Goal: Task Accomplishment & Management: Use online tool/utility

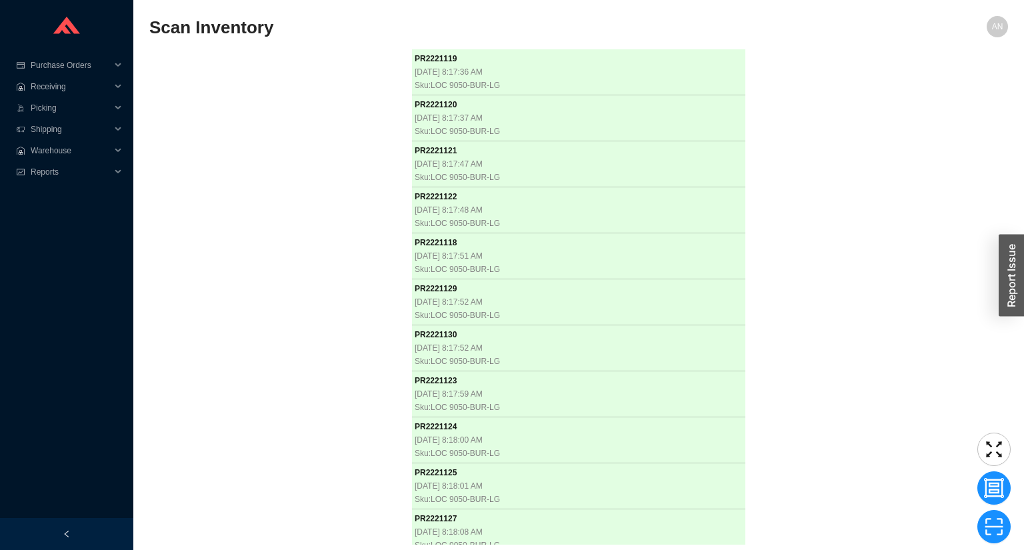
scroll to position [1174, 0]
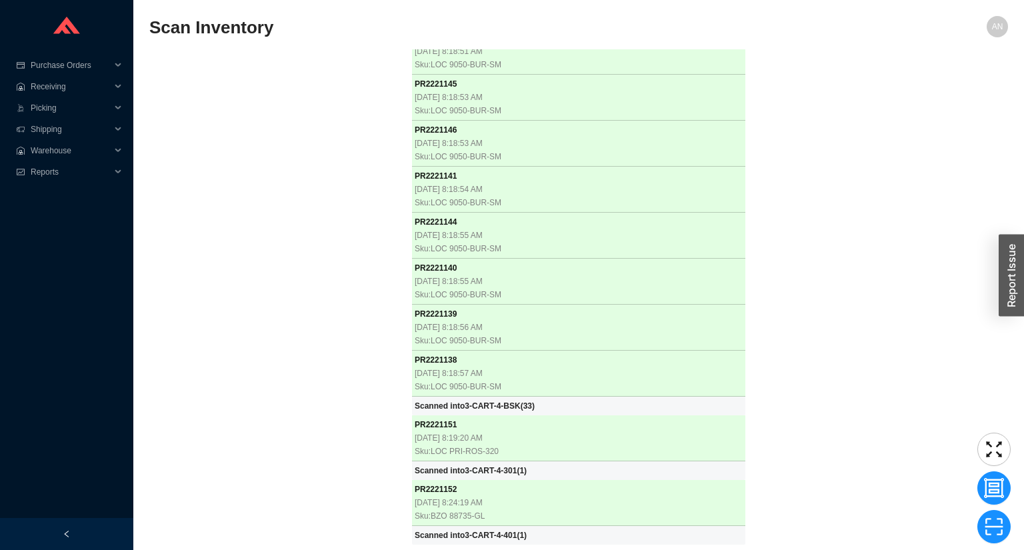
click at [291, 85] on div "PR 2221119 9/22/2025, 8:17:36 AM Sku: LOC 9050-BUR-LG PR 2221120 9/22/2025, 8:1…" at bounding box center [578, 296] width 858 height 495
click at [322, 280] on div "PR 2221119 9/22/2025, 8:17:36 AM Sku: LOC 9050-BUR-LG PR 2221120 9/22/2025, 8:1…" at bounding box center [578, 296] width 858 height 495
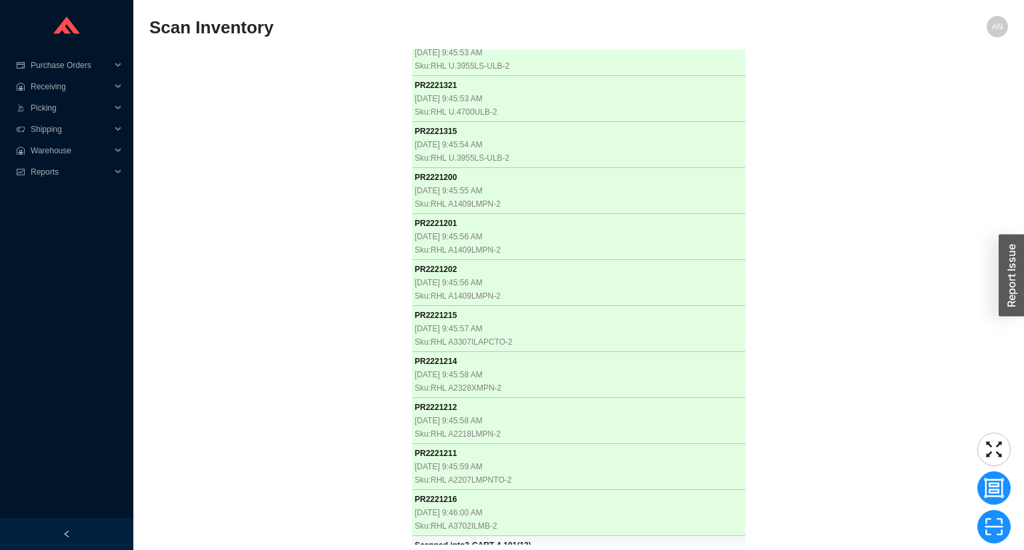
scroll to position [5825, 0]
click at [285, 364] on div "PR 2221119 9/22/2025, 8:17:36 AM Sku: LOC 9050-BUR-LG PR 2221120 9/22/2025, 8:1…" at bounding box center [578, 296] width 858 height 495
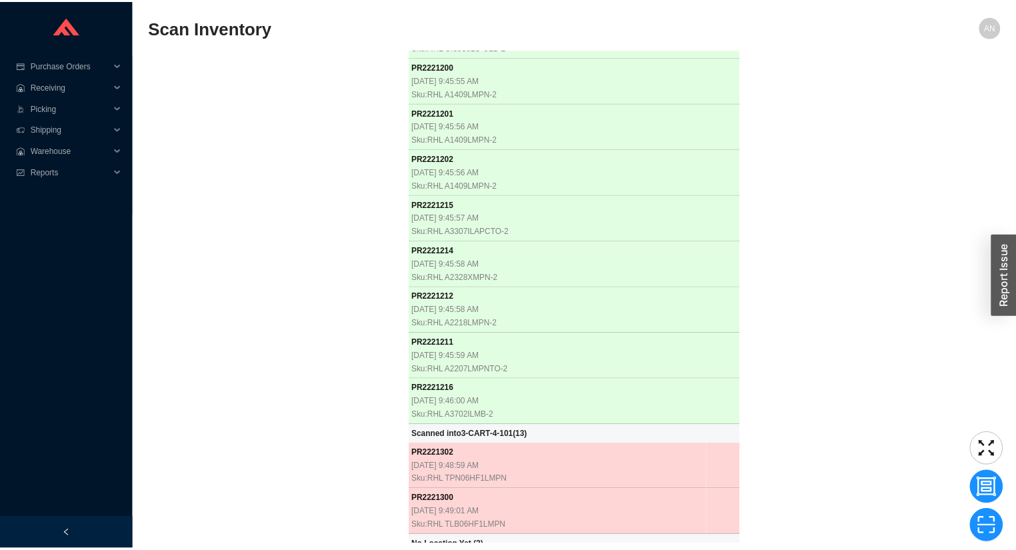
scroll to position [5935, 0]
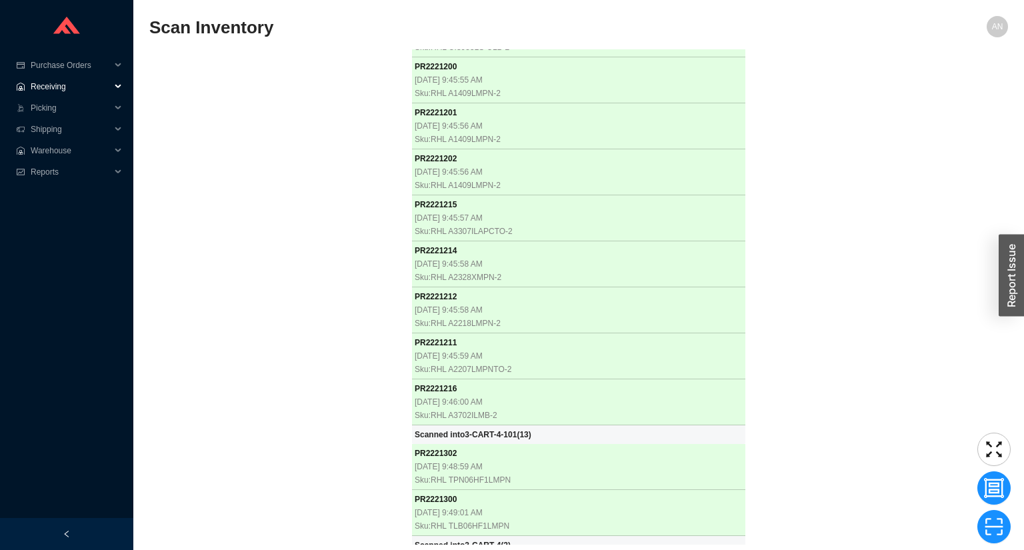
click at [53, 89] on span "Receiving" at bounding box center [71, 86] width 80 height 21
click at [57, 112] on link "Receiving" at bounding box center [49, 107] width 35 height 9
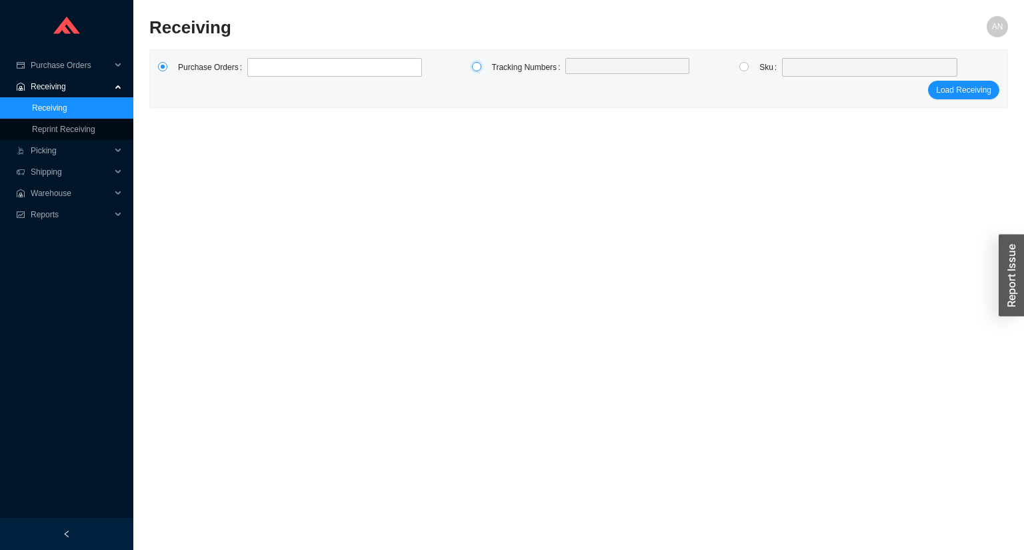
click at [474, 69] on input "radio" at bounding box center [476, 66] width 9 height 9
radio input "true"
click at [580, 74] on label at bounding box center [627, 67] width 124 height 19
click at [576, 74] on input at bounding box center [571, 67] width 9 height 15
type input "0348090979"
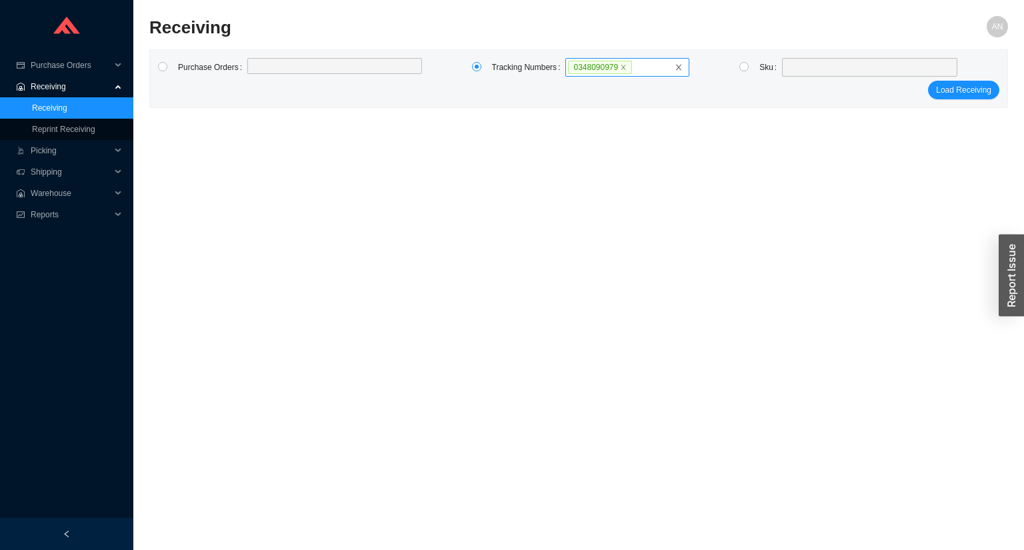
click button "Load Receiving" at bounding box center [963, 90] width 71 height 19
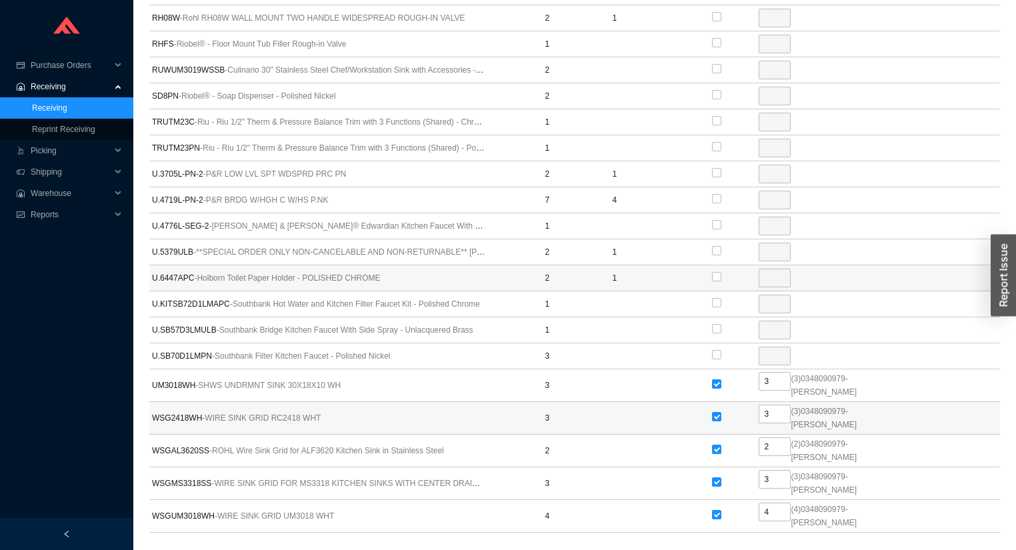
scroll to position [856, 0]
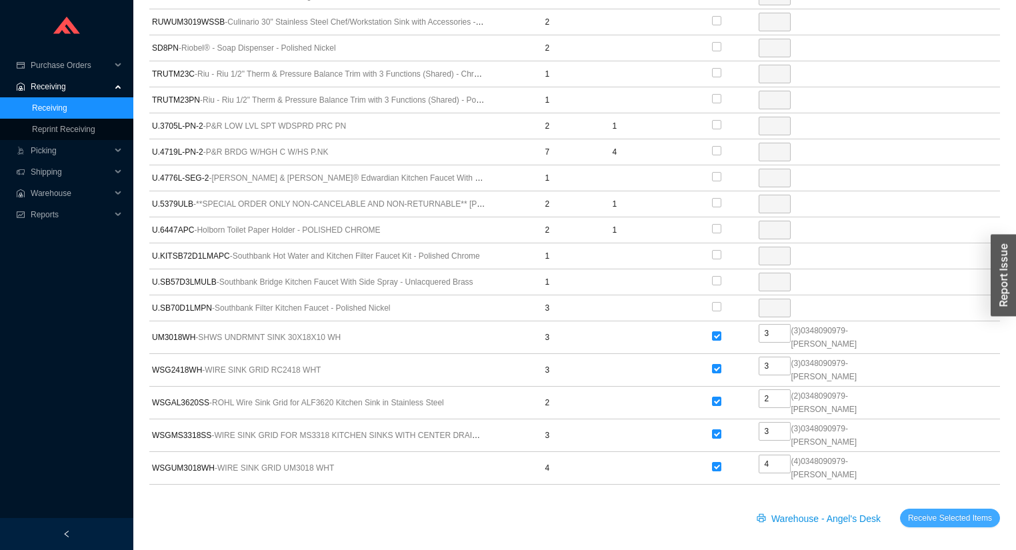
click at [952, 512] on span "Receive Selected Items" at bounding box center [950, 517] width 84 height 13
radio input "true"
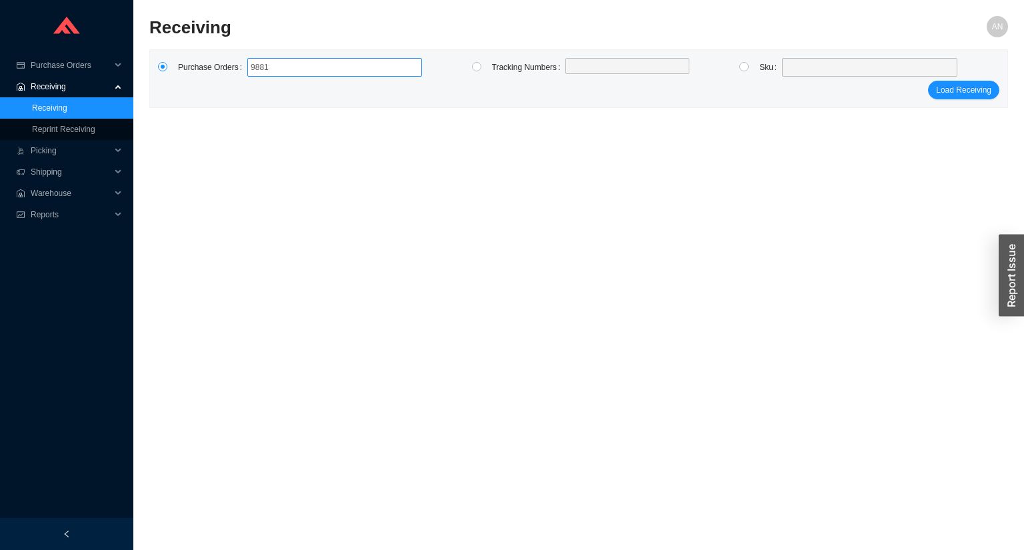
type input "988135"
click button "Load Receiving" at bounding box center [963, 90] width 71 height 19
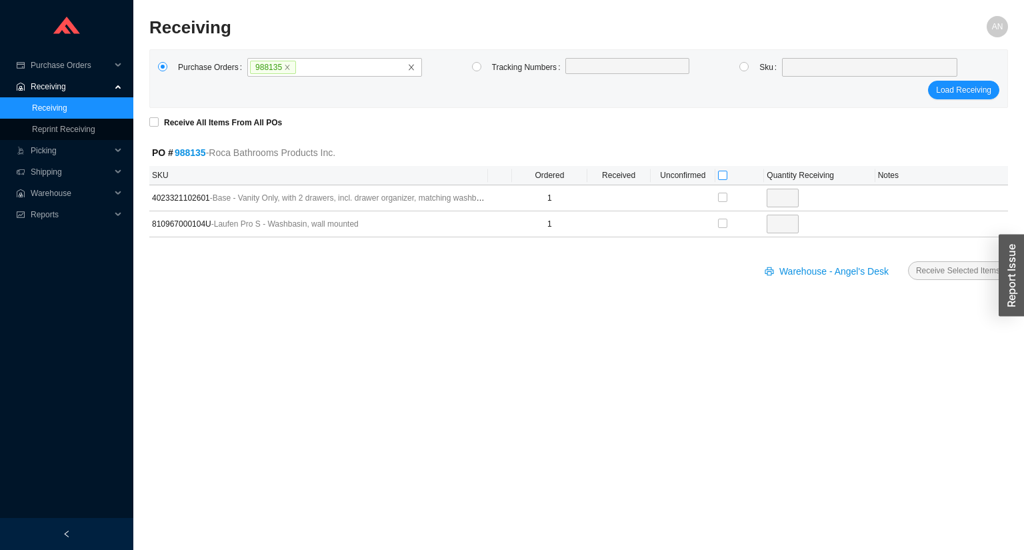
click at [722, 173] on input "checkbox" at bounding box center [722, 175] width 9 height 9
checkbox input "true"
type input "1"
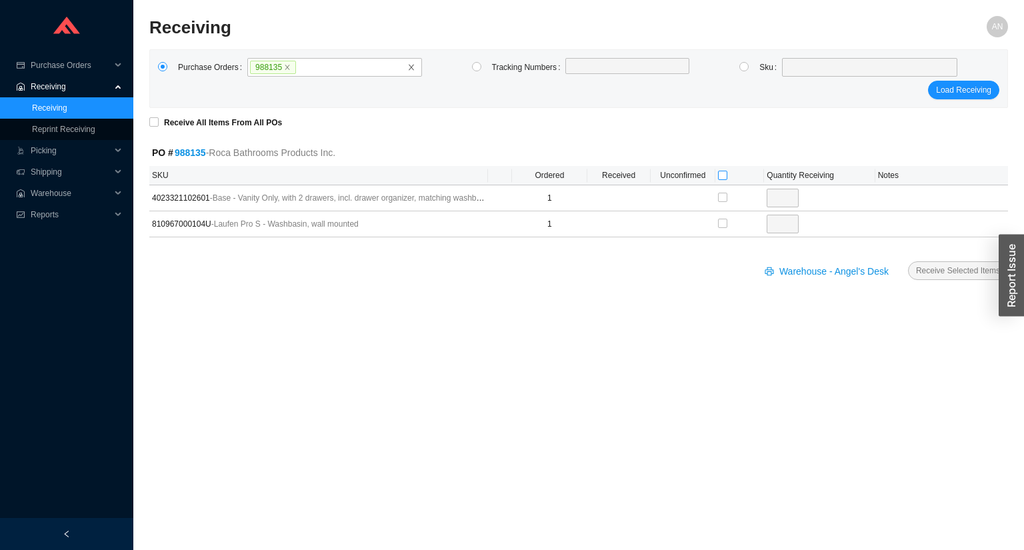
checkbox input "true"
type input "1"
click at [931, 269] on span "Receive Selected Items" at bounding box center [958, 270] width 84 height 13
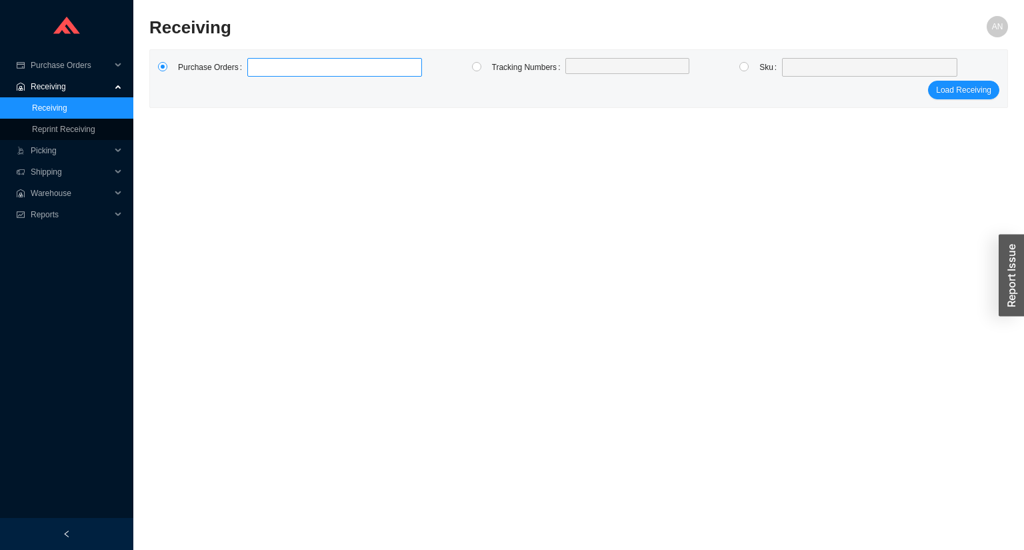
click at [256, 69] on label at bounding box center [334, 67] width 175 height 19
click at [256, 69] on input at bounding box center [253, 67] width 9 height 15
type input "988412"
click button "Load Receiving" at bounding box center [963, 90] width 71 height 19
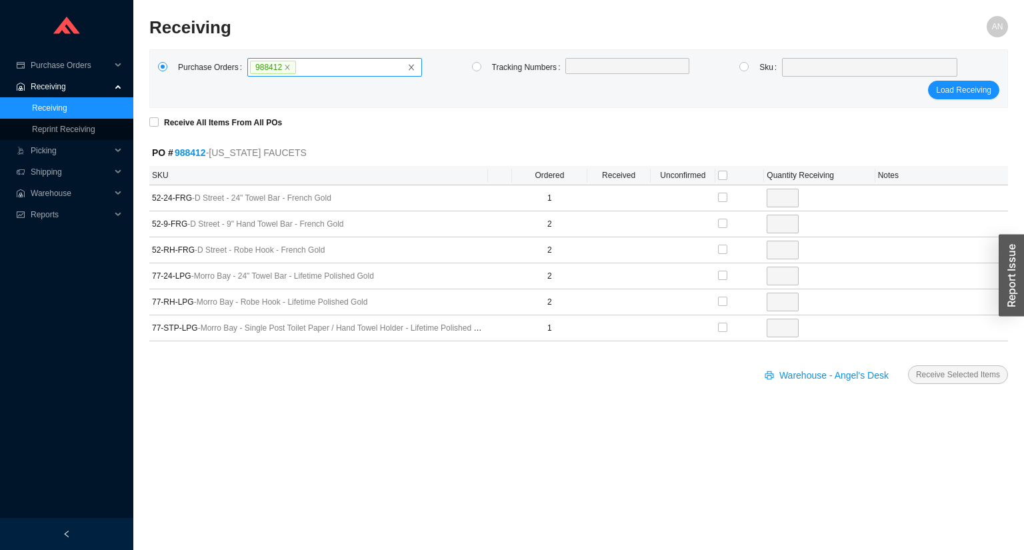
click at [303, 67] on label "988412" at bounding box center [334, 67] width 175 height 19
click at [303, 67] on input "988412" at bounding box center [301, 67] width 9 height 15
click at [284, 70] on icon "close" at bounding box center [287, 67] width 7 height 7
click at [297, 70] on input "988412" at bounding box center [301, 67] width 9 height 15
type input "988142"
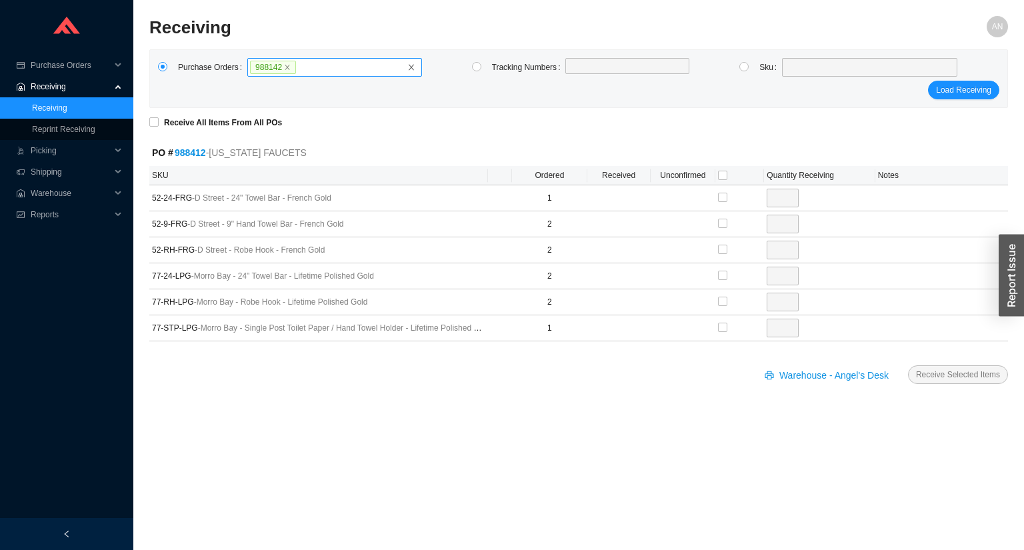
click button "Load Receiving" at bounding box center [963, 90] width 71 height 19
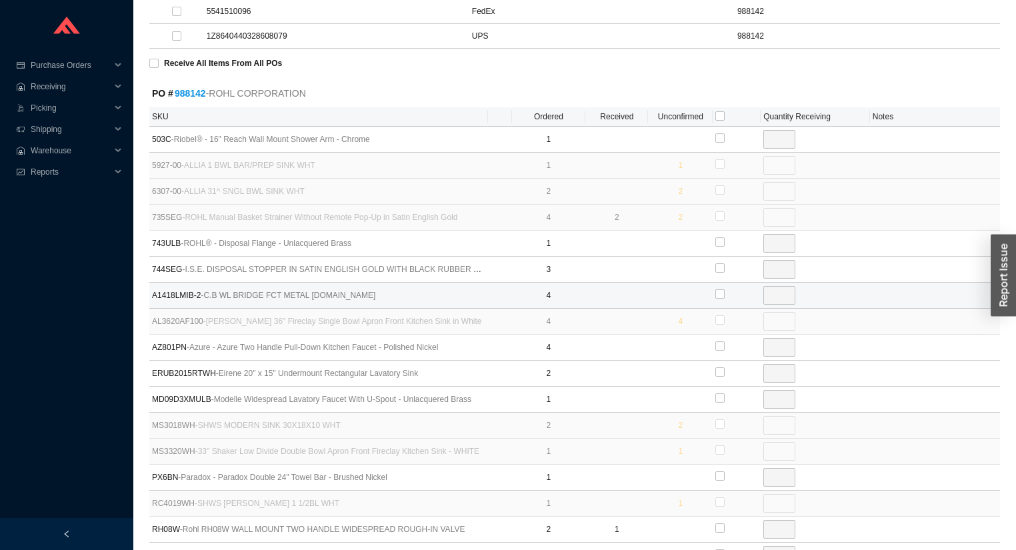
scroll to position [213, 0]
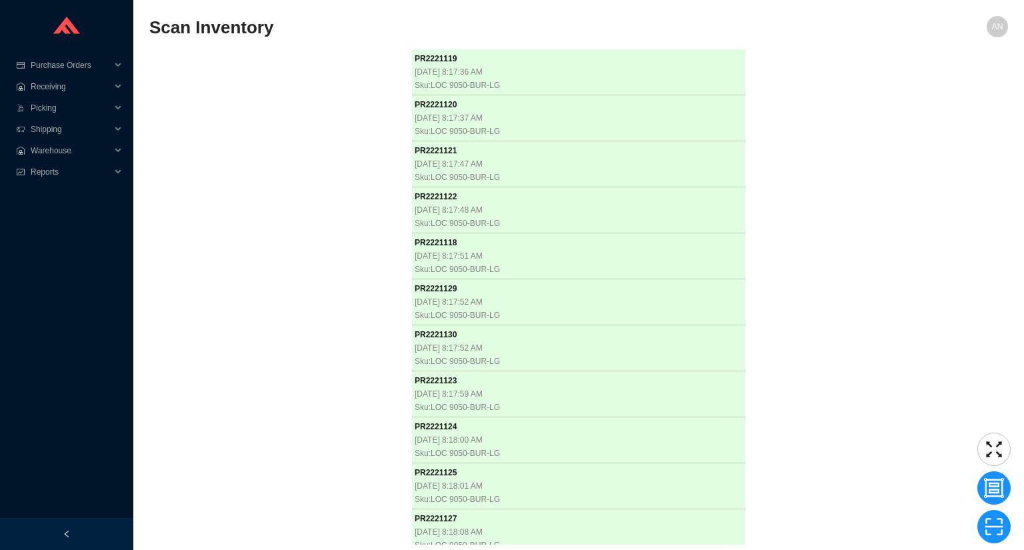
click at [311, 240] on div "PR 2221119 9/22/2025, 8:17:36 AM Sku: LOC 9050-BUR-LG PR 2221120 9/22/2025, 8:1…" at bounding box center [578, 296] width 858 height 495
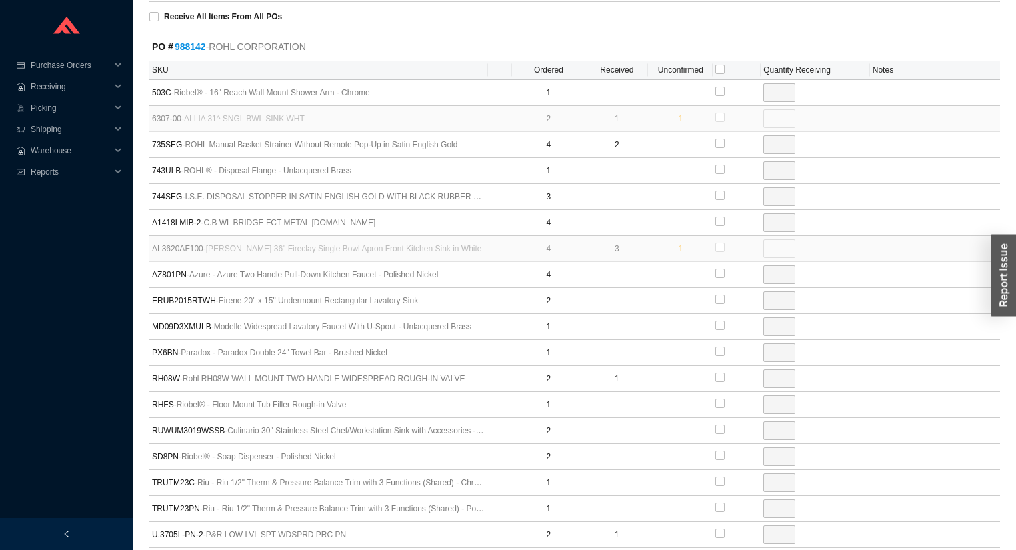
scroll to position [320, 0]
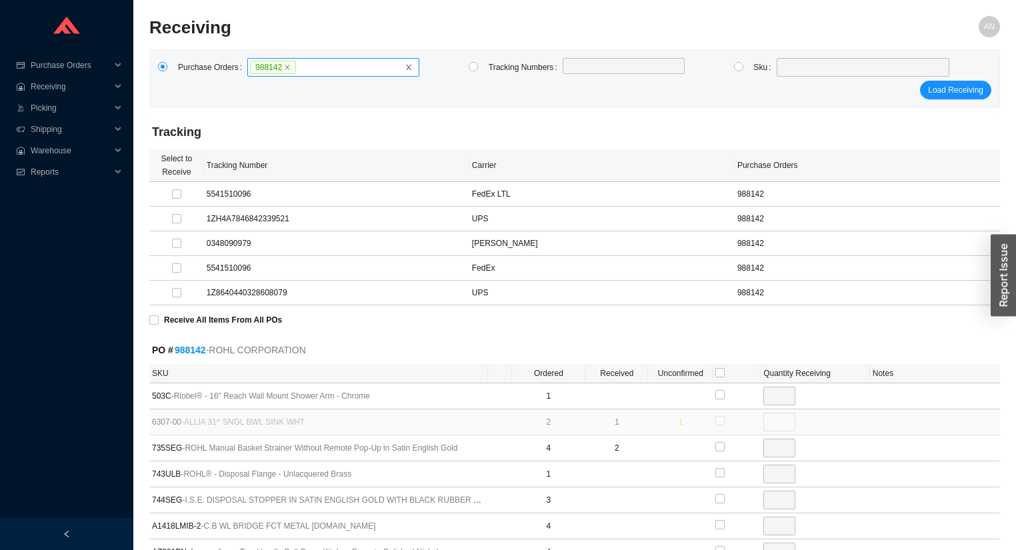
click at [309, 67] on label "988142" at bounding box center [333, 67] width 172 height 19
click at [306, 67] on input "988142" at bounding box center [301, 67] width 9 height 15
type input "988412"
click button "Load Receiving" at bounding box center [955, 90] width 71 height 19
click at [409, 67] on icon "close" at bounding box center [408, 68] width 5 height 6
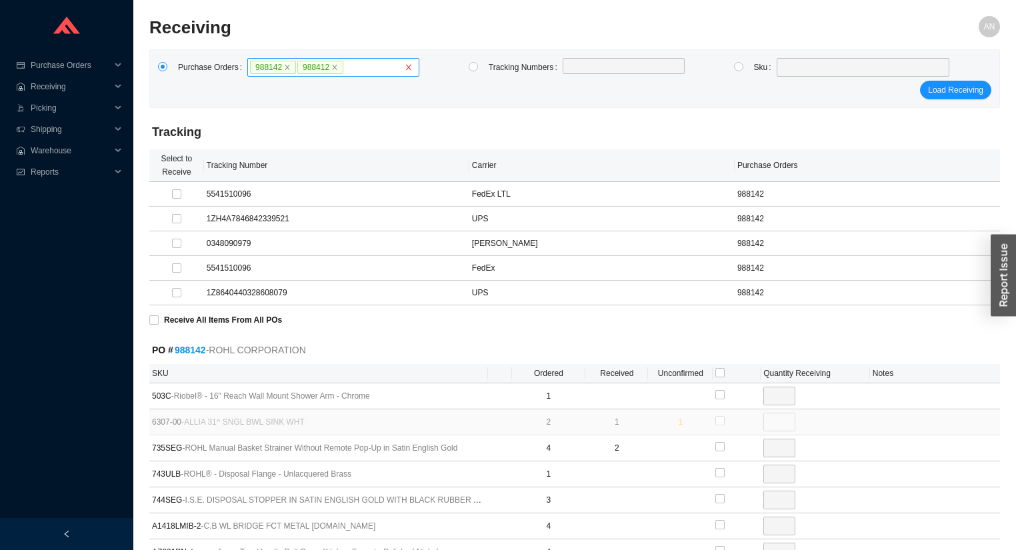
click at [353, 67] on input "988142 988412" at bounding box center [348, 67] width 9 height 15
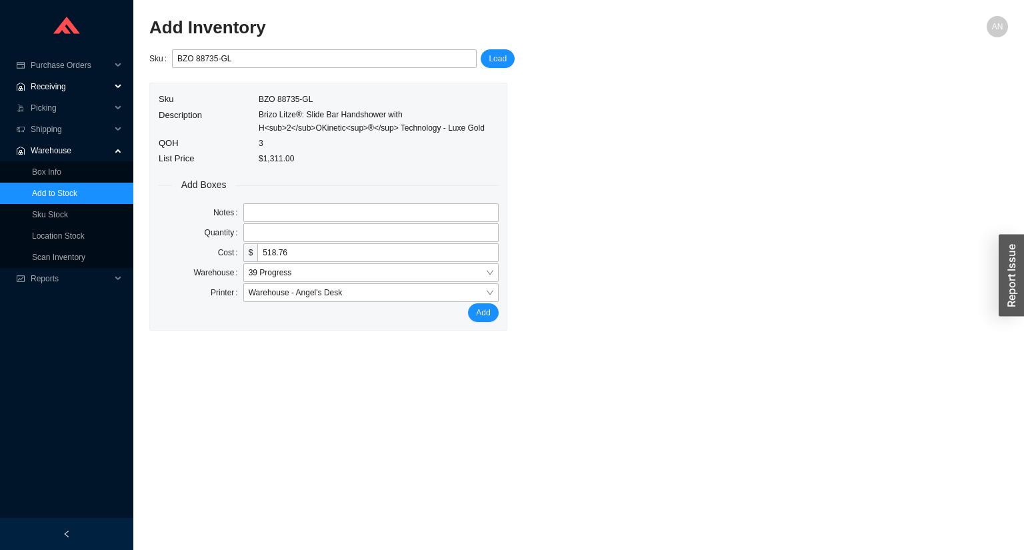
click at [62, 89] on span "Receiving" at bounding box center [71, 86] width 80 height 21
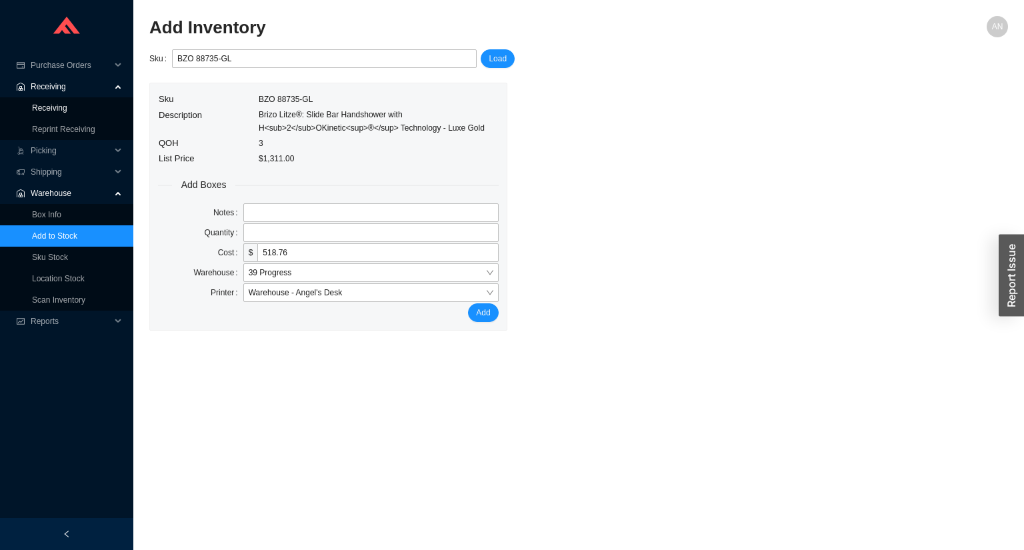
click at [62, 108] on link "Receiving" at bounding box center [49, 107] width 35 height 9
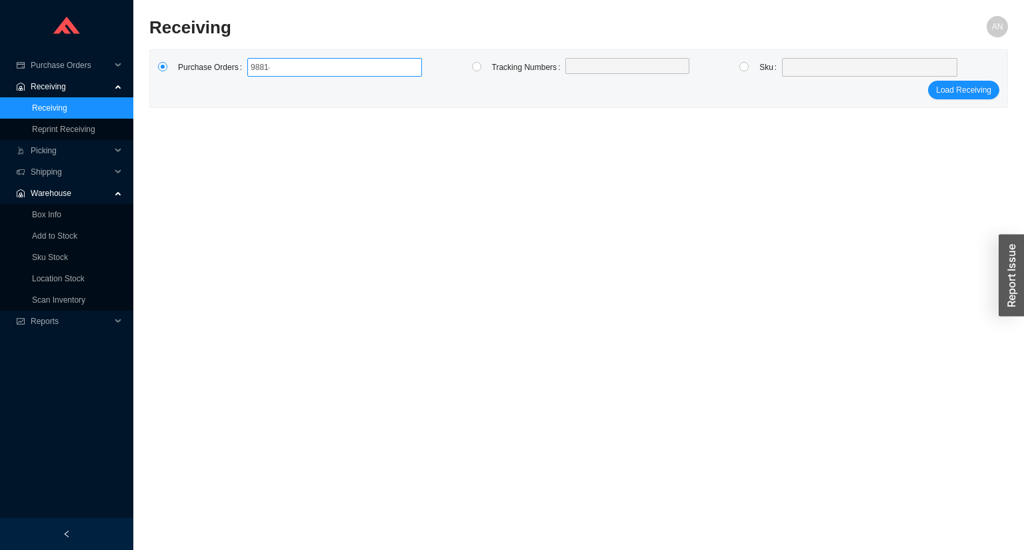
type input "988142"
click button "Load Receiving" at bounding box center [963, 90] width 71 height 19
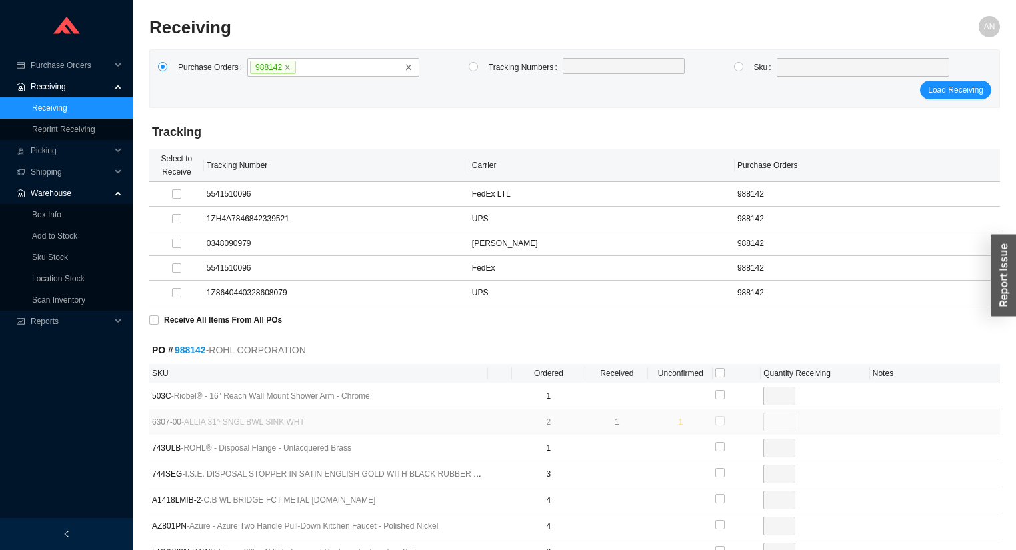
click at [67, 107] on link "Receiving" at bounding box center [49, 107] width 35 height 9
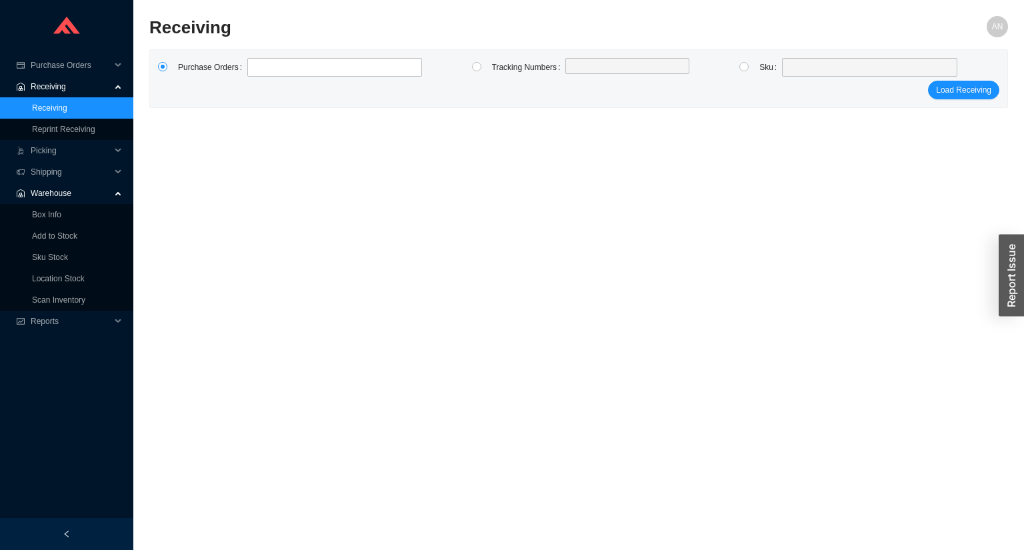
click at [315, 77] on div "Purchase Orders" at bounding box center [300, 68] width 244 height 20
click at [314, 73] on label at bounding box center [334, 67] width 175 height 19
click at [259, 73] on input at bounding box center [253, 67] width 9 height 15
type input "977417"
click button "Load Receiving" at bounding box center [963, 90] width 71 height 19
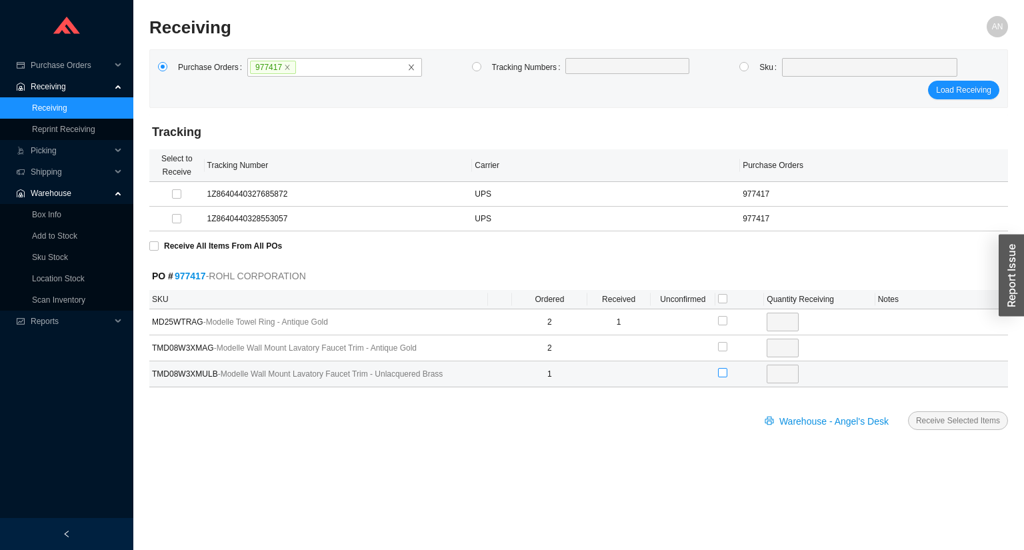
click at [723, 373] on input "checkbox" at bounding box center [722, 372] width 9 height 9
checkbox input "true"
type input "1"
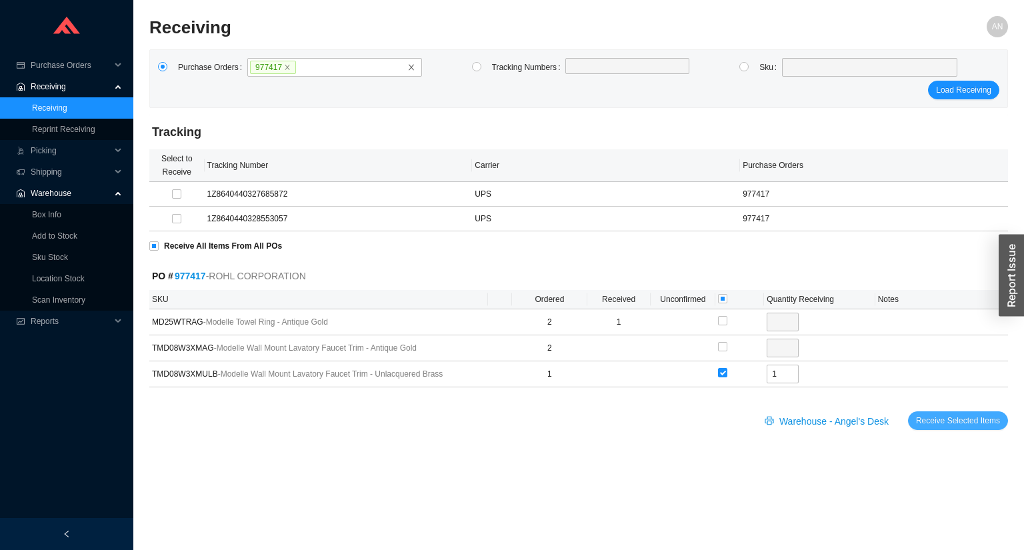
click at [957, 421] on span "Receive Selected Items" at bounding box center [958, 420] width 84 height 13
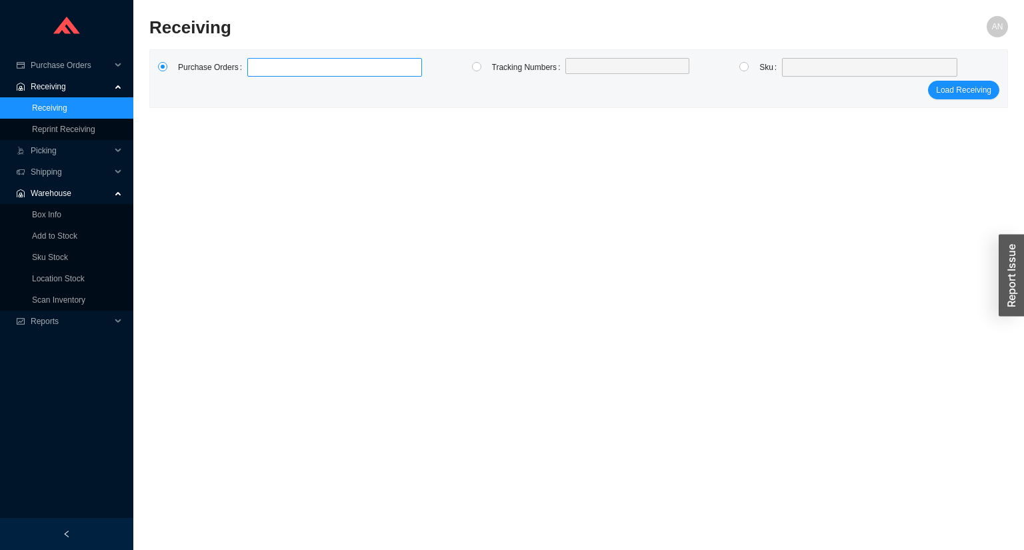
click at [263, 68] on label at bounding box center [334, 67] width 175 height 19
click at [259, 68] on input at bounding box center [253, 67] width 9 height 15
type input "984566"
type input "981713"
type input "988432"
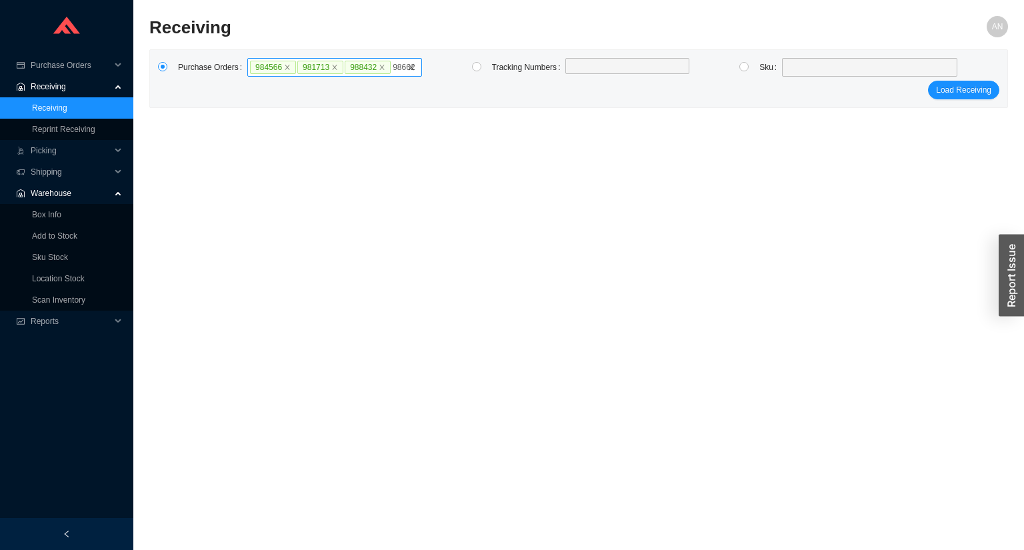
type input "986626"
type input "985611"
type input "988530"
type input "988440"
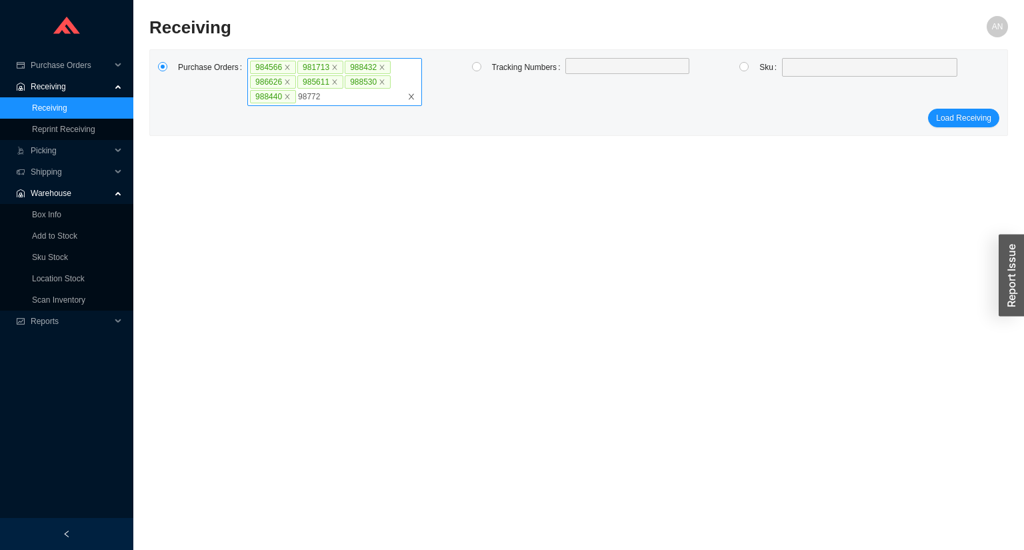
type input "987729"
type input "975378"
type input "985036"
click button "Load Receiving" at bounding box center [963, 132] width 71 height 19
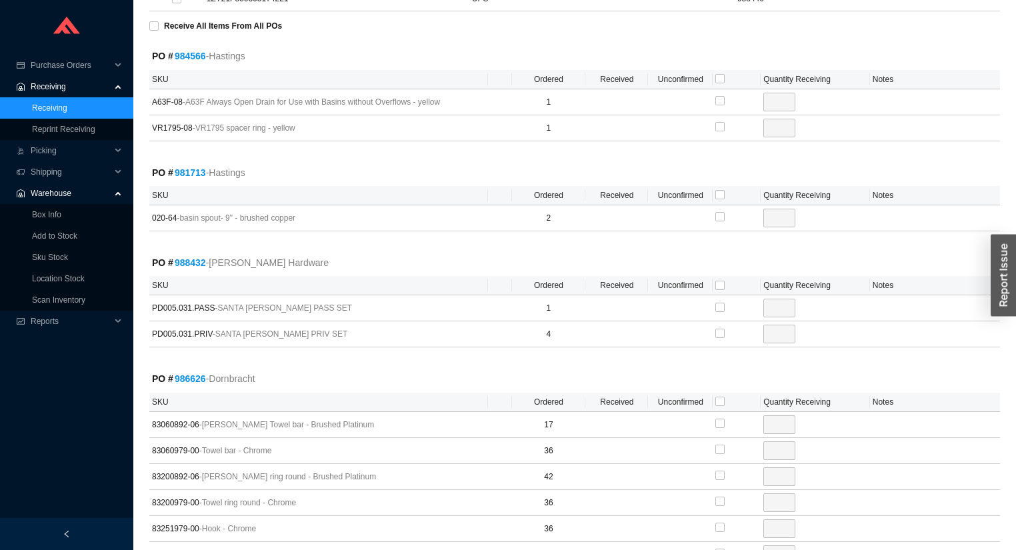
scroll to position [320, 0]
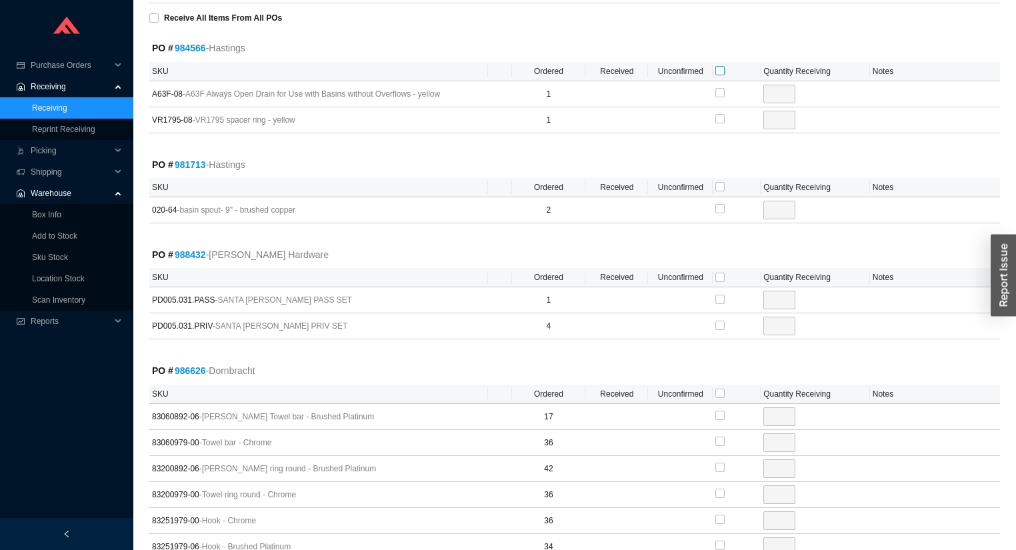
click at [721, 70] on input "checkbox" at bounding box center [719, 70] width 9 height 9
checkbox input "true"
type input "1"
checkbox input "true"
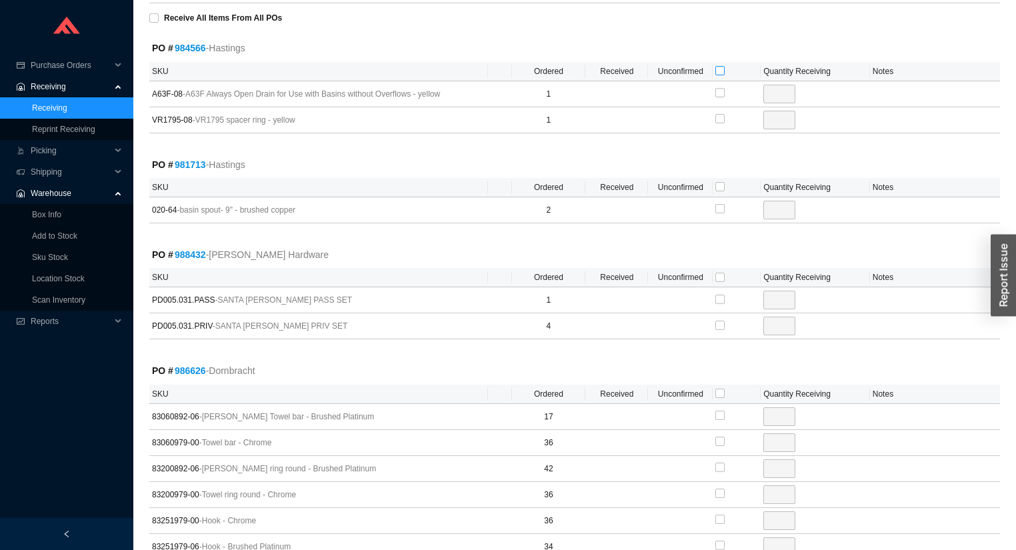
type input "1"
click at [722, 185] on input "checkbox" at bounding box center [719, 186] width 9 height 9
checkbox input "true"
type input "2"
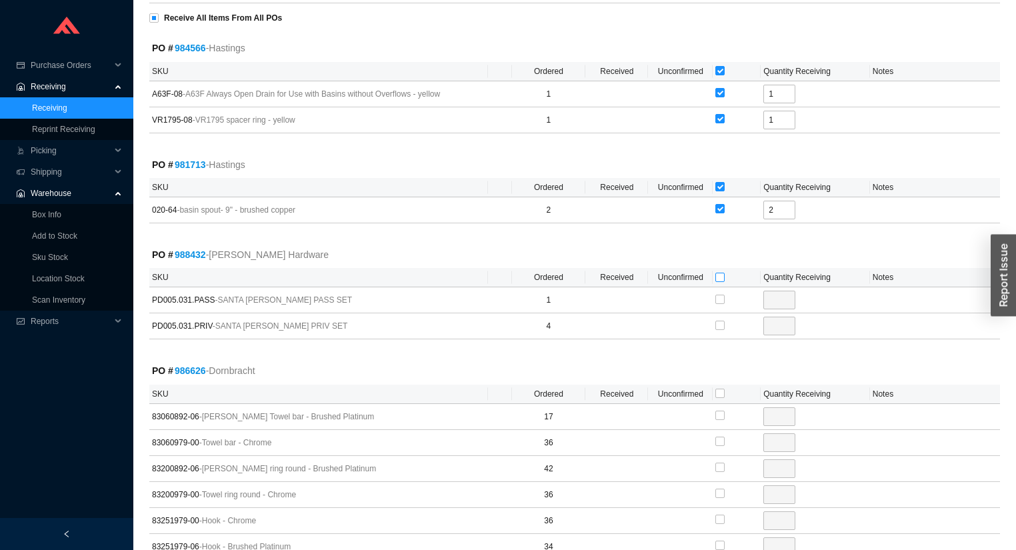
click at [720, 274] on input "checkbox" at bounding box center [719, 277] width 9 height 9
checkbox input "true"
type input "1"
checkbox input "true"
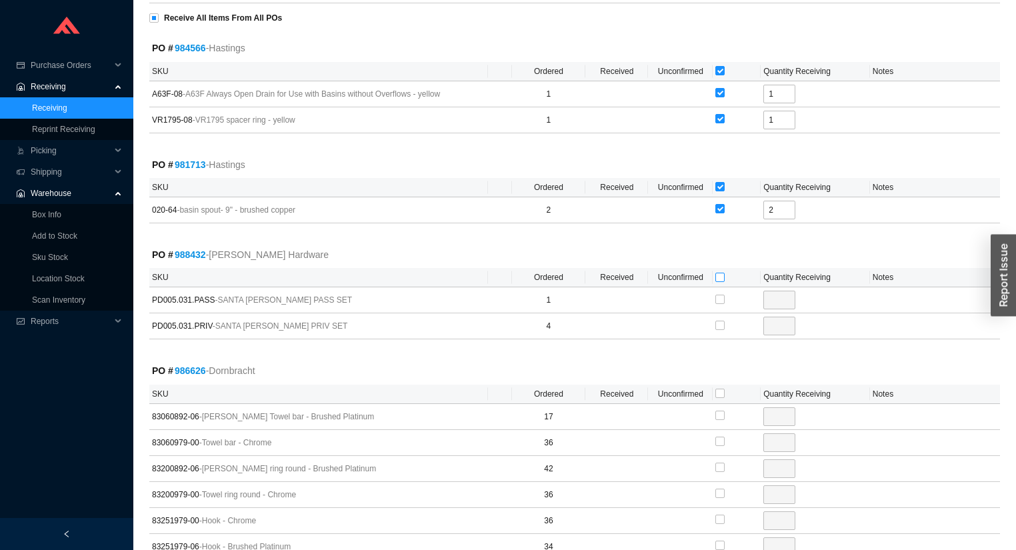
type input "4"
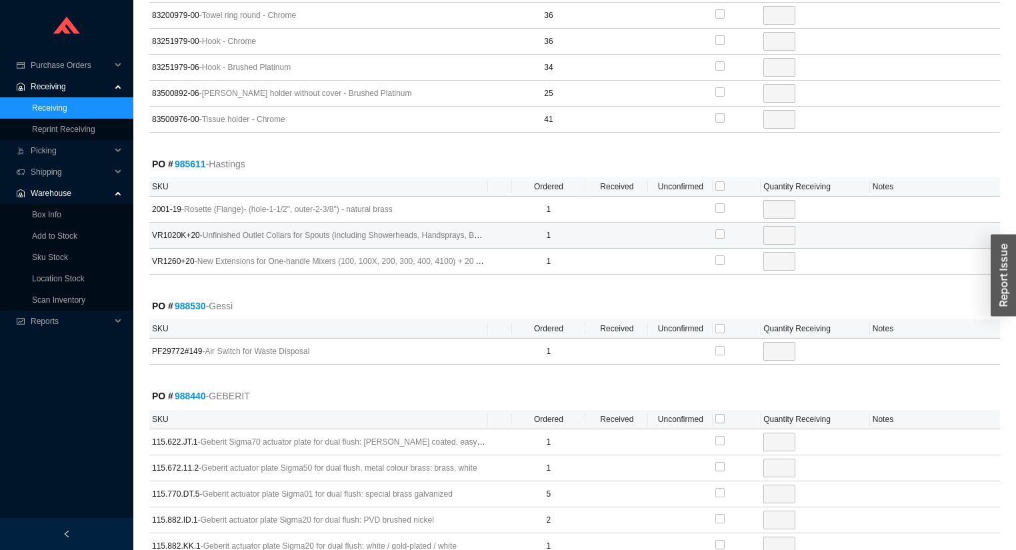
scroll to position [800, 0]
click at [720, 183] on input "checkbox" at bounding box center [719, 185] width 9 height 9
checkbox input "true"
type input "1"
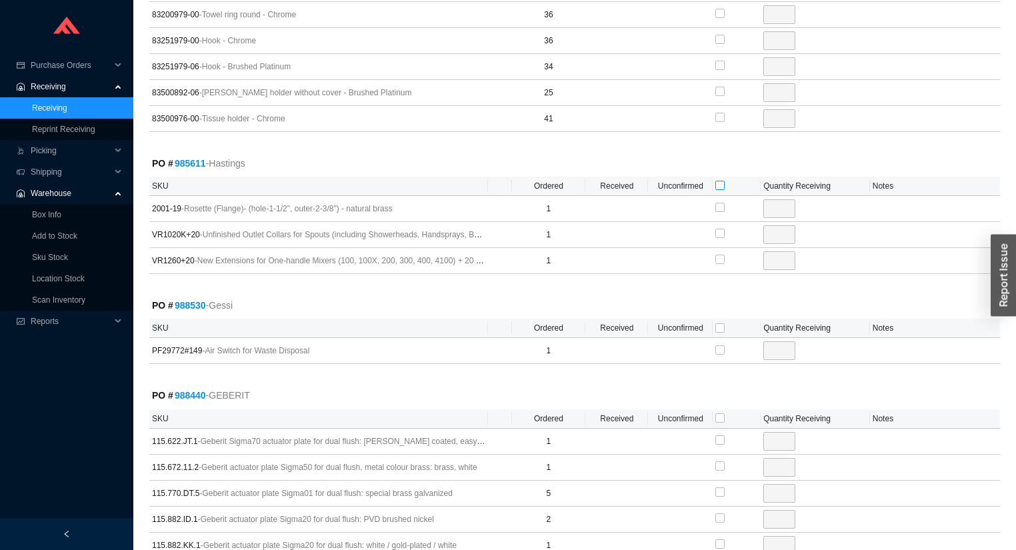
checkbox input "true"
type input "1"
checkbox input "true"
type input "1"
click at [718, 323] on input "checkbox" at bounding box center [719, 327] width 9 height 9
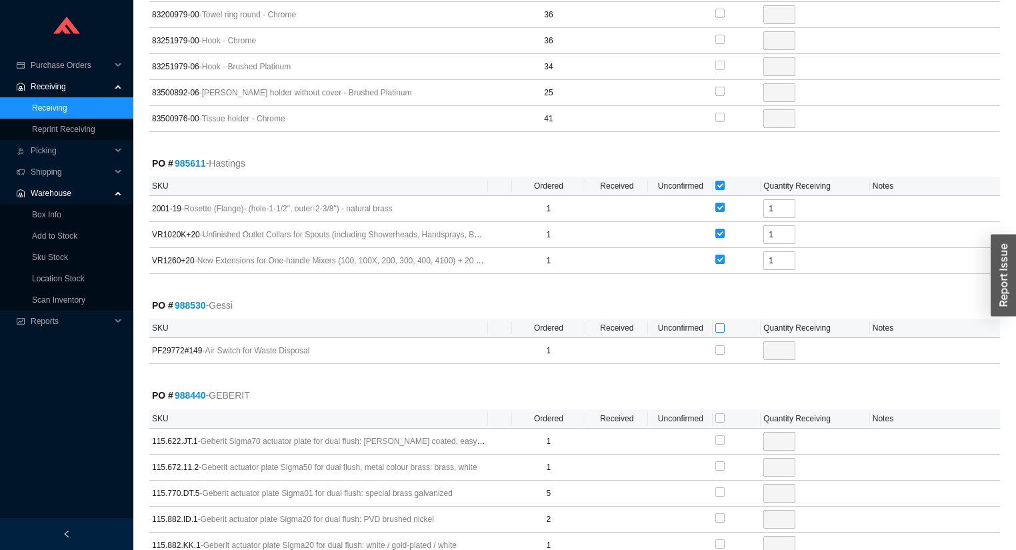
checkbox input "true"
type input "1"
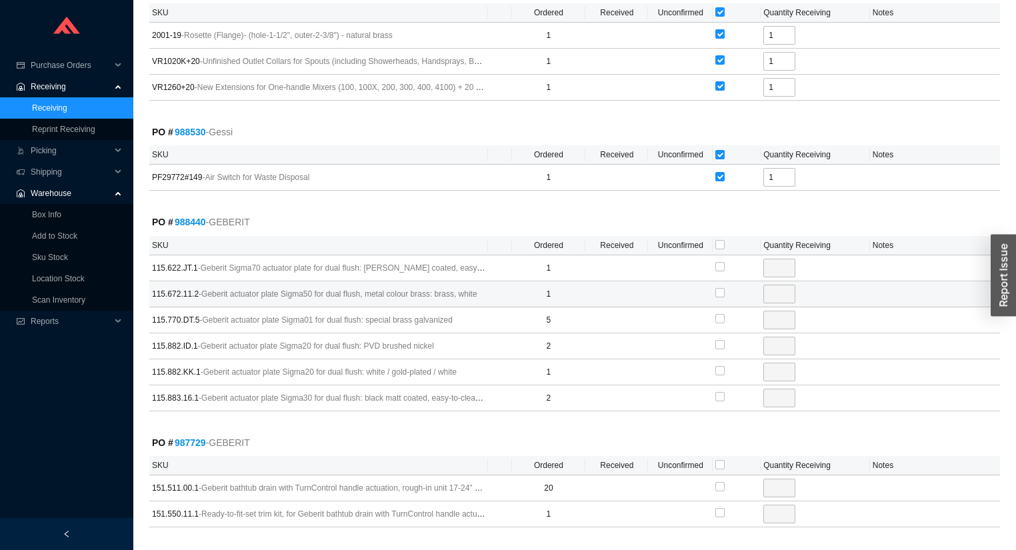
scroll to position [1013, 0]
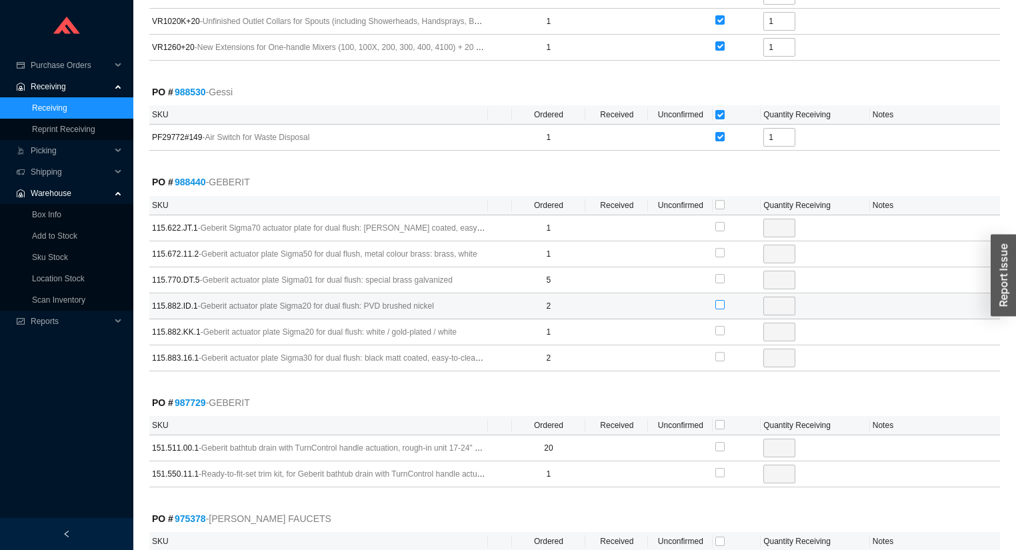
click at [718, 300] on input "checkbox" at bounding box center [719, 304] width 9 height 9
checkbox input "true"
type input "2"
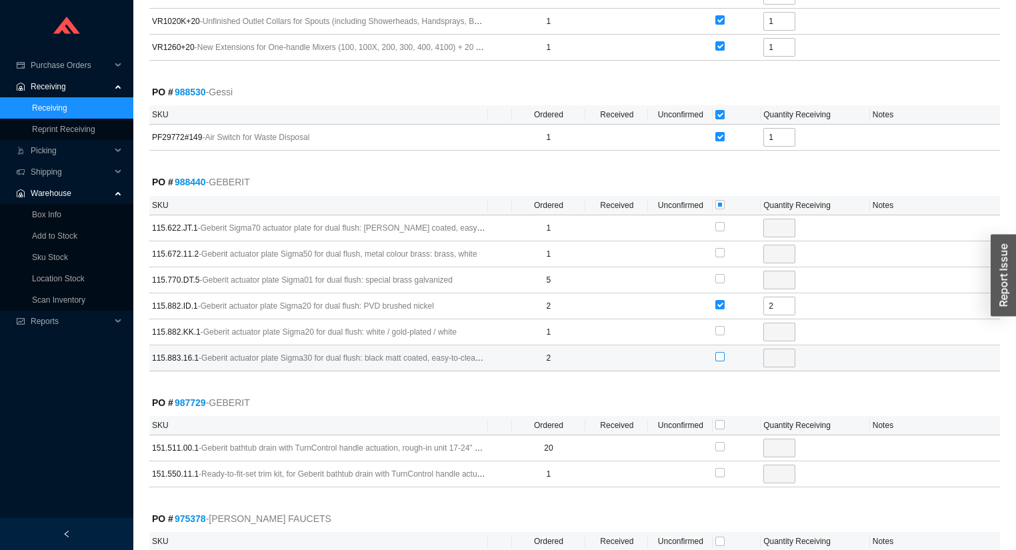
click at [716, 354] on input "checkbox" at bounding box center [719, 356] width 9 height 9
checkbox input "true"
type input "2"
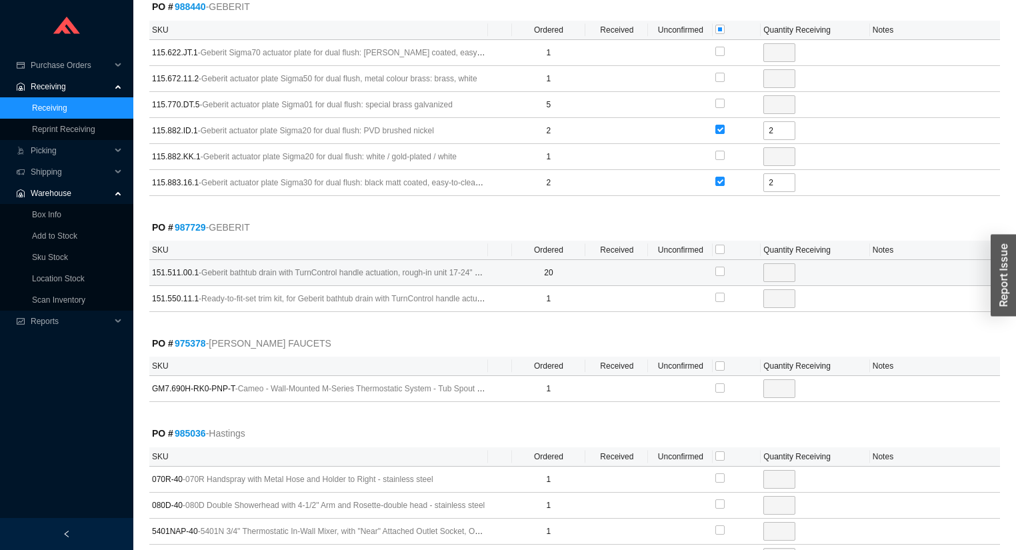
scroll to position [1280, 0]
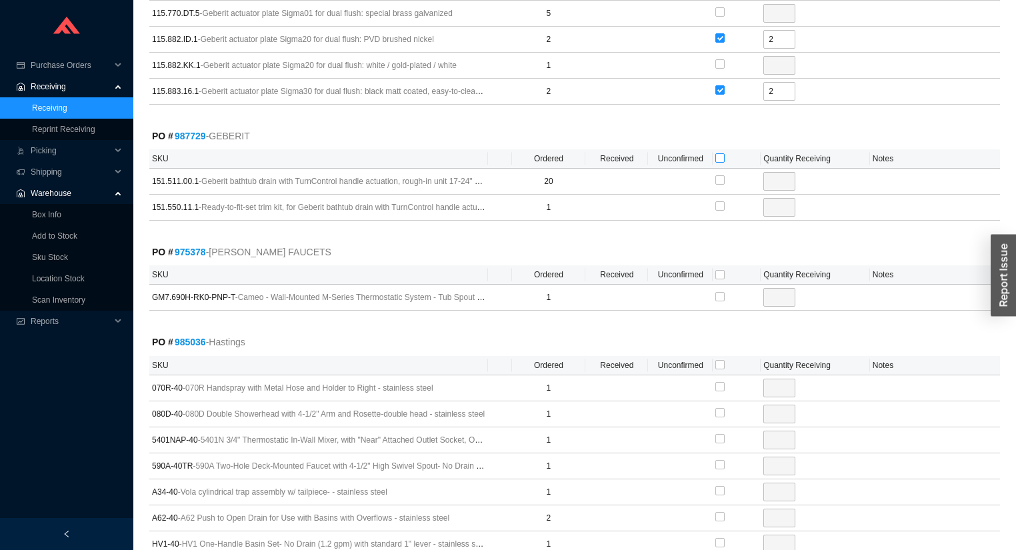
click at [722, 153] on input "checkbox" at bounding box center [719, 157] width 9 height 9
checkbox input "true"
type input "20"
checkbox input "true"
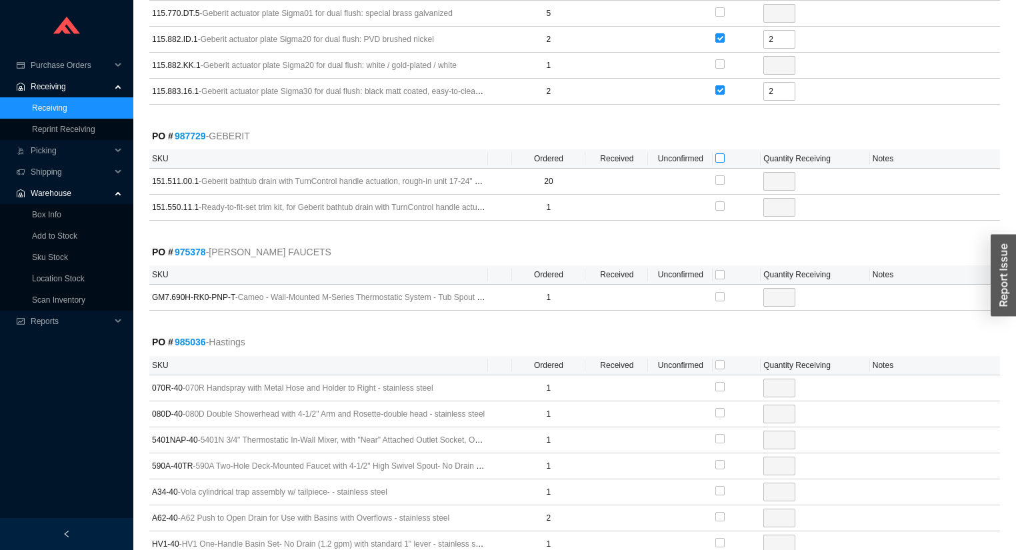
type input "1"
click at [717, 270] on input "checkbox" at bounding box center [719, 274] width 9 height 9
checkbox input "true"
type input "1"
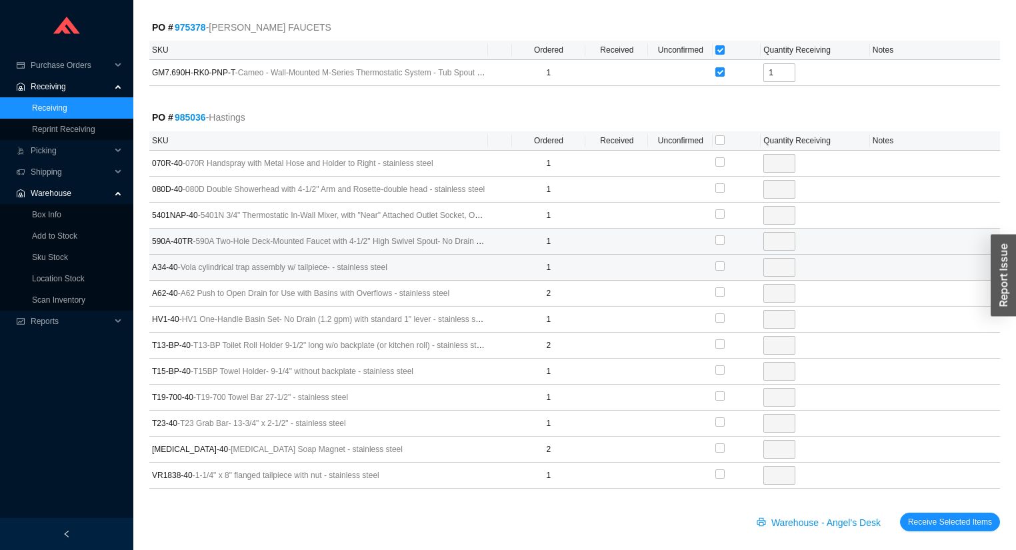
scroll to position [1506, 0]
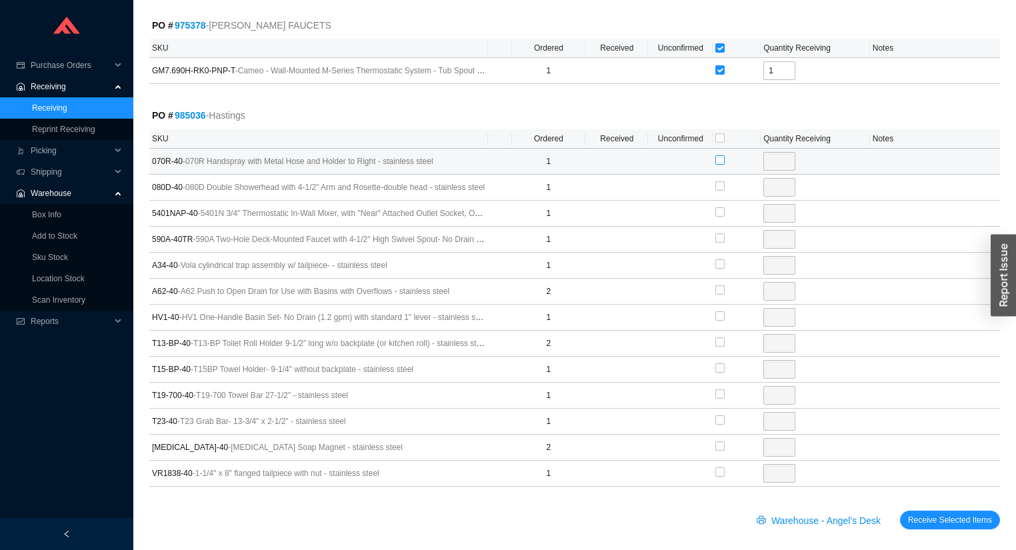
click at [717, 155] on input "checkbox" at bounding box center [719, 159] width 9 height 9
checkbox input "true"
type input "1"
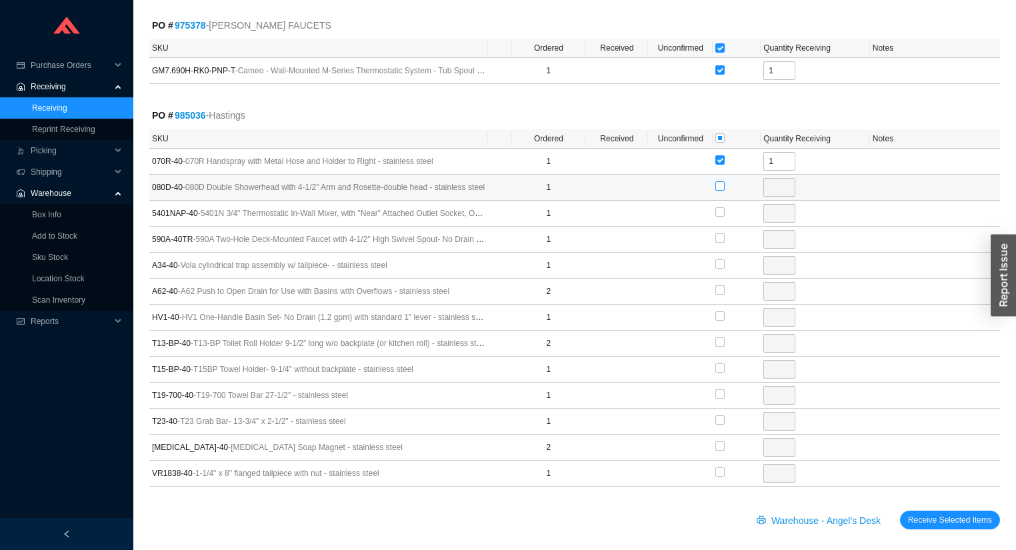
click at [720, 181] on input "checkbox" at bounding box center [719, 185] width 9 height 9
checkbox input "true"
type input "1"
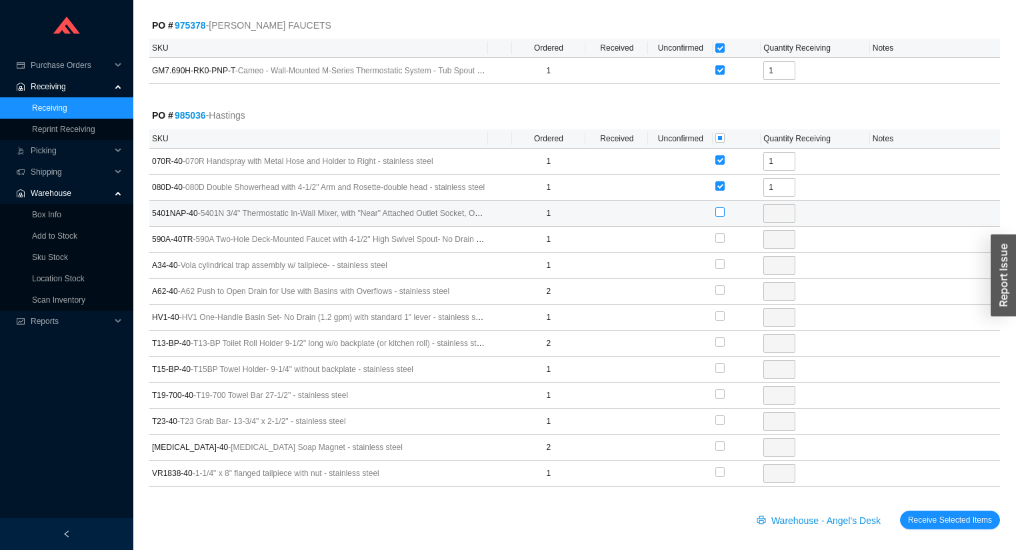
click at [720, 207] on input "checkbox" at bounding box center [719, 211] width 9 height 9
checkbox input "true"
type input "1"
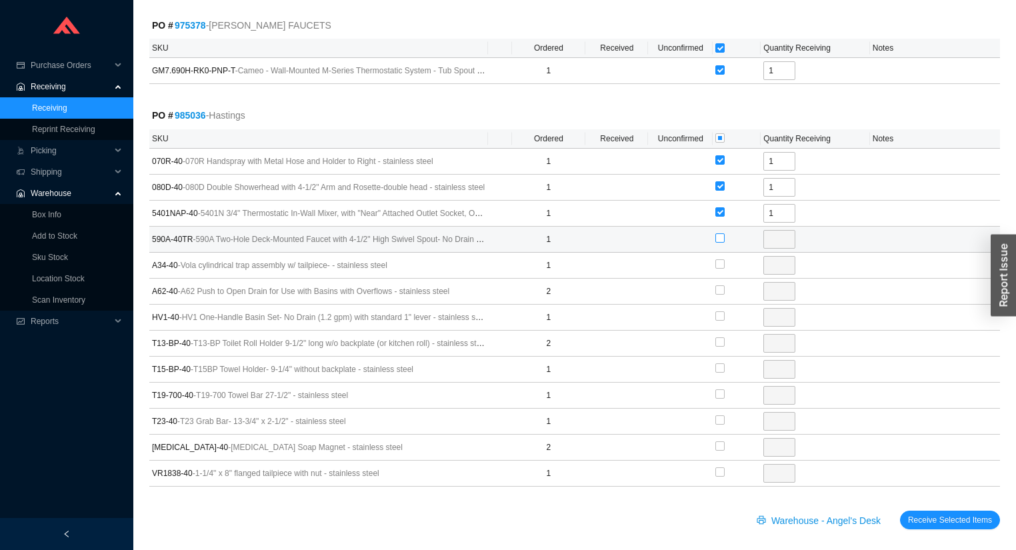
click at [718, 233] on input "checkbox" at bounding box center [719, 237] width 9 height 9
checkbox input "true"
type input "1"
click at [719, 259] on input "checkbox" at bounding box center [719, 263] width 9 height 9
checkbox input "true"
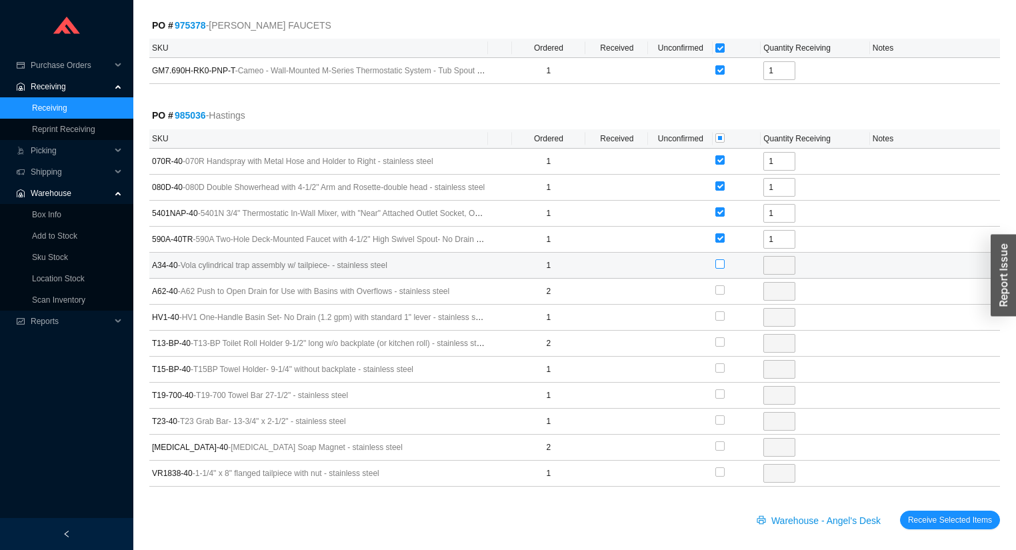
type input "1"
click at [717, 285] on input "checkbox" at bounding box center [719, 289] width 9 height 9
checkbox input "true"
type input "2"
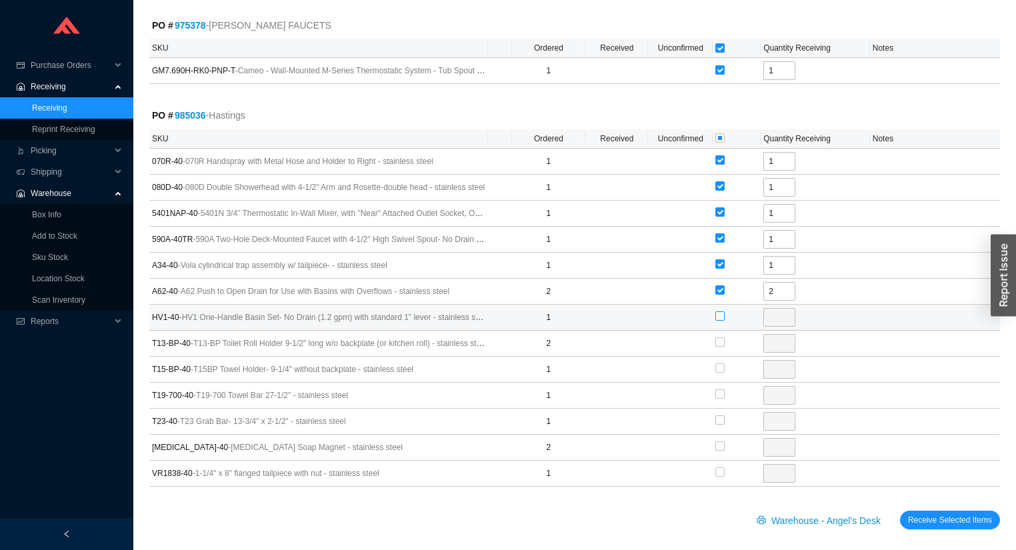
click at [718, 311] on input "checkbox" at bounding box center [719, 315] width 9 height 9
checkbox input "true"
type input "1"
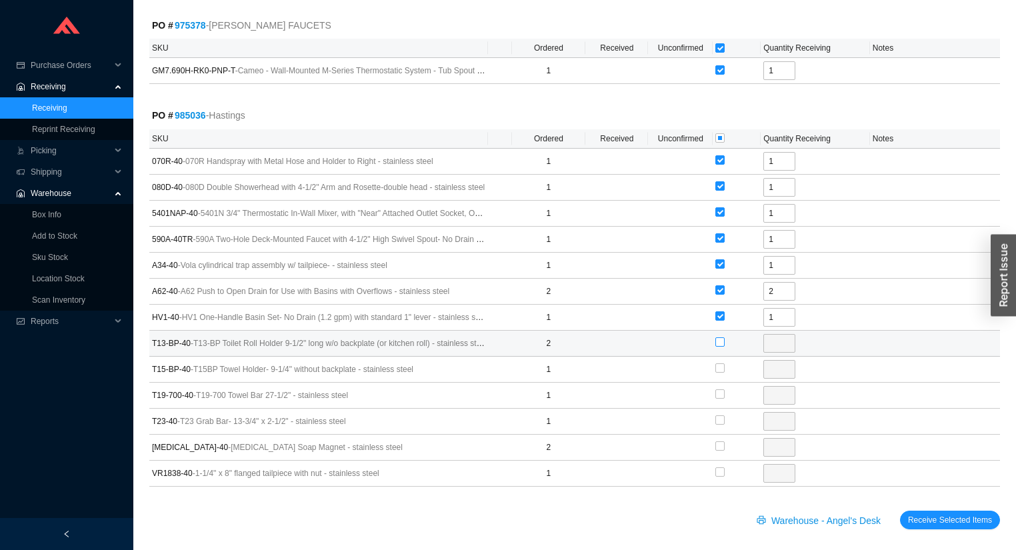
click at [715, 337] on input "checkbox" at bounding box center [719, 341] width 9 height 9
checkbox input "true"
type input "2"
click at [720, 133] on input "checkbox" at bounding box center [719, 137] width 9 height 9
checkbox input "true"
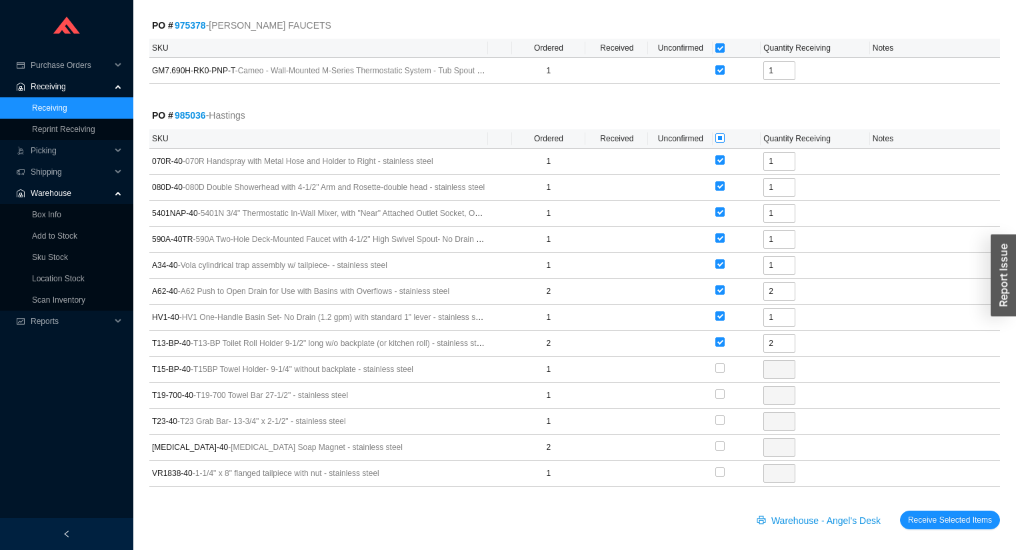
checkbox input "true"
type input "1"
checkbox input "true"
type input "1"
checkbox input "true"
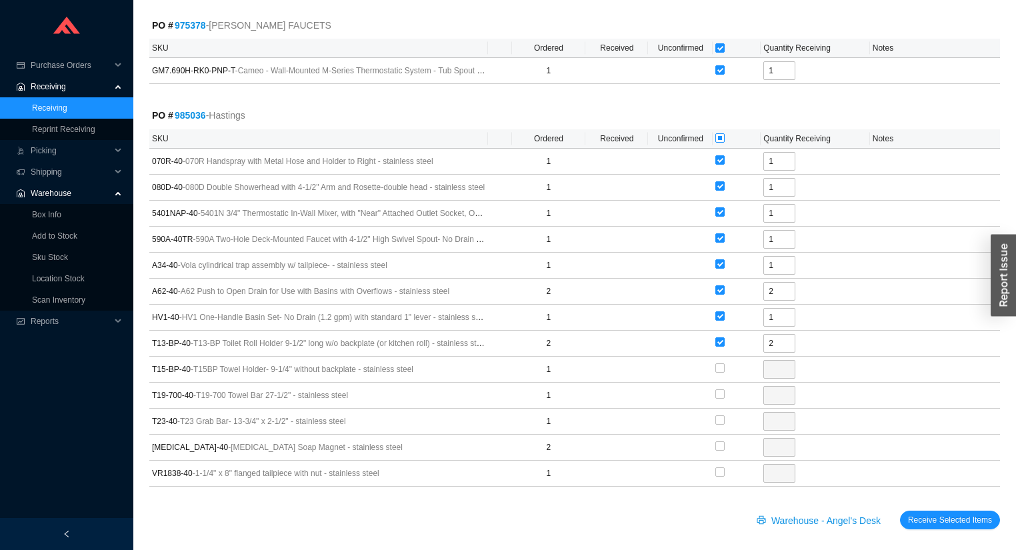
type input "1"
checkbox input "true"
type input "2"
checkbox input "true"
type input "1"
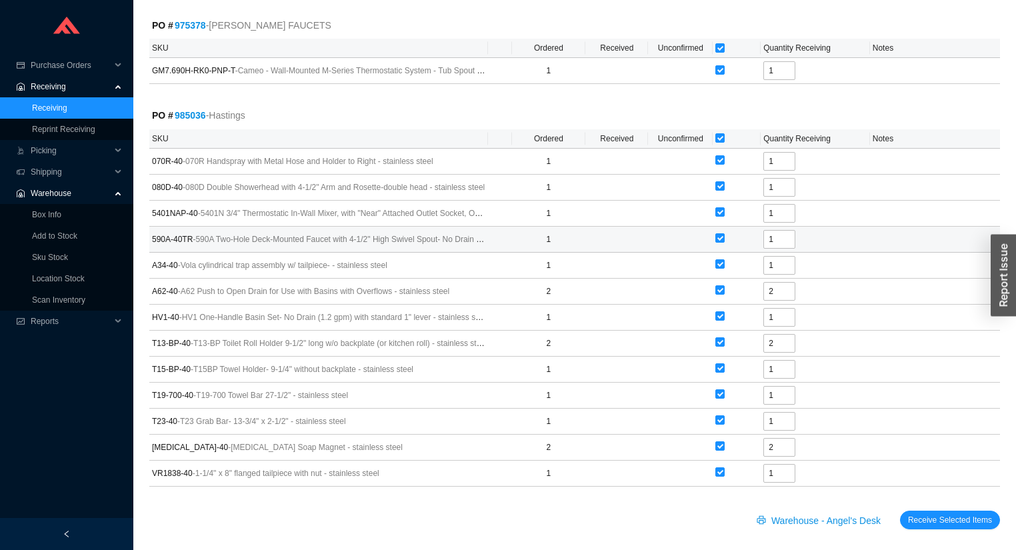
click at [900, 510] on button "Receive Selected Items" at bounding box center [950, 519] width 100 height 19
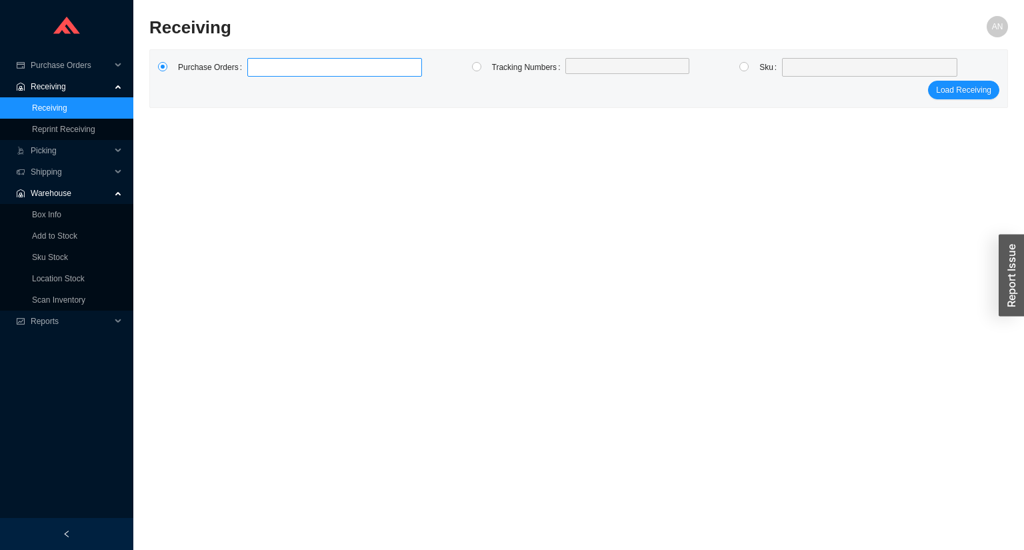
click at [261, 67] on label at bounding box center [334, 67] width 175 height 19
click at [259, 67] on input at bounding box center [253, 67] width 9 height 15
type input "986626"
type input "977899"
type input "988142"
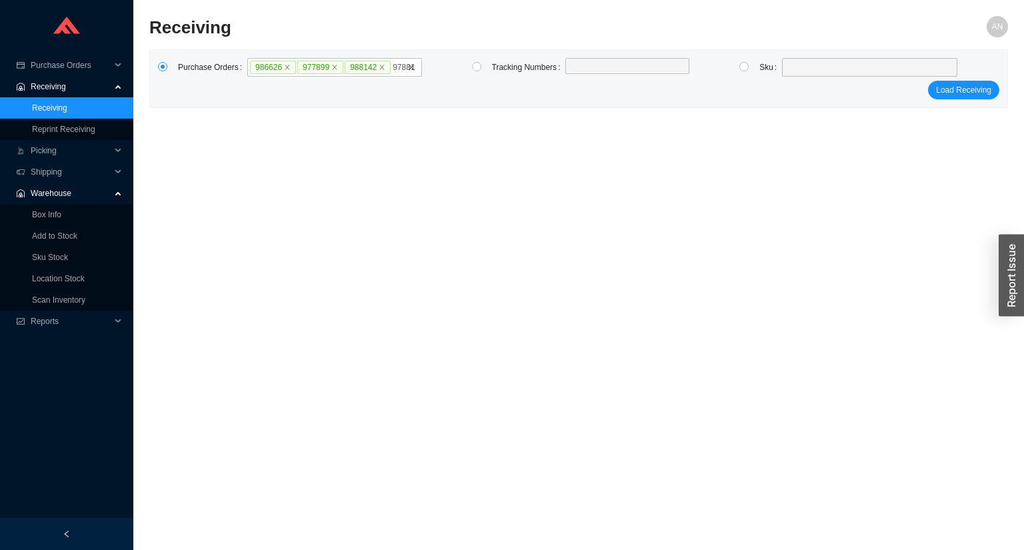
type input "978813"
type input "987125"
type input "980797"
click button "Load Receiving" at bounding box center [963, 103] width 71 height 19
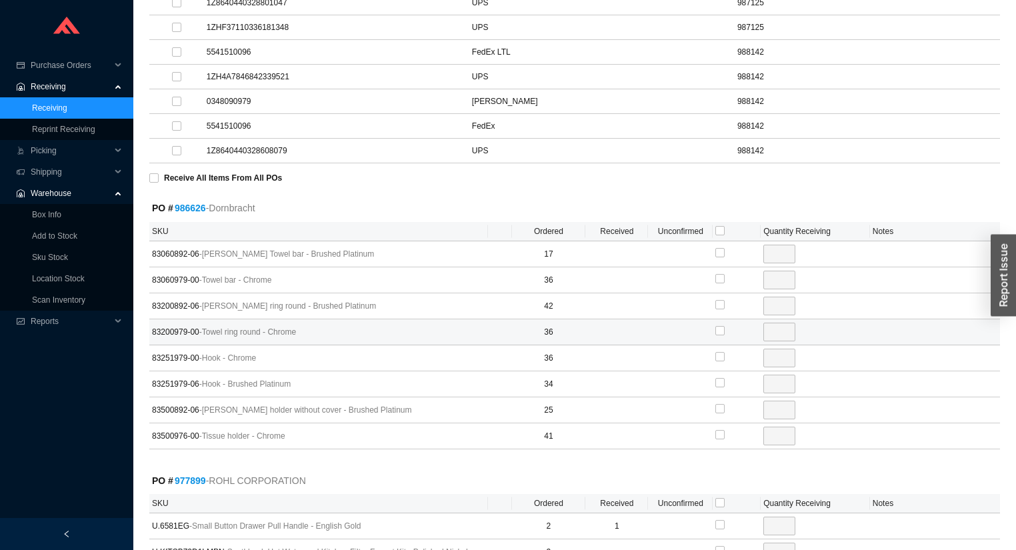
scroll to position [586, 0]
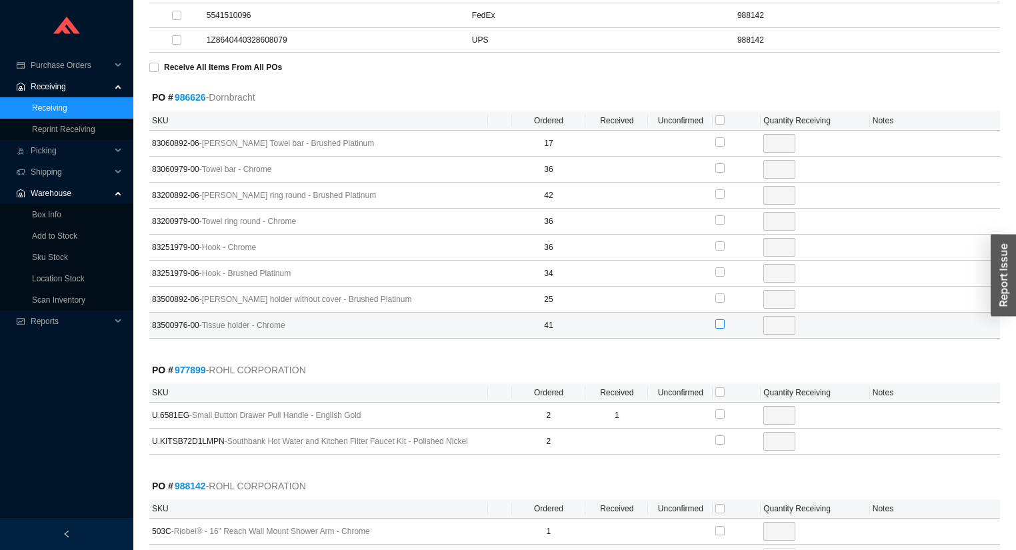
click at [720, 319] on input "checkbox" at bounding box center [719, 323] width 9 height 9
checkbox input "true"
type input "41"
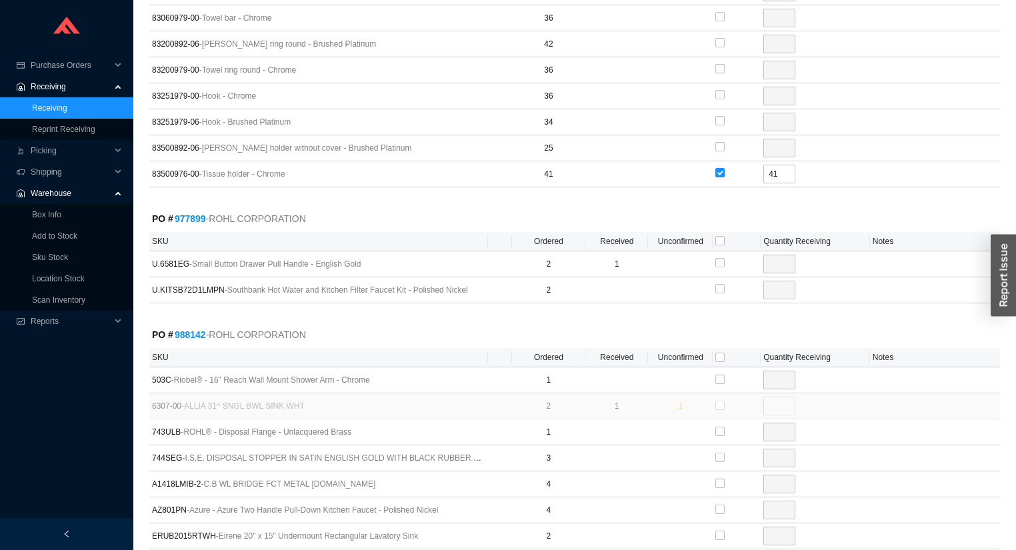
scroll to position [800, 0]
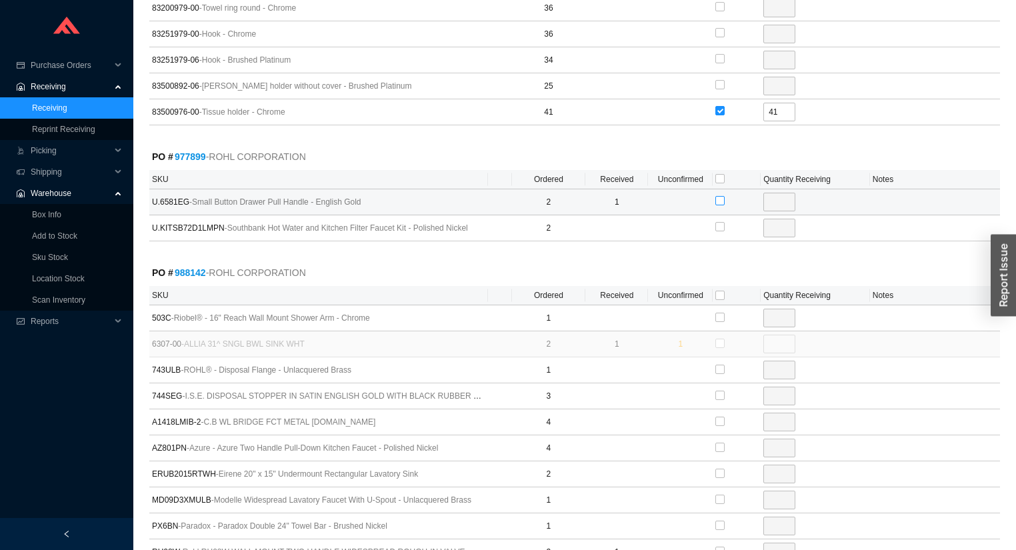
click at [720, 196] on input "checkbox" at bounding box center [719, 200] width 9 height 9
checkbox input "true"
type input "1"
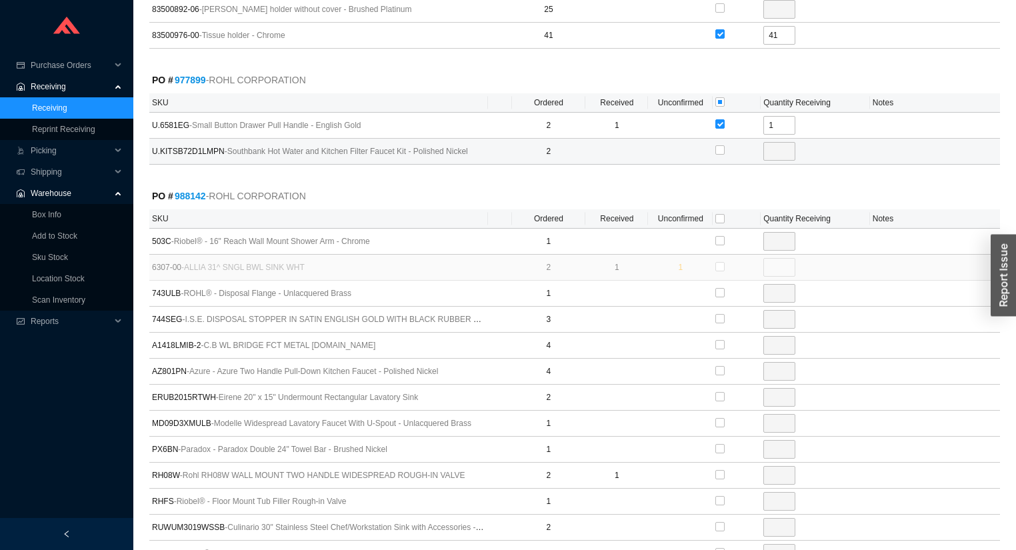
scroll to position [960, 0]
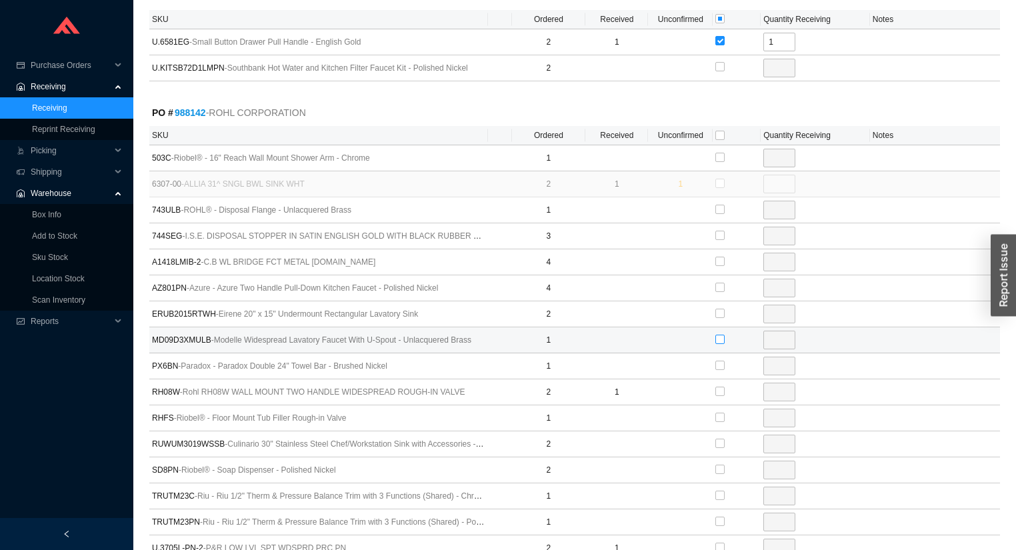
click at [721, 335] on input "checkbox" at bounding box center [719, 339] width 9 height 9
checkbox input "true"
type input "1"
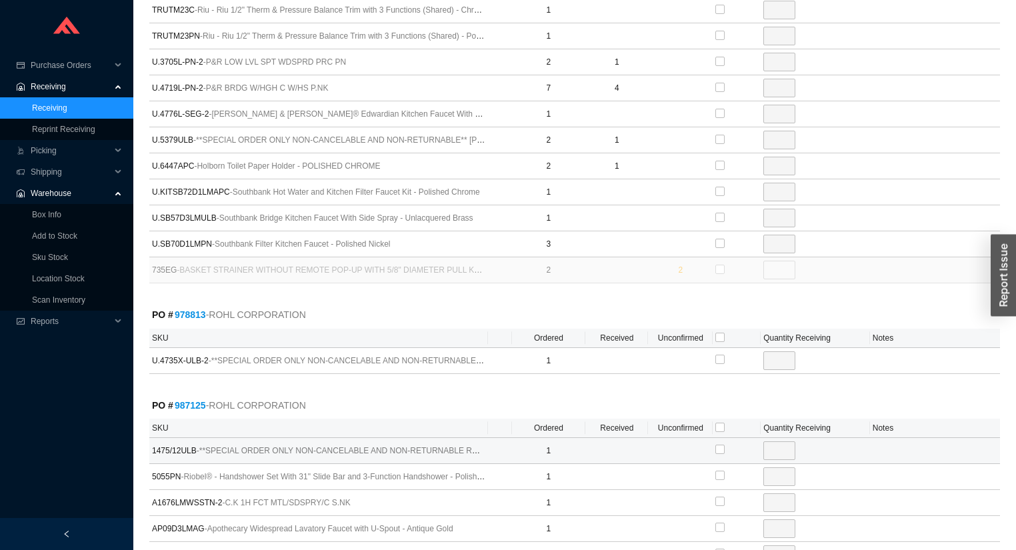
scroll to position [1546, 0]
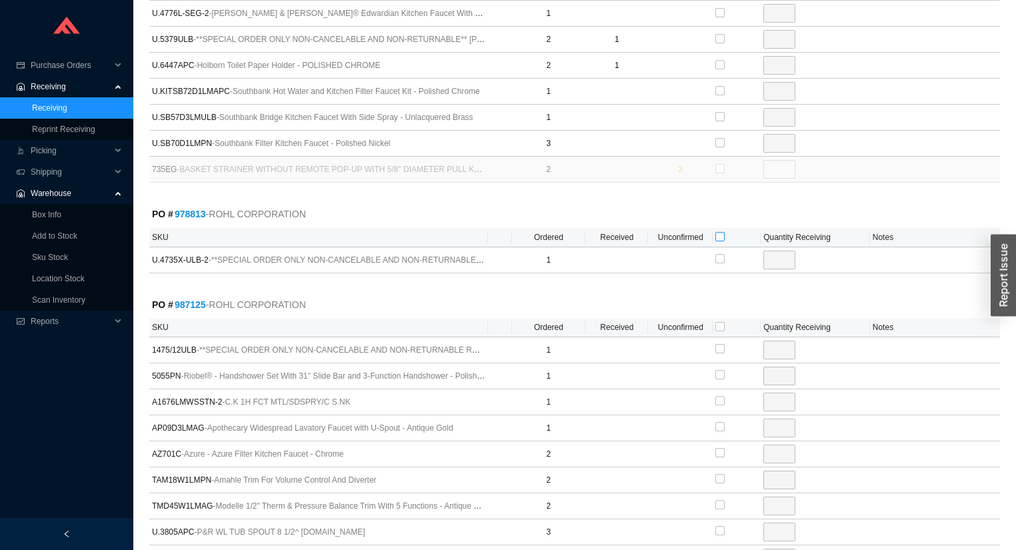
click at [720, 232] on input "checkbox" at bounding box center [719, 236] width 9 height 9
checkbox input "true"
type input "1"
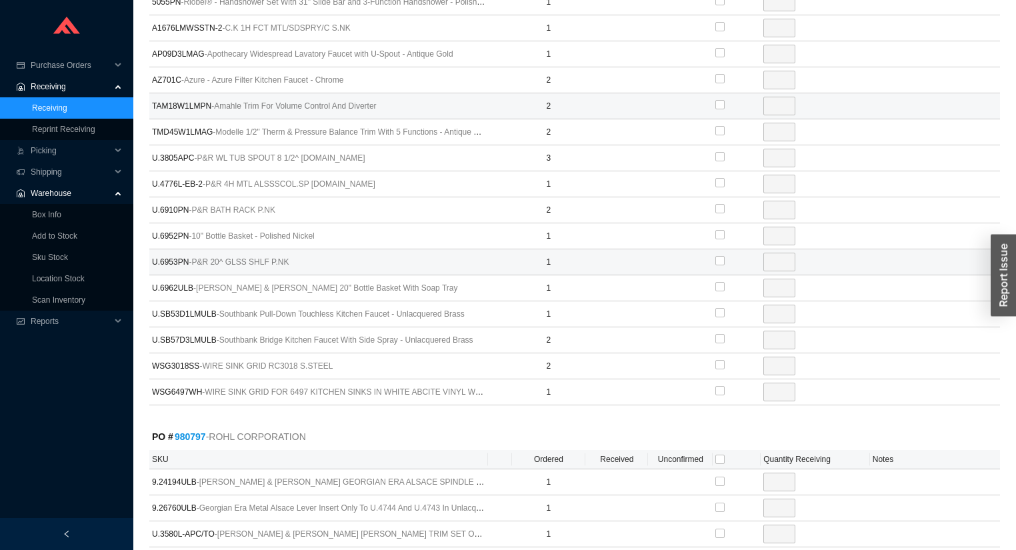
scroll to position [1978, 0]
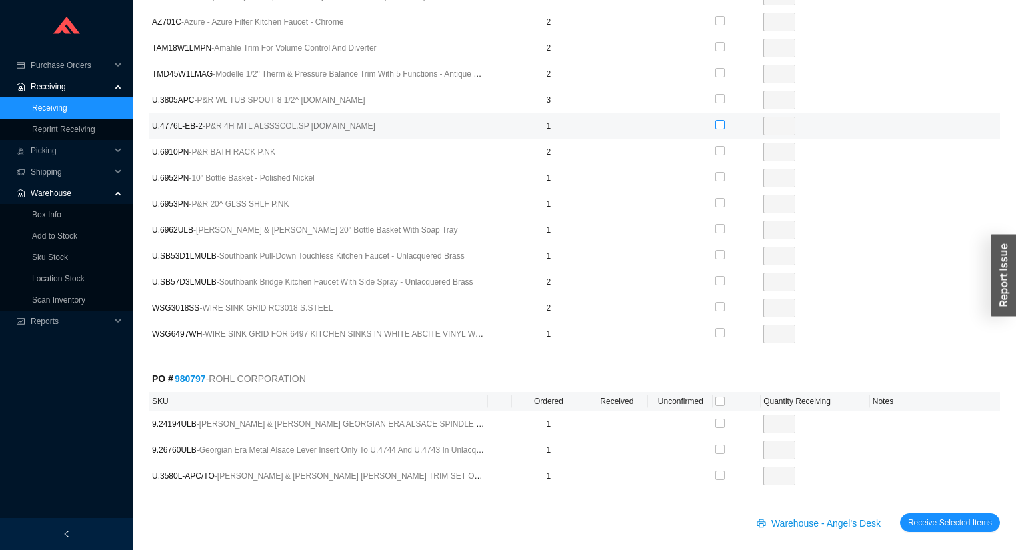
click at [720, 120] on input "checkbox" at bounding box center [719, 124] width 9 height 9
checkbox input "true"
type input "1"
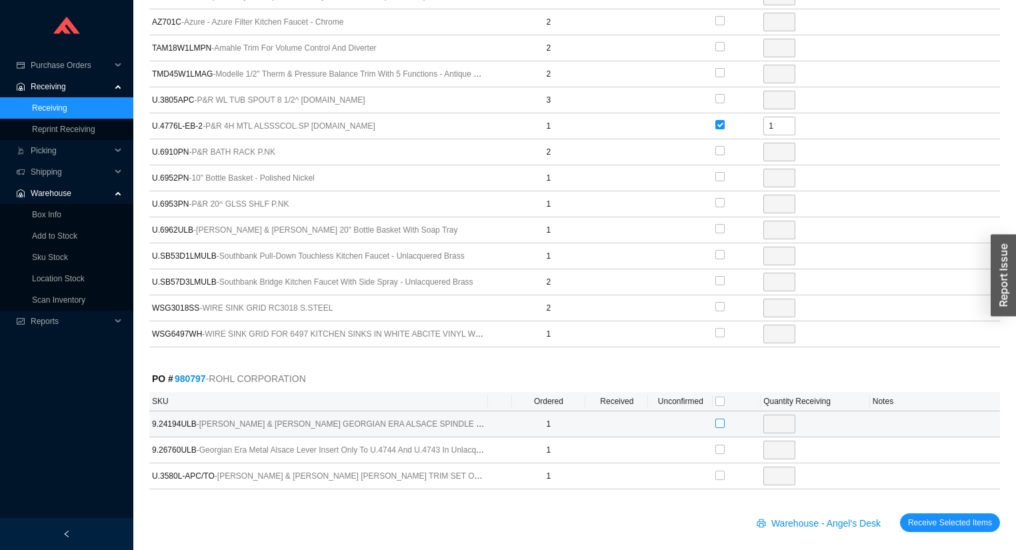
click at [718, 419] on input "checkbox" at bounding box center [719, 423] width 9 height 9
checkbox input "true"
type input "1"
click at [900, 513] on button "Receive Selected Items" at bounding box center [950, 522] width 100 height 19
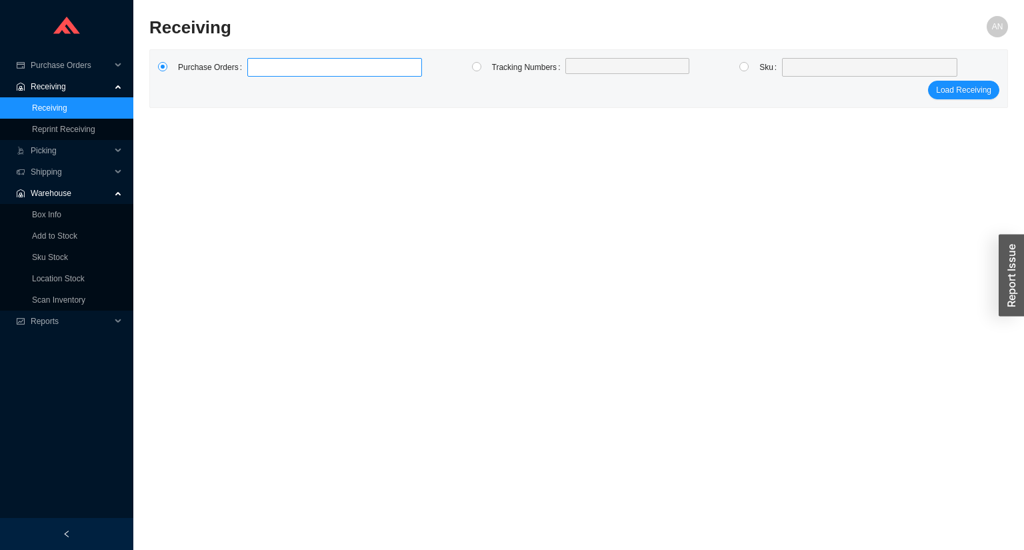
click at [293, 74] on label at bounding box center [334, 67] width 175 height 19
click at [259, 74] on input at bounding box center [253, 67] width 9 height 15
type input "988439"
type input "985035"
type input "984708"
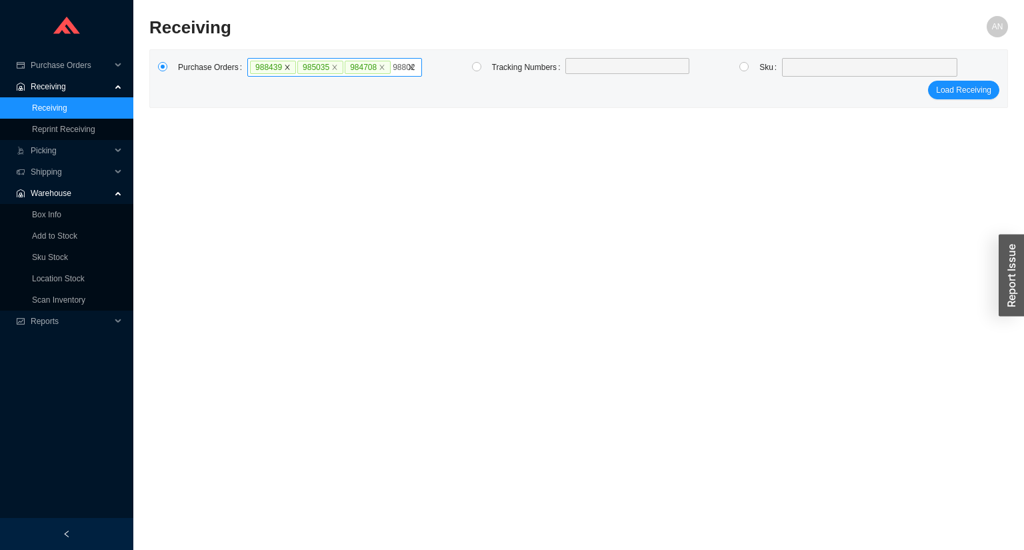
type input "988021"
type input "981274"
type input "985848"
type input "987125"
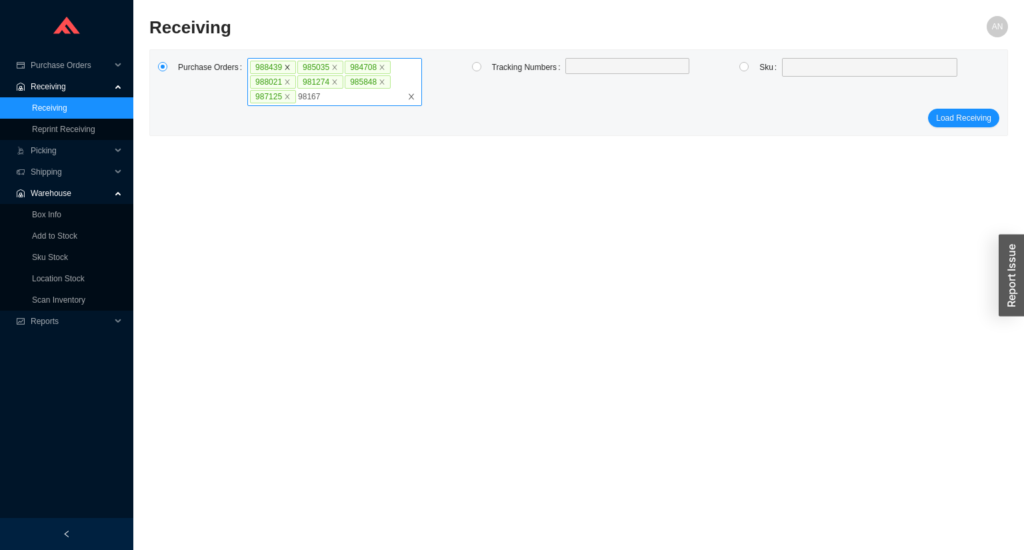
type input "981678"
click button "Load Receiving" at bounding box center [963, 118] width 71 height 19
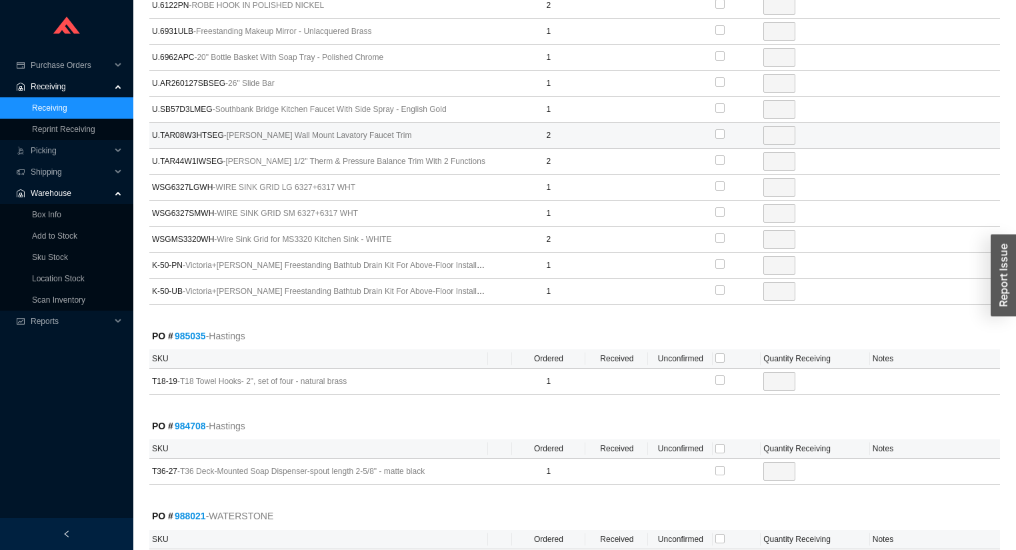
scroll to position [1599, 0]
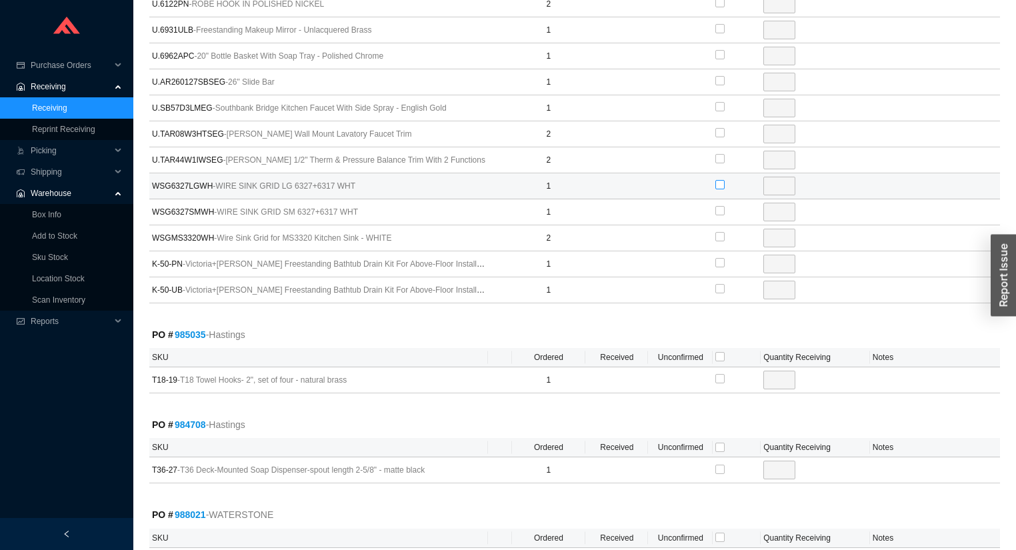
click at [717, 180] on input "checkbox" at bounding box center [719, 184] width 9 height 9
checkbox input "true"
type input "1"
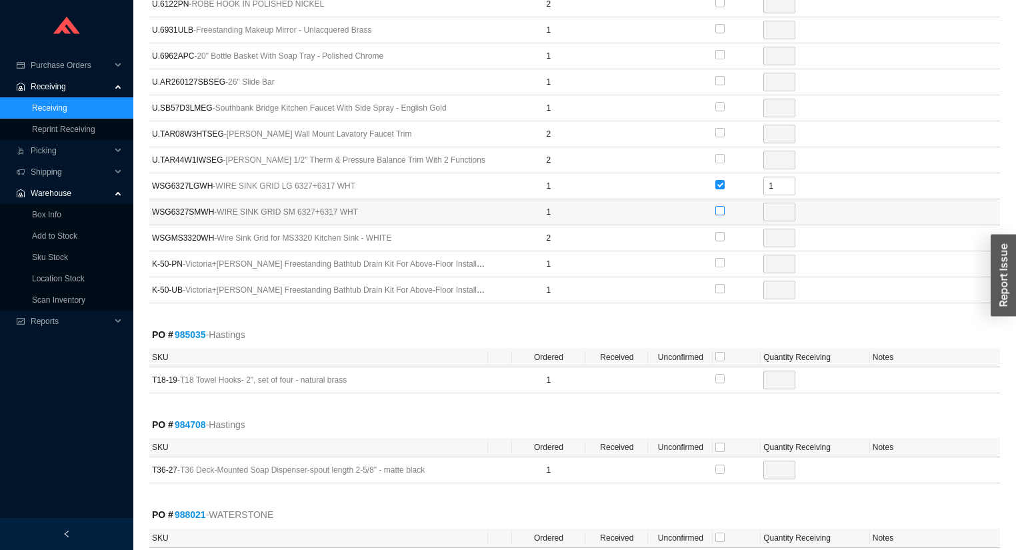
click at [717, 206] on input "checkbox" at bounding box center [719, 210] width 9 height 9
checkbox input "true"
type input "1"
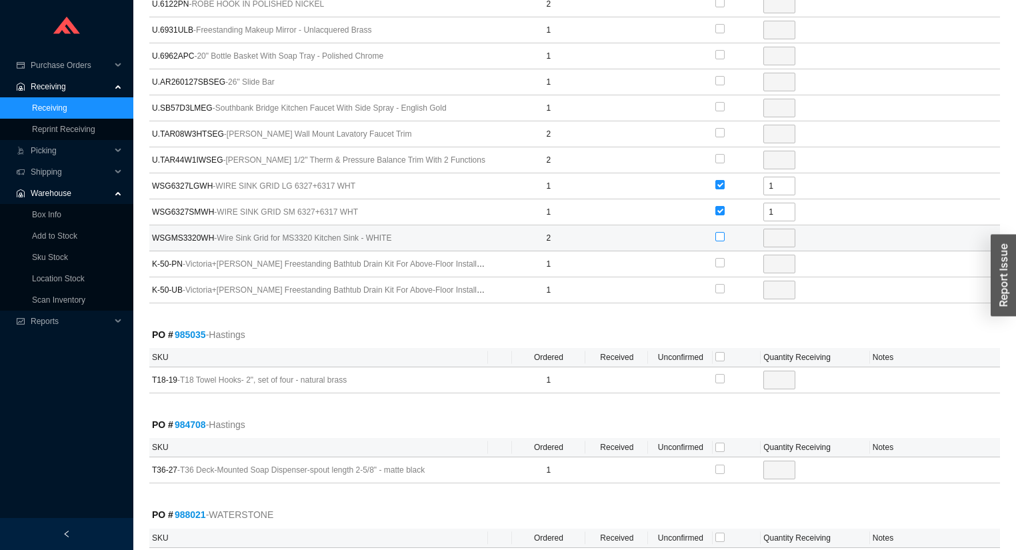
click at [716, 232] on input "checkbox" at bounding box center [719, 236] width 9 height 9
checkbox input "true"
type input "2"
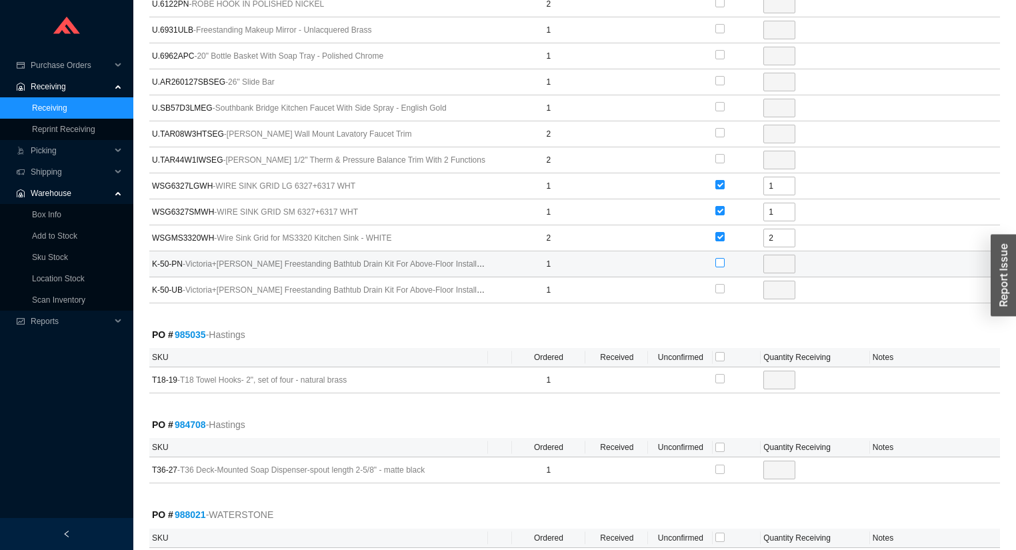
click at [716, 258] on input "checkbox" at bounding box center [719, 262] width 9 height 9
checkbox input "true"
type input "1"
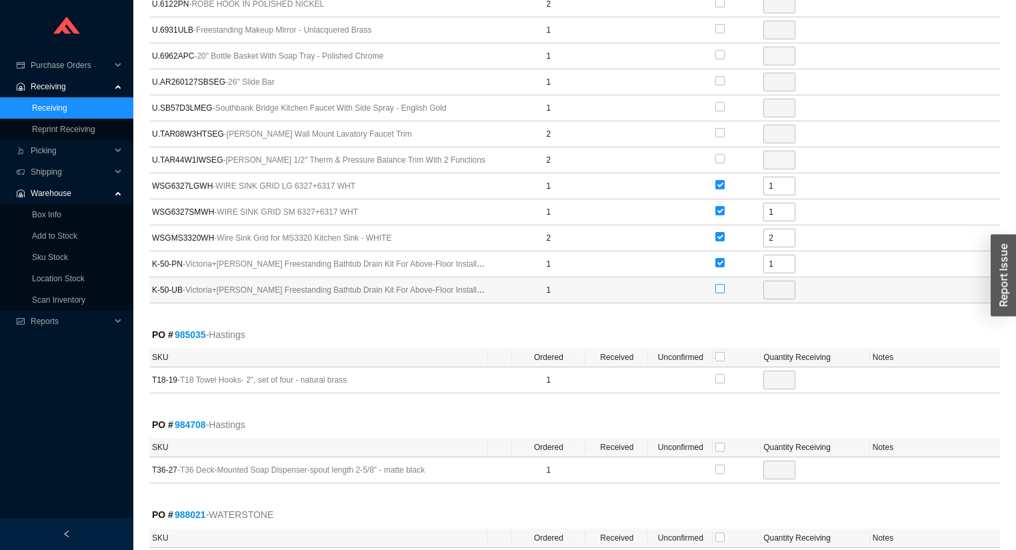
click at [717, 284] on input "checkbox" at bounding box center [719, 288] width 9 height 9
checkbox input "true"
type input "1"
click at [716, 352] on input "checkbox" at bounding box center [719, 356] width 9 height 9
checkbox input "true"
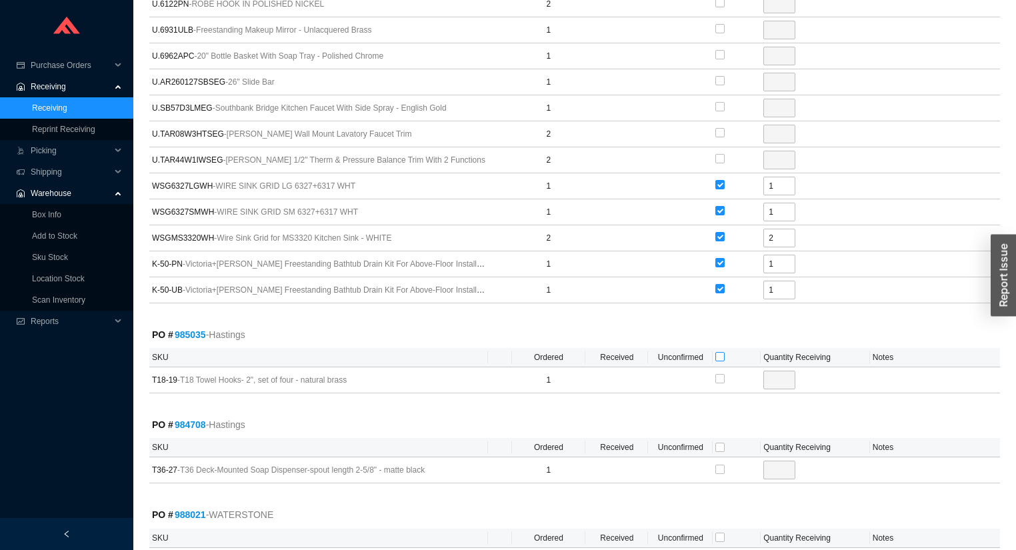
checkbox input "true"
type input "1"
click at [719, 442] on label at bounding box center [719, 447] width 9 height 13
click at [719, 443] on input "checkbox" at bounding box center [719, 447] width 9 height 9
checkbox input "true"
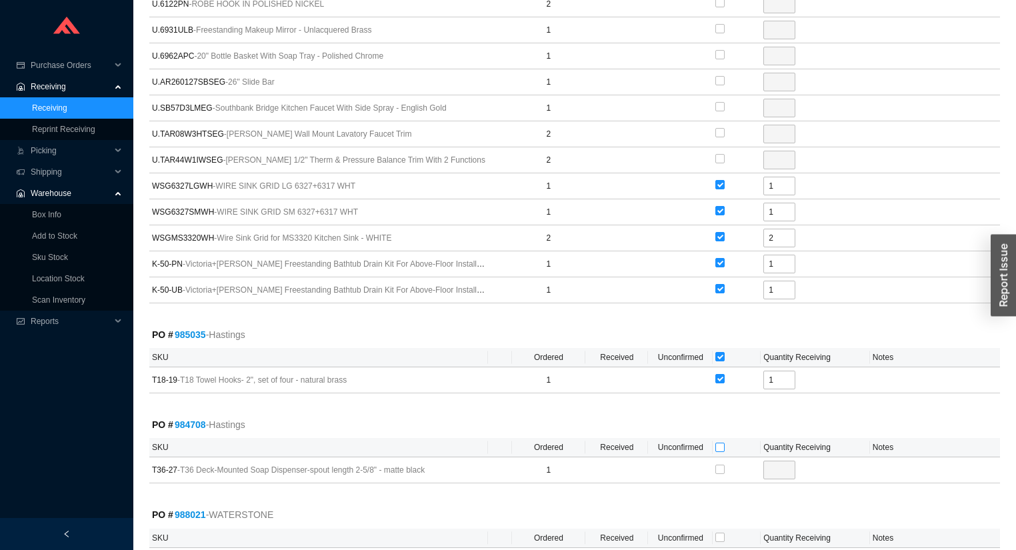
checkbox input "true"
type input "1"
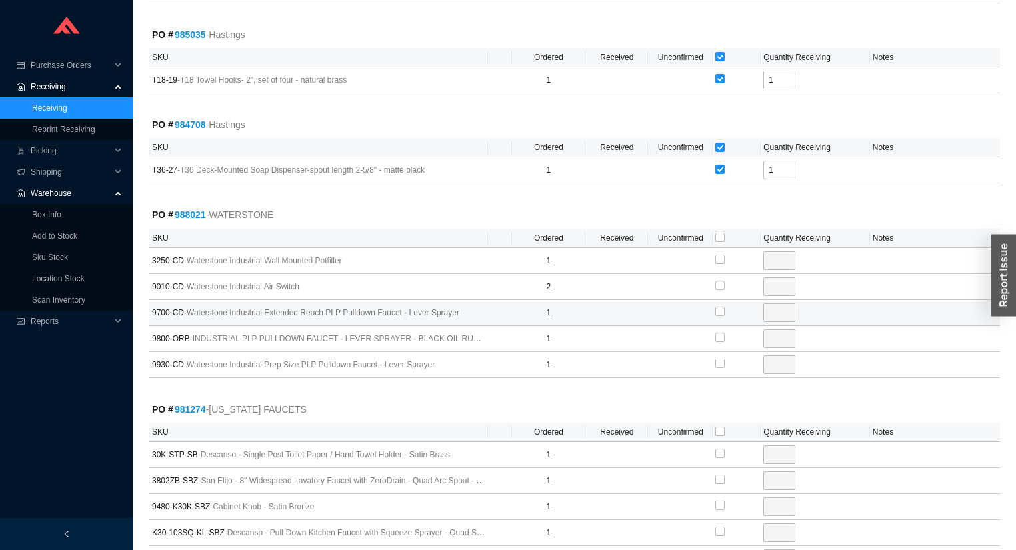
scroll to position [1973, 0]
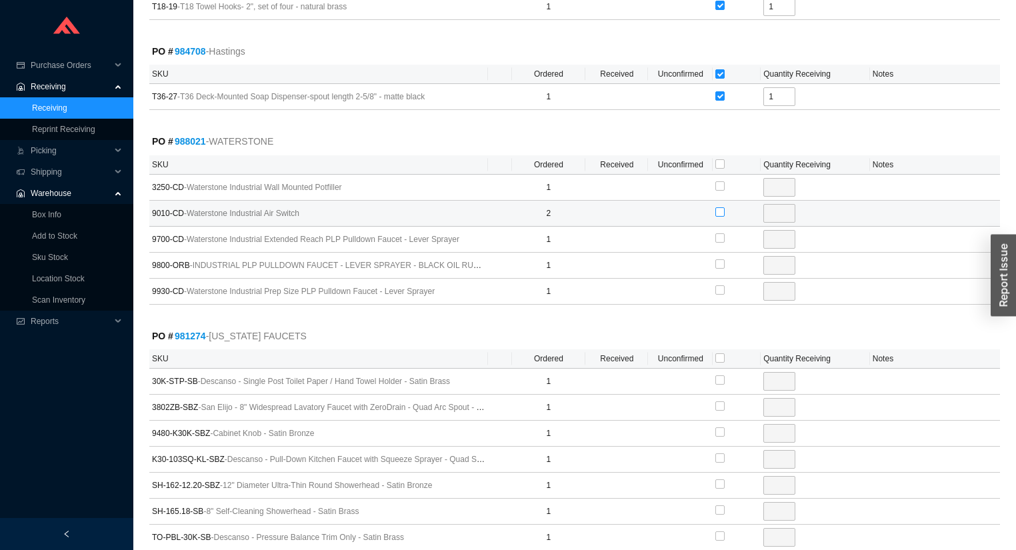
click at [718, 207] on input "checkbox" at bounding box center [719, 211] width 9 height 9
checkbox input "true"
type input "2"
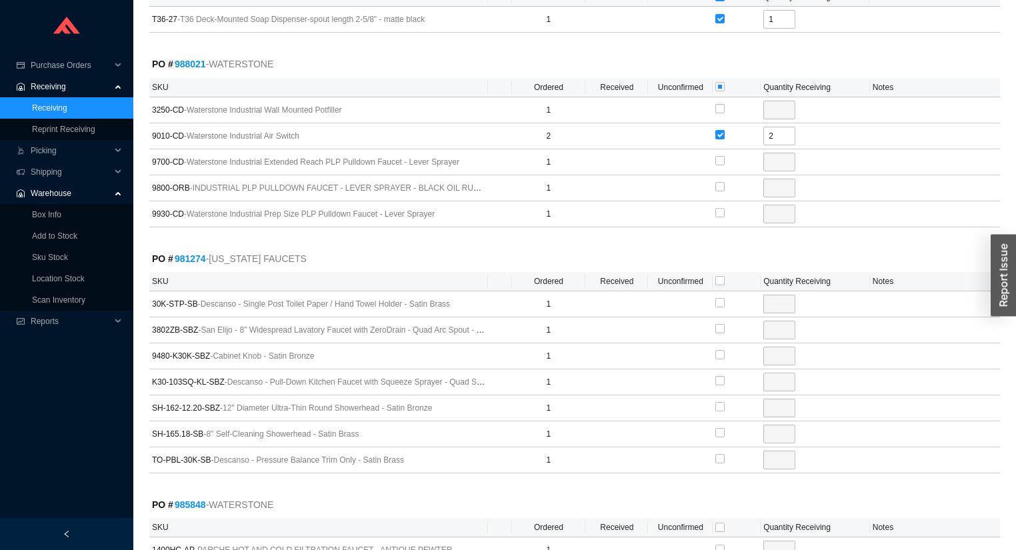
scroll to position [2079, 0]
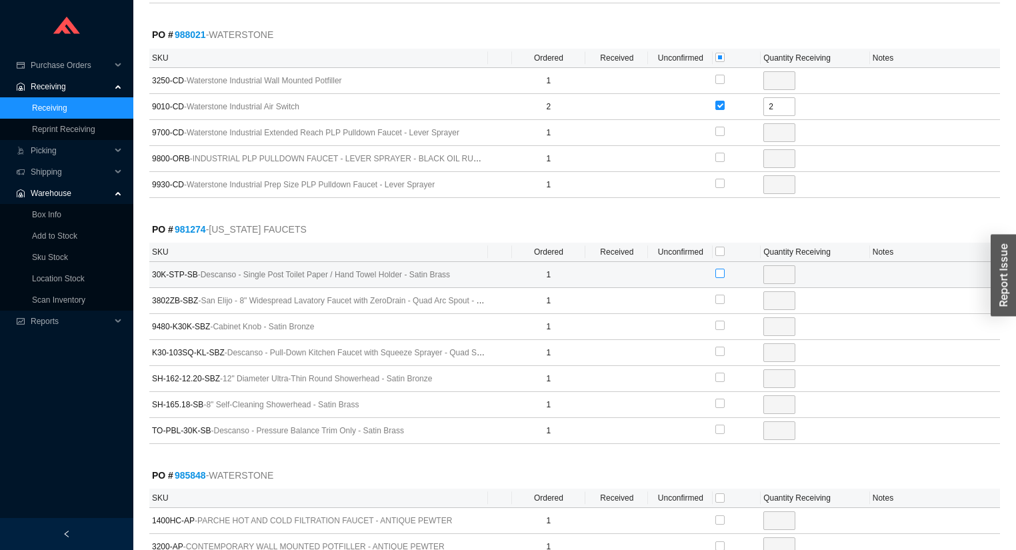
click at [719, 269] on input "checkbox" at bounding box center [719, 273] width 9 height 9
checkbox input "true"
type input "1"
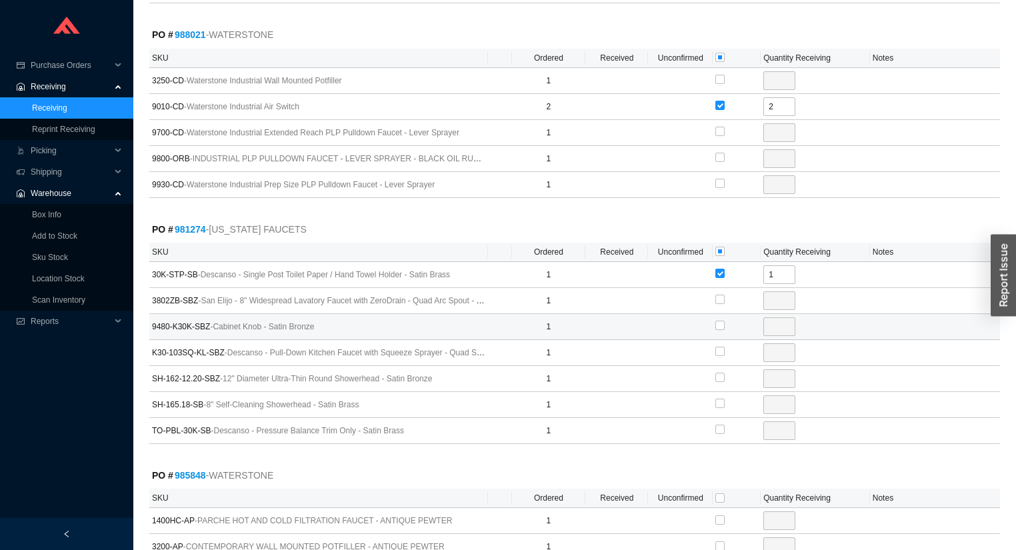
click at [728, 317] on div at bounding box center [736, 327] width 43 height 20
click at [720, 321] on input "checkbox" at bounding box center [719, 325] width 9 height 9
checkbox input "true"
type input "1"
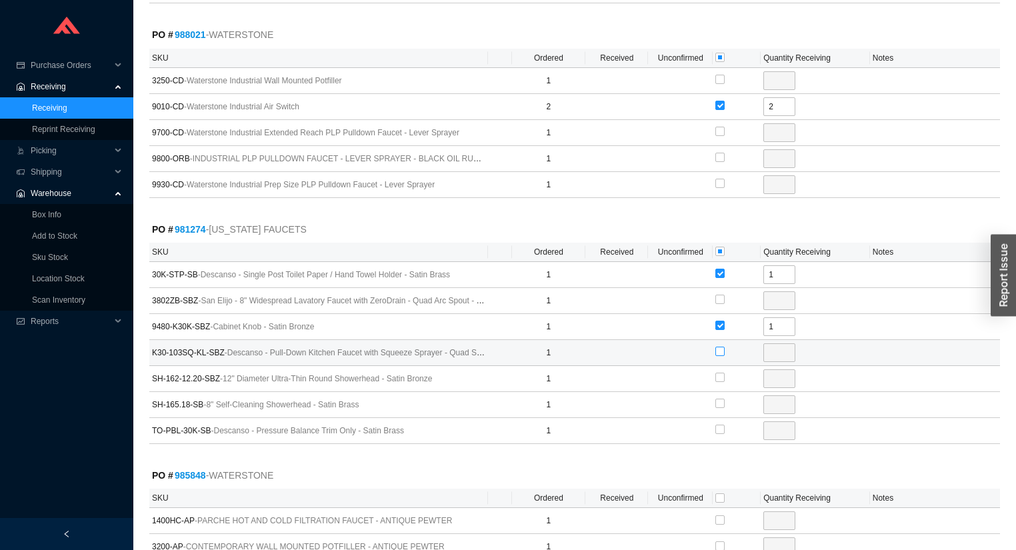
click at [718, 347] on input "checkbox" at bounding box center [719, 351] width 9 height 9
checkbox input "true"
type input "1"
click at [720, 371] on label at bounding box center [719, 377] width 9 height 13
click at [720, 373] on input "checkbox" at bounding box center [719, 377] width 9 height 9
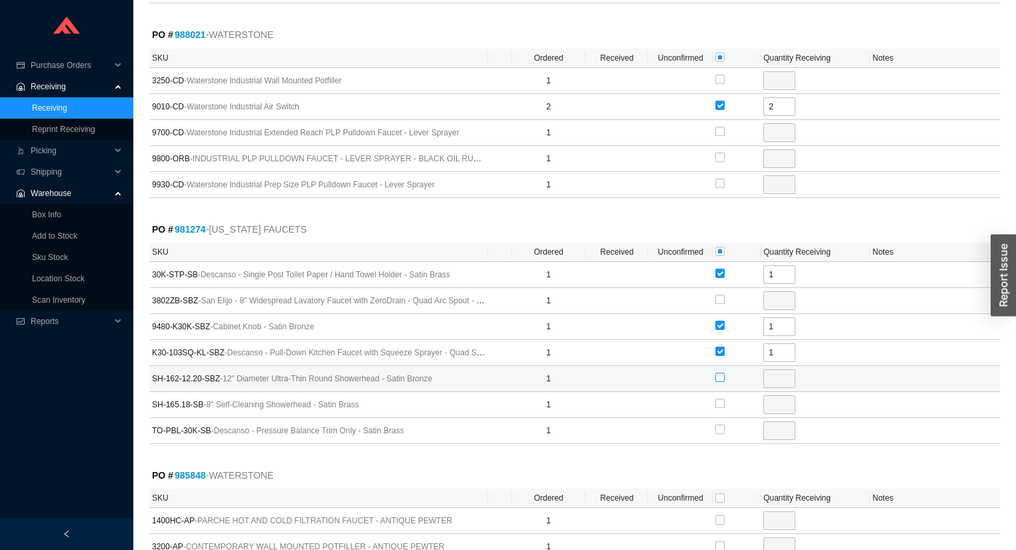
checkbox input "true"
type input "1"
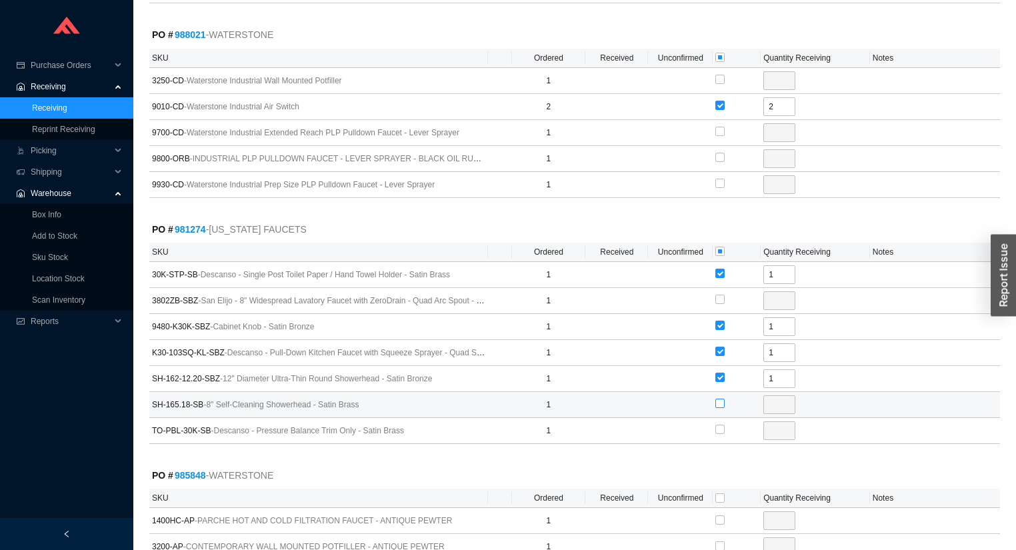
click at [722, 399] on input "checkbox" at bounding box center [719, 403] width 9 height 9
checkbox input "true"
type input "1"
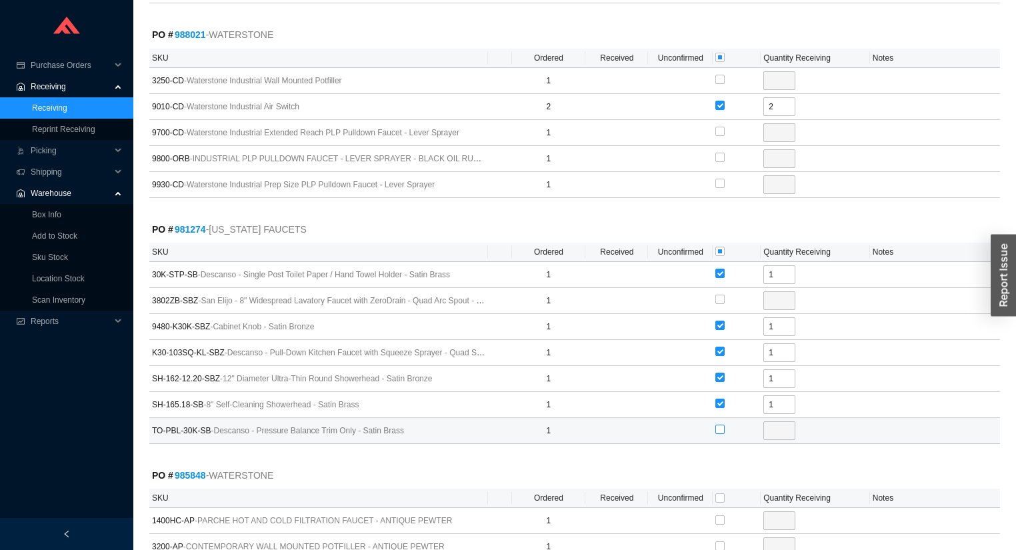
click at [720, 425] on input "checkbox" at bounding box center [719, 429] width 9 height 9
checkbox input "true"
type input "1"
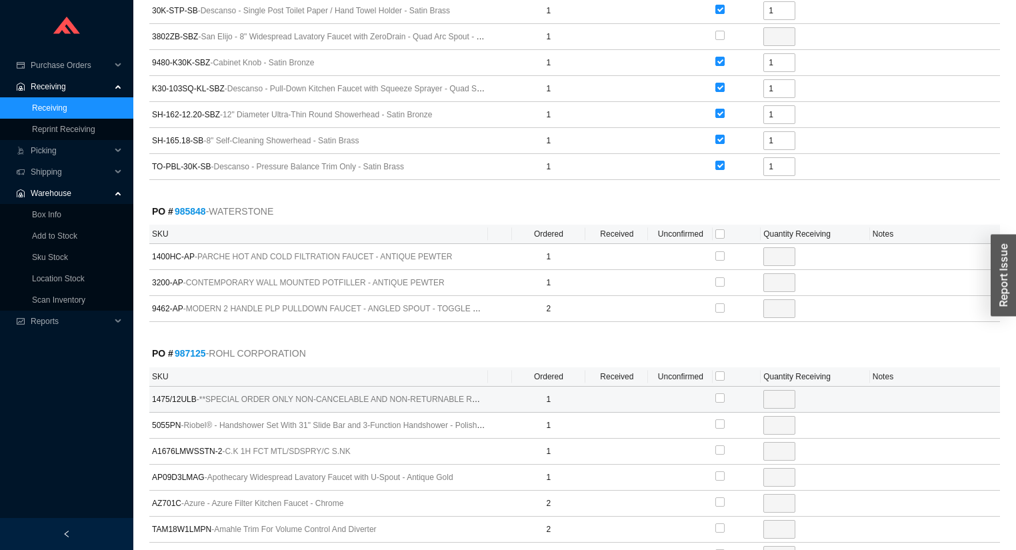
scroll to position [2399, 0]
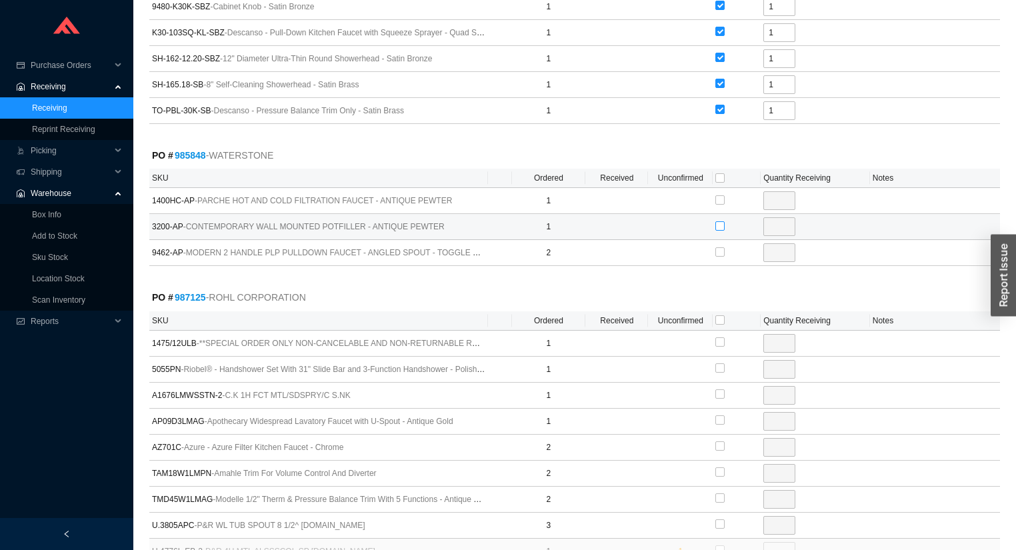
click at [719, 221] on input "checkbox" at bounding box center [719, 225] width 9 height 9
checkbox input "true"
type input "1"
click at [722, 240] on td at bounding box center [736, 253] width 48 height 26
click at [720, 247] on input "checkbox" at bounding box center [719, 251] width 9 height 9
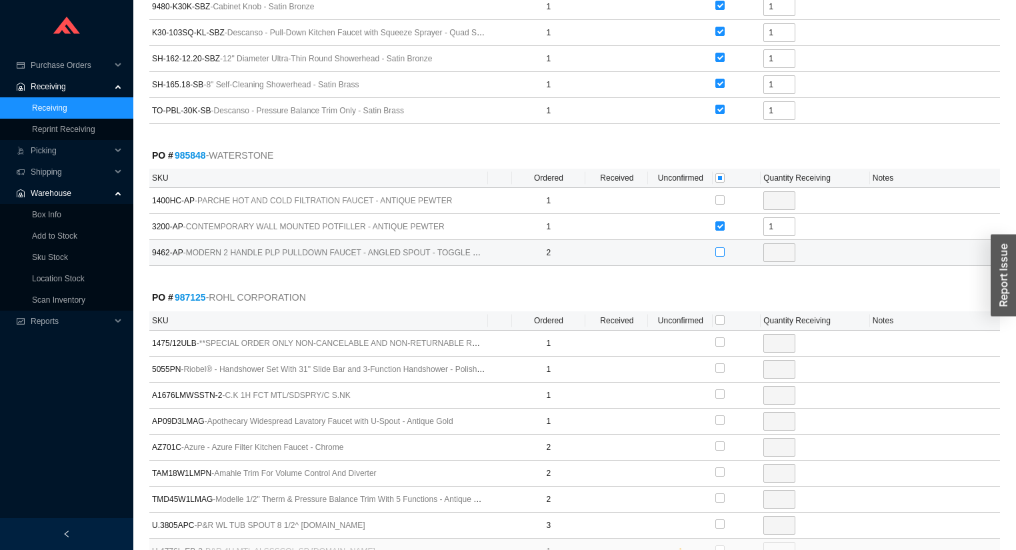
checkbox input "true"
type input "2"
click at [776, 243] on input "2" at bounding box center [779, 252] width 32 height 19
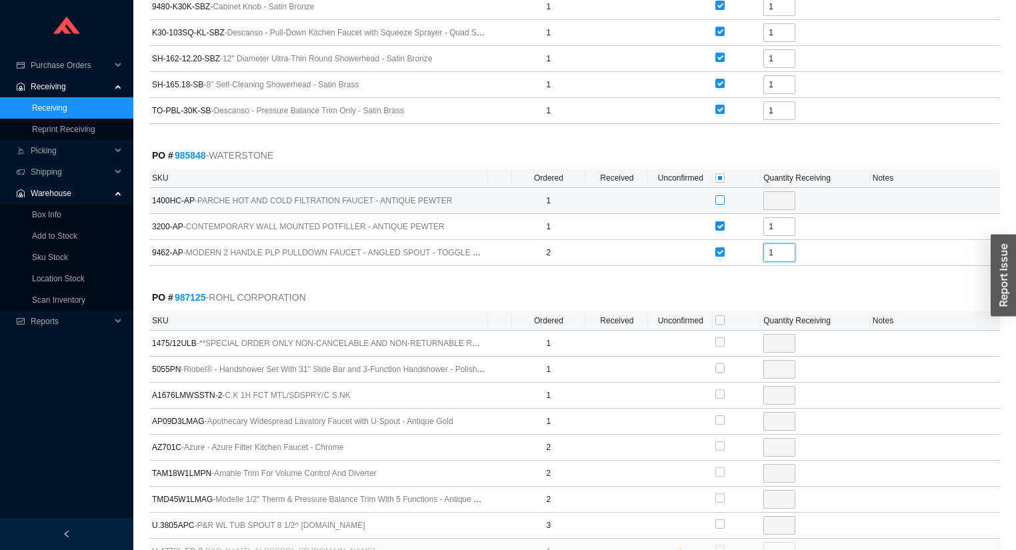
type input "1"
click at [720, 195] on input "checkbox" at bounding box center [719, 199] width 9 height 9
checkbox input "true"
type input "1"
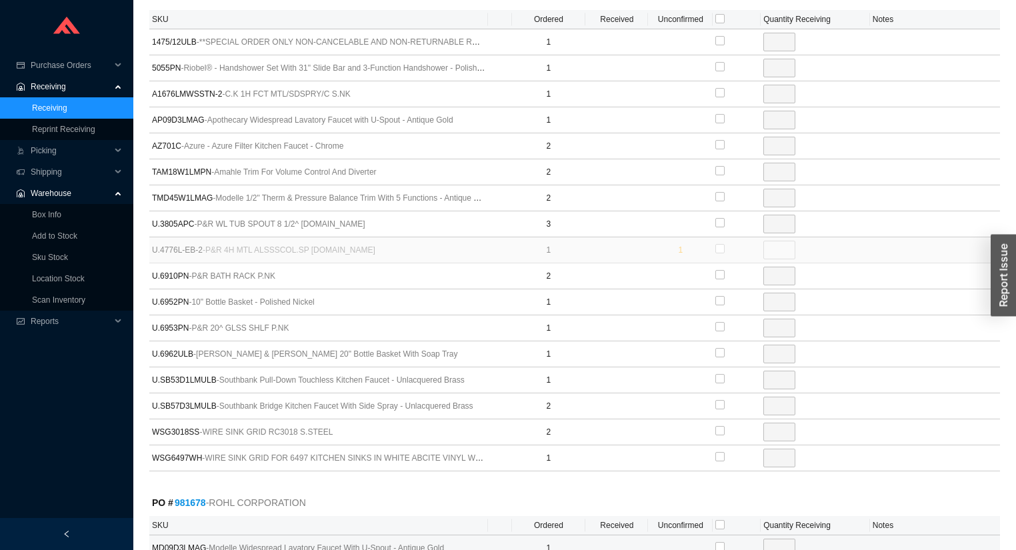
scroll to position [2719, 0]
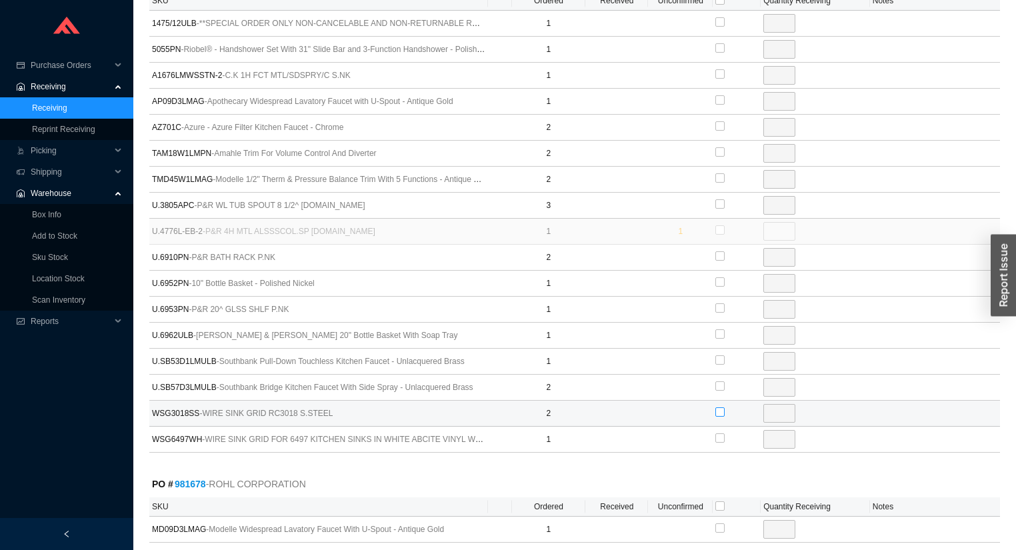
click at [718, 407] on input "checkbox" at bounding box center [719, 411] width 9 height 9
checkbox input "true"
type input "2"
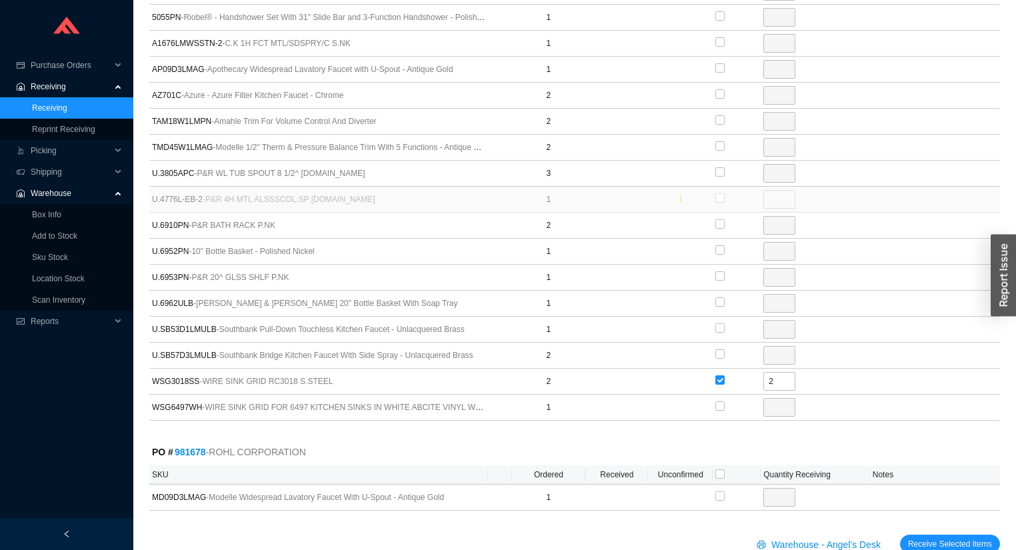
scroll to position [2768, 0]
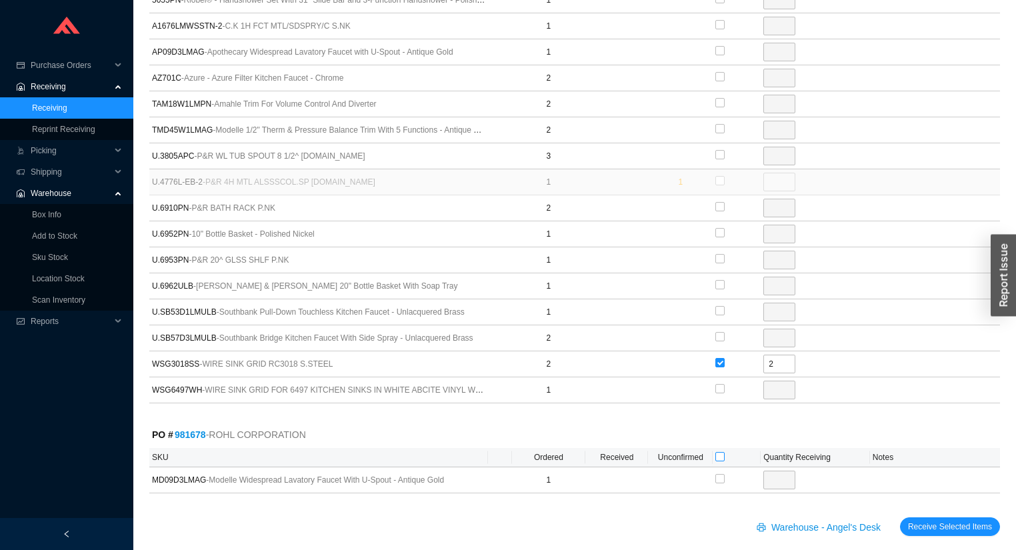
click at [715, 452] on input "checkbox" at bounding box center [719, 456] width 9 height 9
checkbox input "true"
type input "1"
click at [972, 520] on span "Receive Selected Items" at bounding box center [950, 526] width 84 height 13
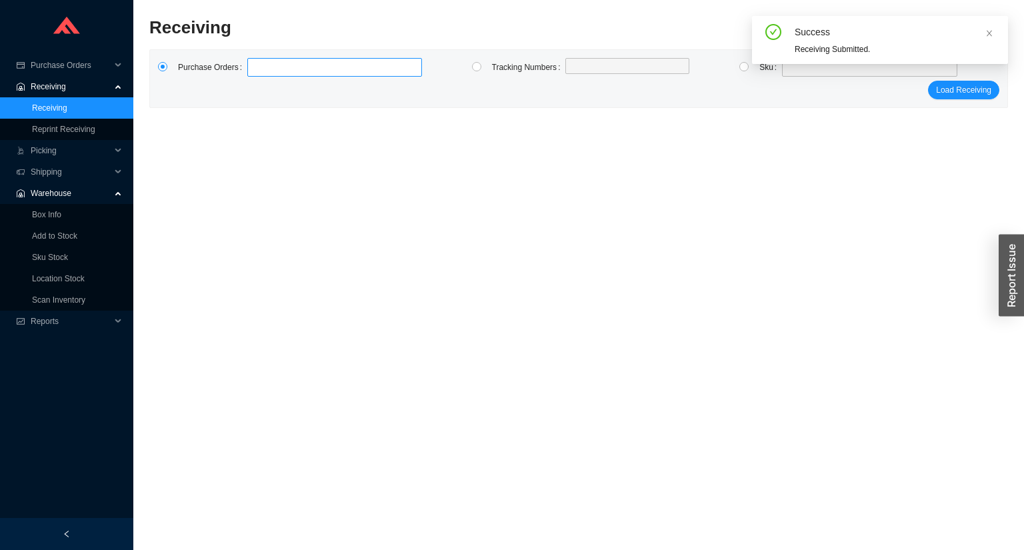
click at [318, 73] on label at bounding box center [334, 67] width 175 height 19
click at [259, 73] on input at bounding box center [253, 67] width 9 height 15
type input "988412"
click button "Load Receiving" at bounding box center [963, 90] width 71 height 19
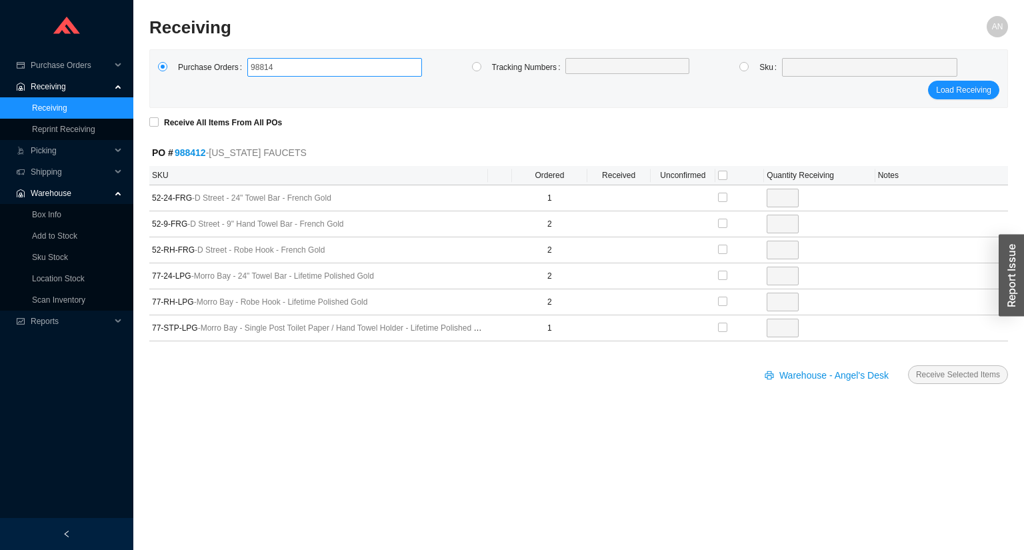
type input "988142"
click button "Load Receiving" at bounding box center [963, 90] width 71 height 19
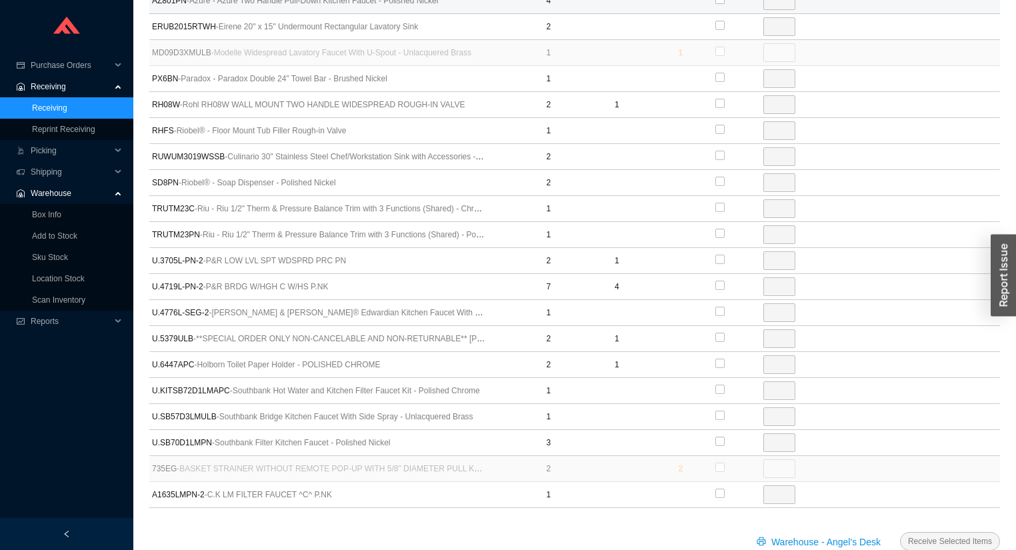
scroll to position [550, 0]
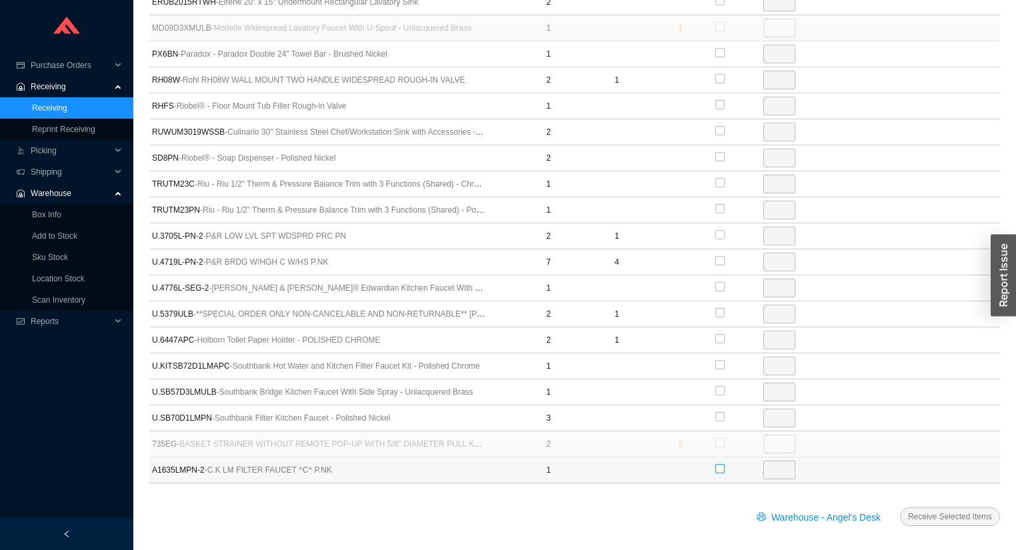
click at [719, 464] on input "checkbox" at bounding box center [719, 468] width 9 height 9
checkbox input "true"
type input "1"
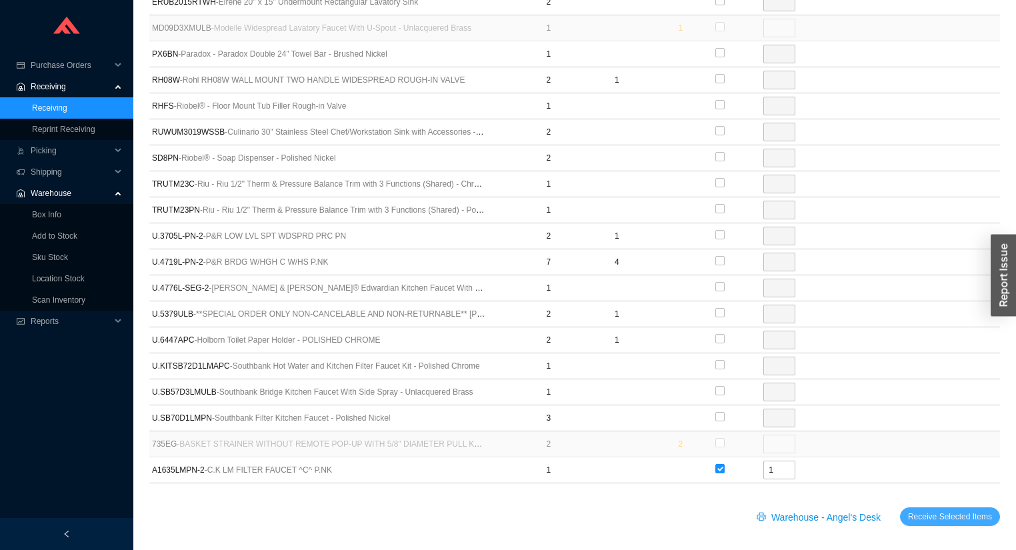
click at [923, 512] on span "Receive Selected Items" at bounding box center [950, 516] width 84 height 13
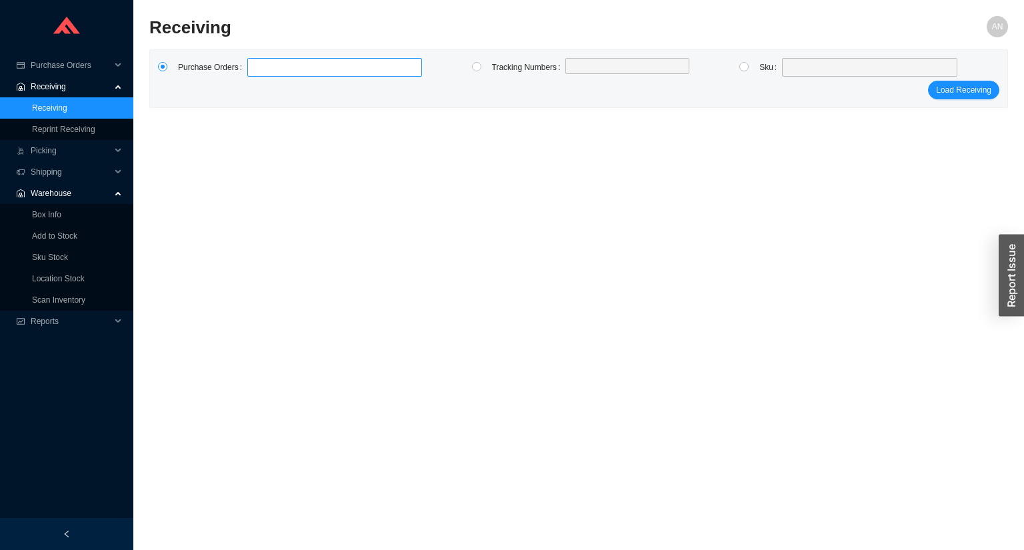
click at [261, 59] on label at bounding box center [334, 67] width 175 height 19
click at [259, 60] on input at bounding box center [253, 67] width 9 height 15
type input "988142"
click button "Load Receiving" at bounding box center [963, 90] width 71 height 19
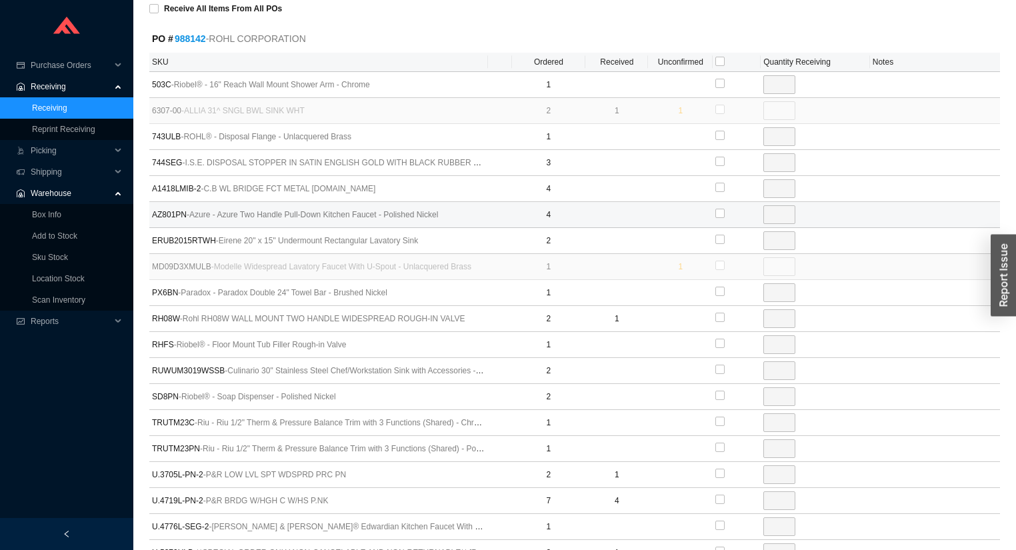
scroll to position [320, 0]
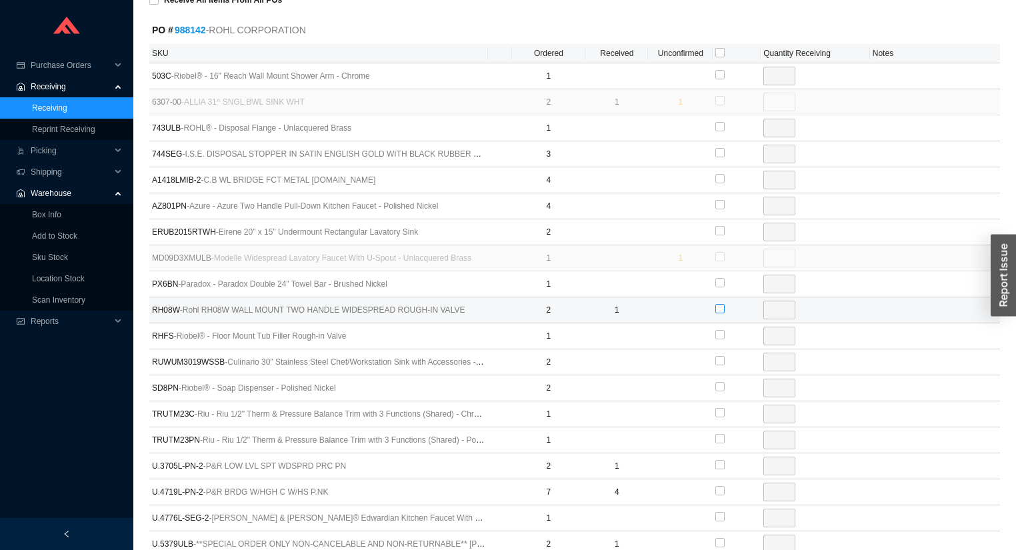
click at [717, 307] on input "checkbox" at bounding box center [719, 308] width 9 height 9
checkbox input "true"
type input "1"
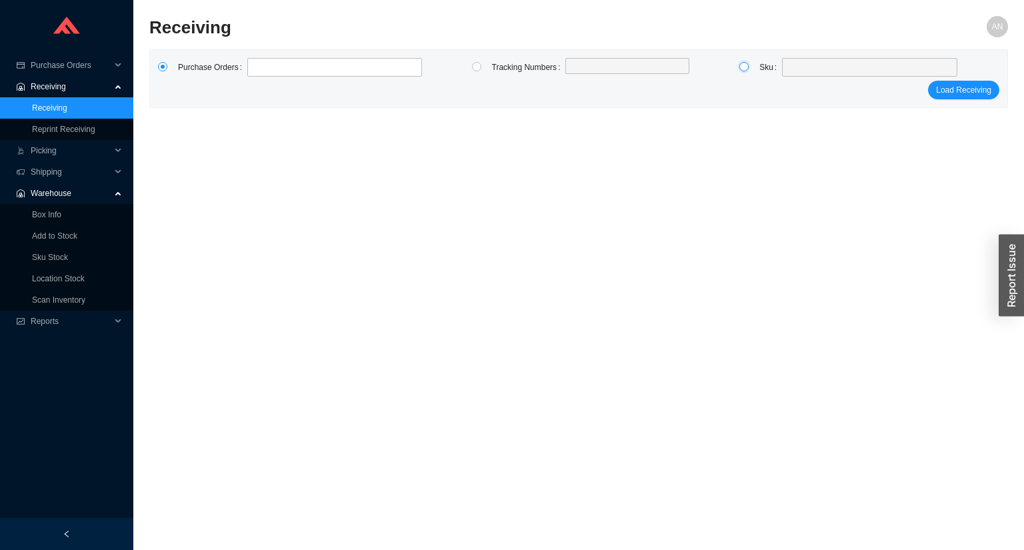
click at [744, 69] on input "radio" at bounding box center [743, 66] width 9 height 9
radio input "true"
click at [800, 69] on span at bounding box center [869, 67] width 165 height 17
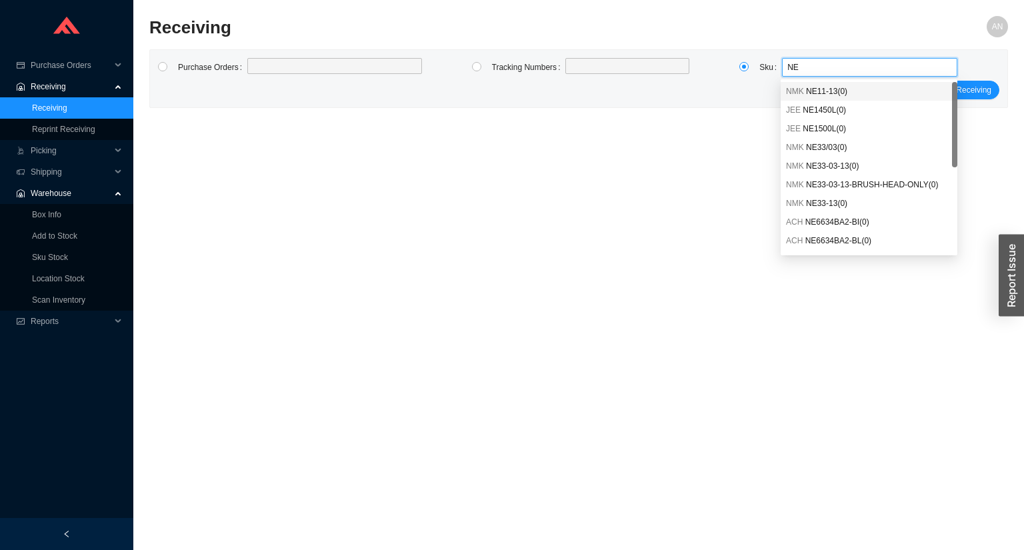
type input "N"
type input "NEHS"
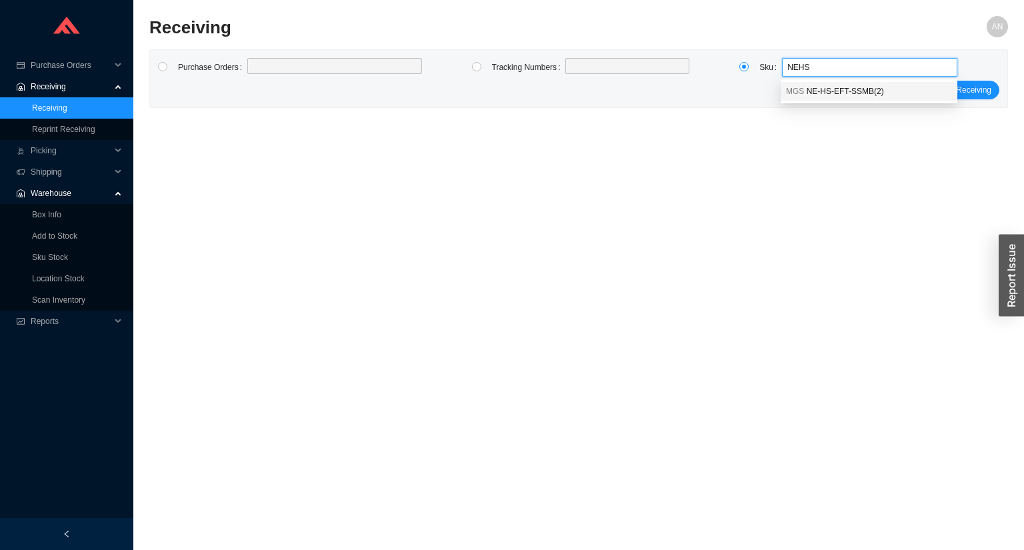
click at [828, 88] on span "NE-HS-EFT-SSMB ( 2 )" at bounding box center [844, 91] width 77 height 9
click at [991, 88] on span "Load Receiving" at bounding box center [963, 89] width 55 height 13
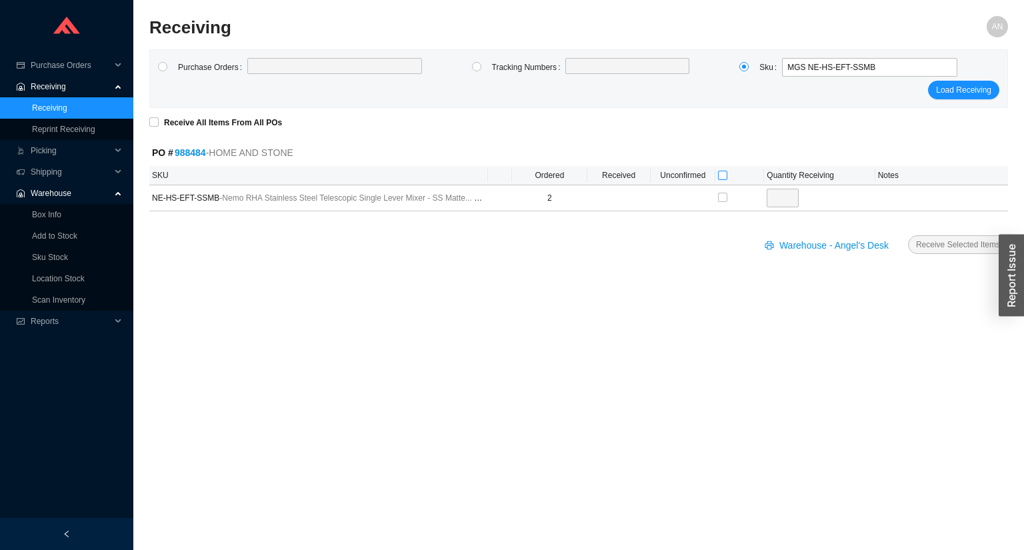
drag, startPoint x: 725, startPoint y: 176, endPoint x: 738, endPoint y: 176, distance: 13.3
click at [725, 175] on input "checkbox" at bounding box center [722, 175] width 9 height 9
checkbox input "true"
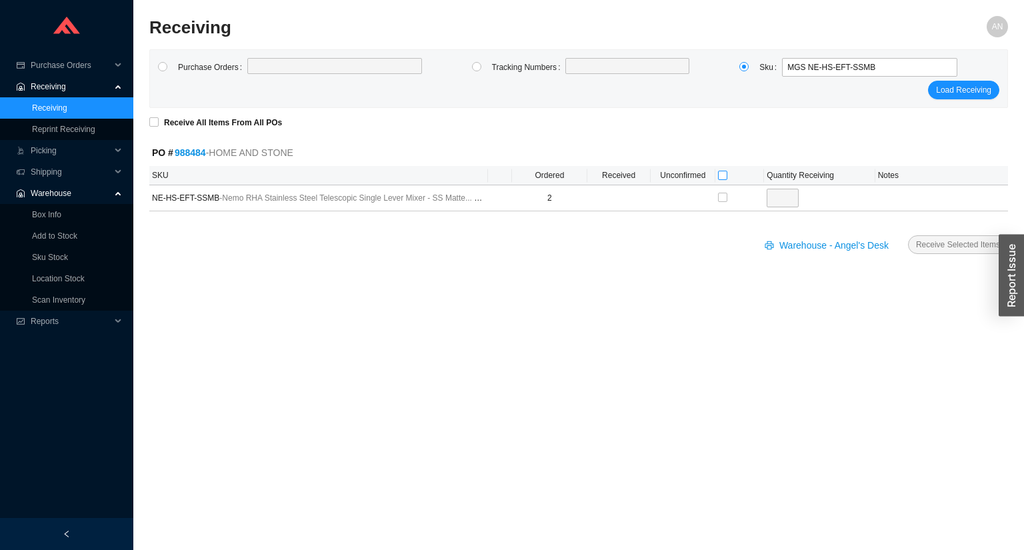
type input "2"
click at [935, 246] on span "Receive Selected Items" at bounding box center [958, 244] width 84 height 13
radio input "true"
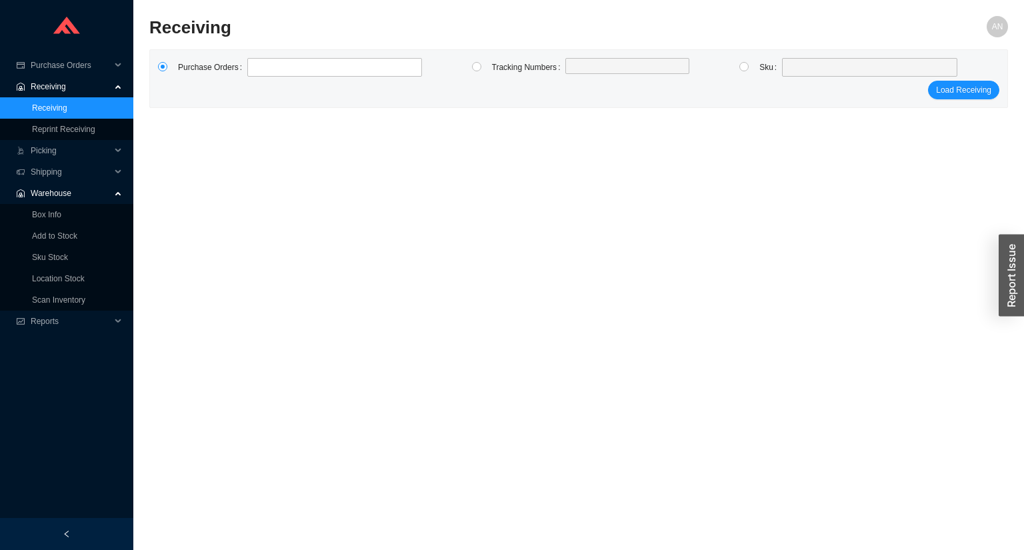
click at [928, 81] on button "Load Receiving" at bounding box center [963, 90] width 71 height 19
click at [267, 63] on label at bounding box center [334, 67] width 175 height 19
click at [259, 63] on input at bounding box center [253, 67] width 9 height 15
type input "988789"
type input "988786"
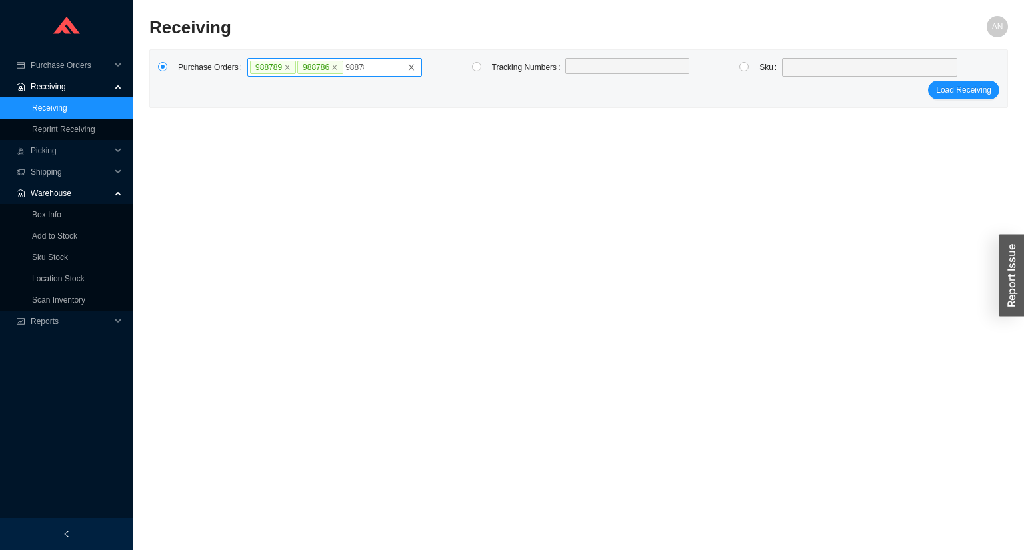
type input "988788"
type input "988785"
type input "976982"
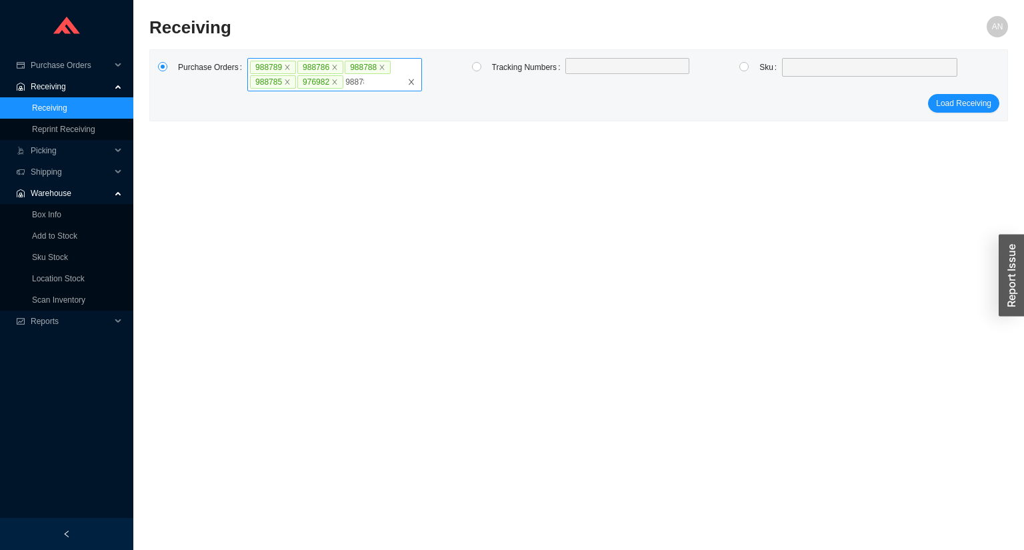
type input "988787"
click button "Load Receiving" at bounding box center [963, 103] width 71 height 19
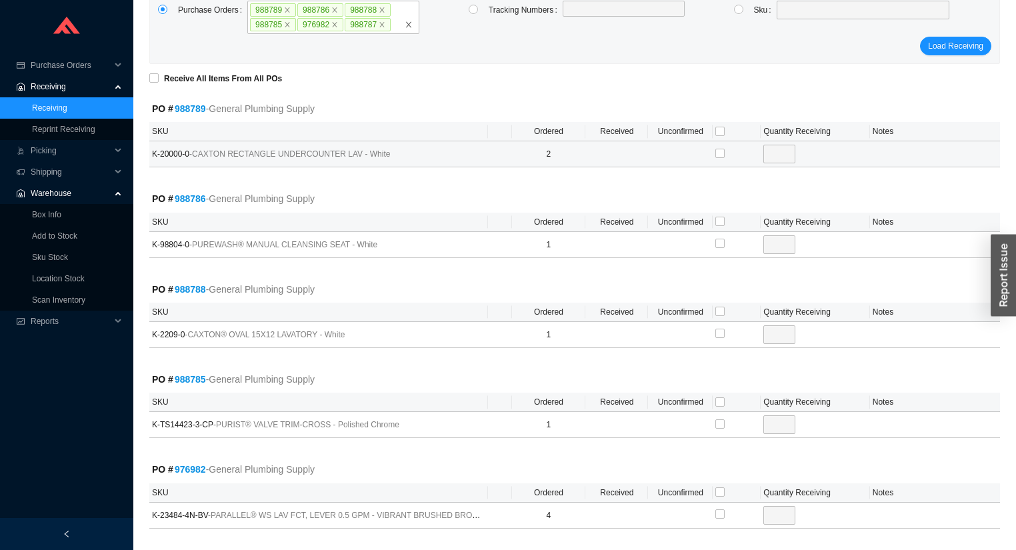
scroll to position [160, 0]
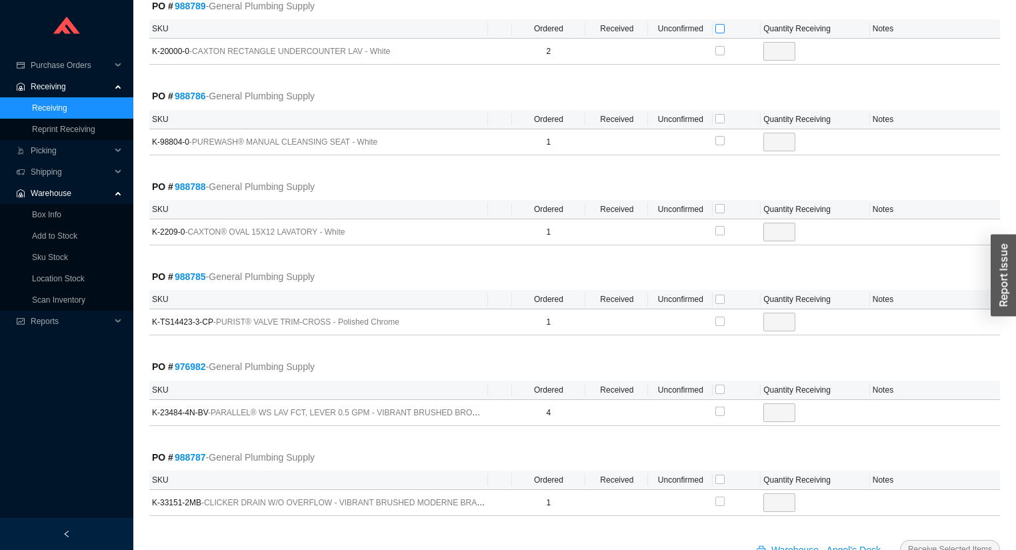
click at [720, 28] on input "checkbox" at bounding box center [719, 28] width 9 height 9
checkbox input "true"
type input "2"
click at [722, 116] on input "checkbox" at bounding box center [719, 118] width 9 height 9
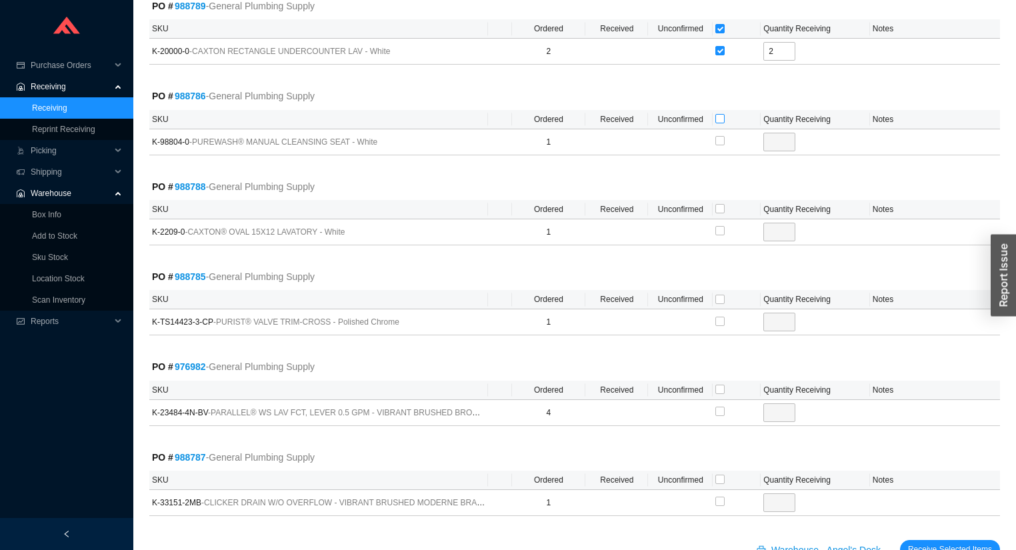
checkbox input "true"
type input "1"
click at [717, 209] on input "checkbox" at bounding box center [719, 208] width 9 height 9
checkbox input "true"
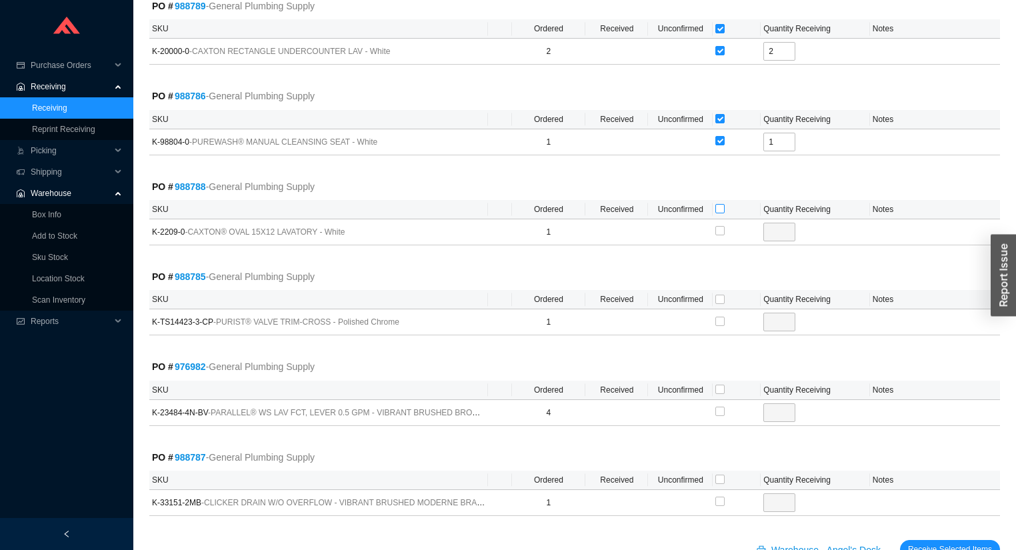
checkbox input "true"
type input "1"
click at [722, 299] on input "checkbox" at bounding box center [719, 299] width 9 height 9
checkbox input "true"
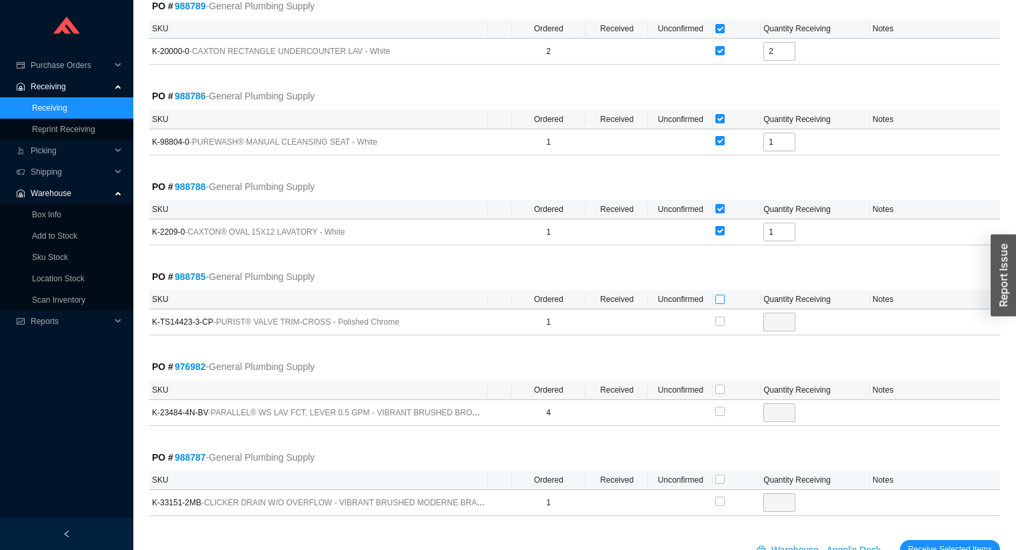
type input "1"
click at [722, 385] on input "checkbox" at bounding box center [719, 389] width 9 height 9
checkbox input "true"
type input "4"
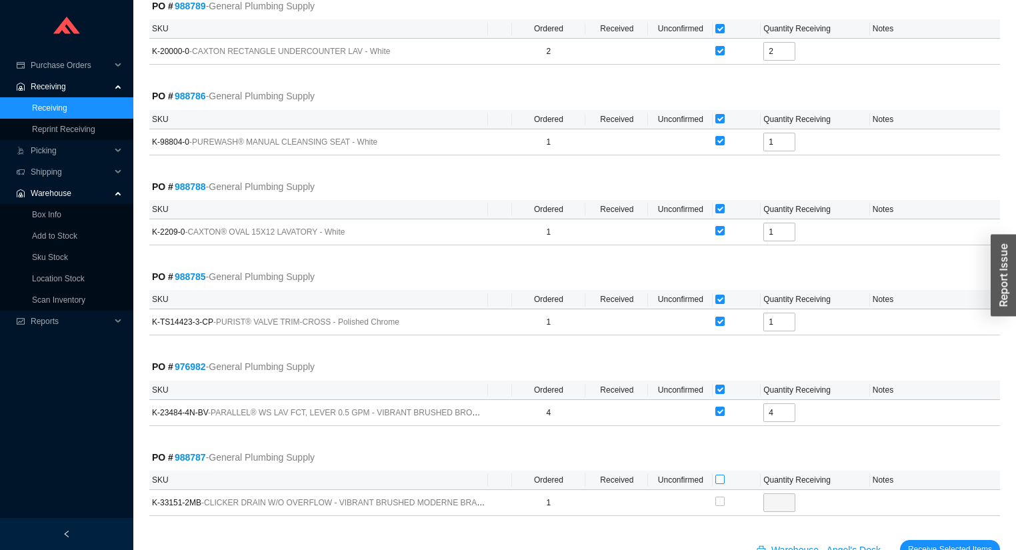
click at [722, 476] on input "checkbox" at bounding box center [719, 478] width 9 height 9
checkbox input "true"
type input "1"
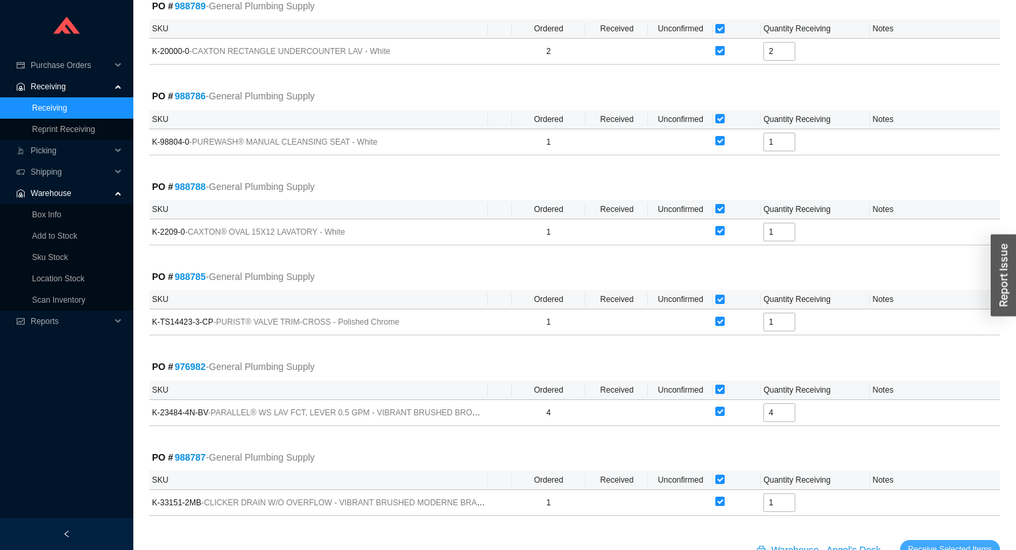
click at [930, 540] on button "Receive Selected Items" at bounding box center [950, 549] width 100 height 19
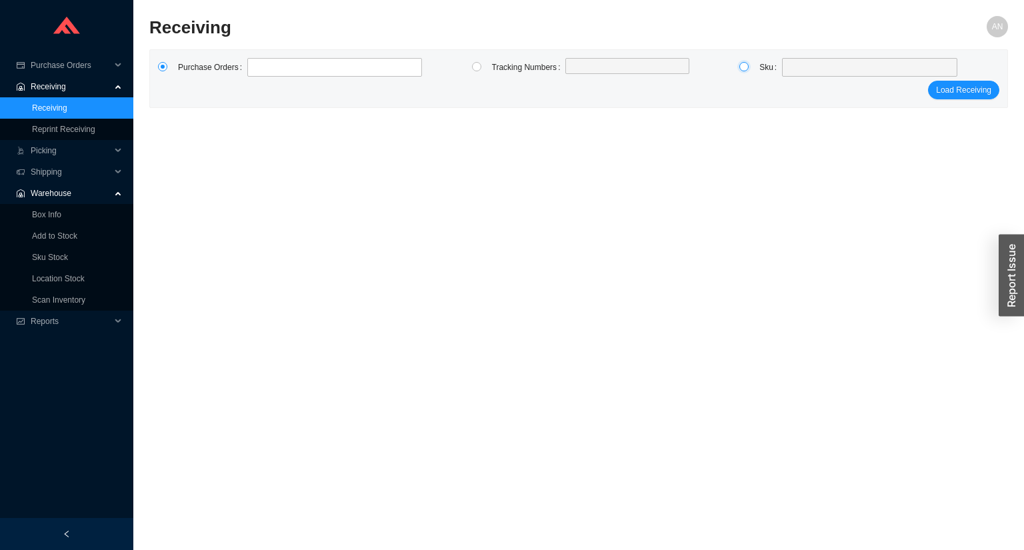
click at [746, 67] on input "radio" at bounding box center [743, 66] width 9 height 9
radio input "true"
click at [797, 64] on span at bounding box center [869, 67] width 165 height 17
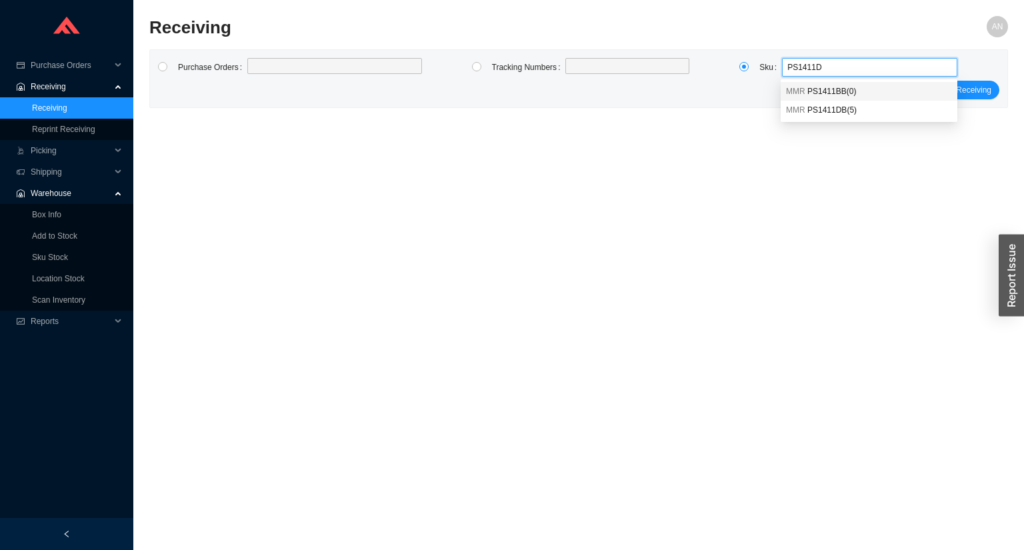
type input "PS1411DB"
click at [820, 92] on span "PS1411DB ( 5 )" at bounding box center [831, 91] width 49 height 9
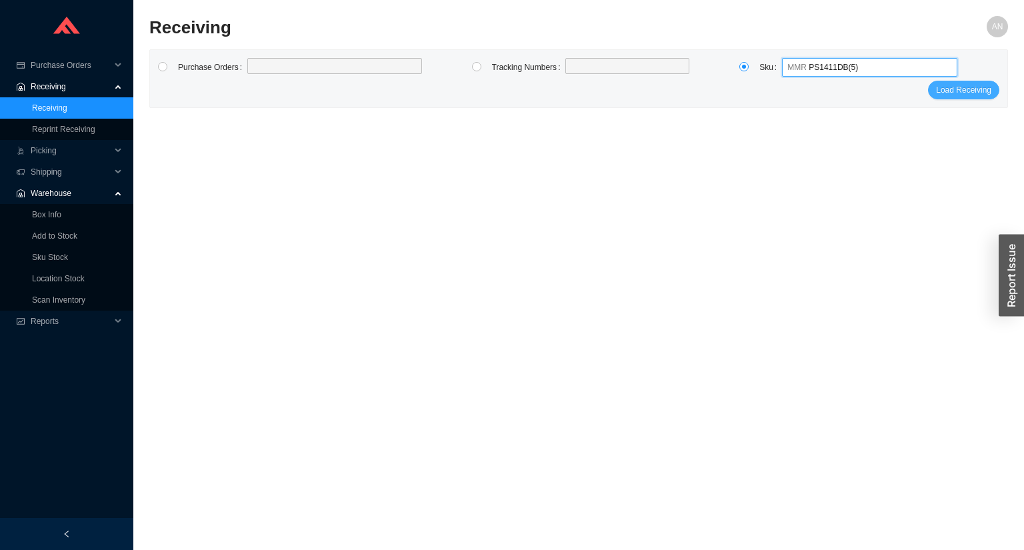
click at [962, 95] on span "Load Receiving" at bounding box center [963, 89] width 55 height 13
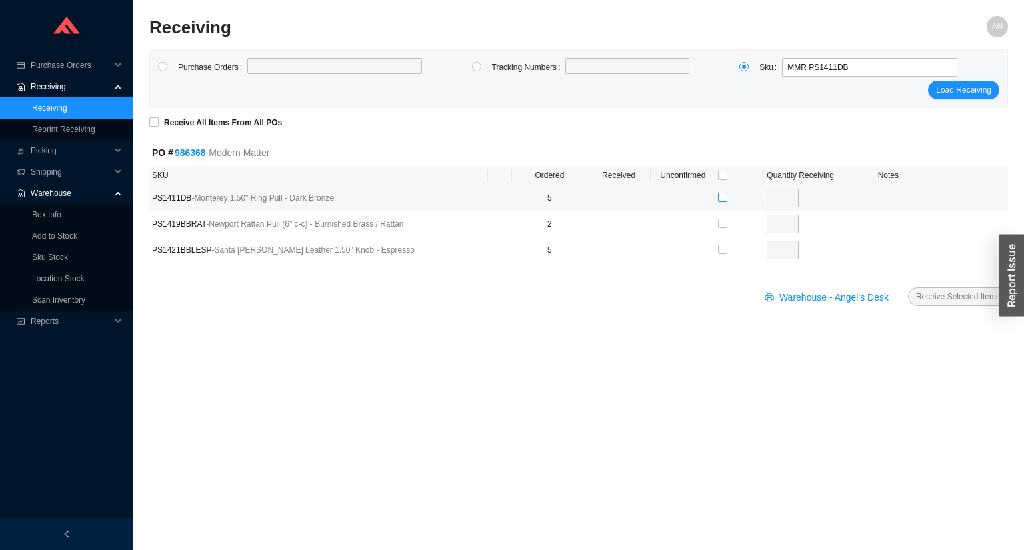
click at [722, 196] on input "checkbox" at bounding box center [722, 197] width 9 height 9
checkbox input "true"
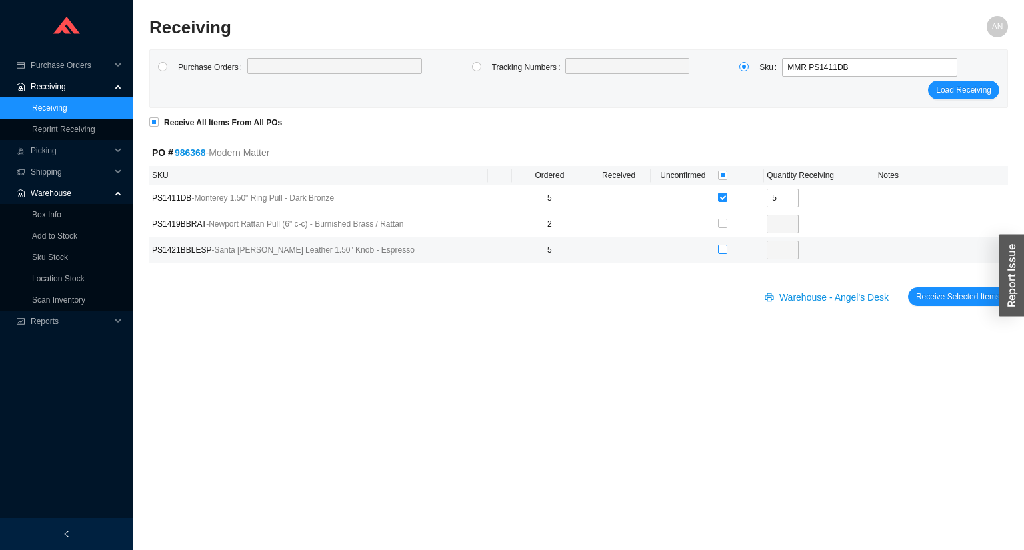
click at [724, 249] on input "checkbox" at bounding box center [722, 249] width 9 height 9
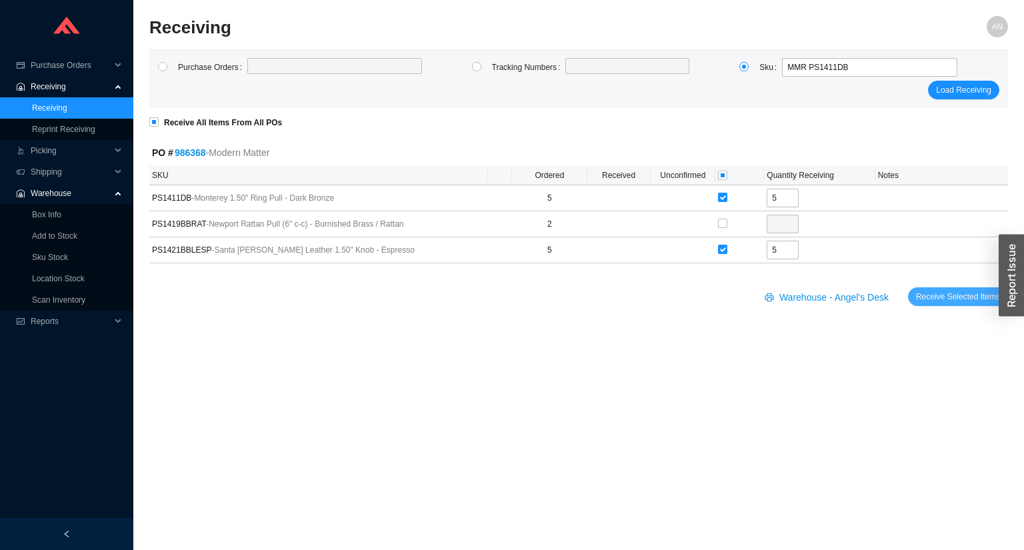
click at [917, 293] on button "Receive Selected Items" at bounding box center [958, 296] width 100 height 19
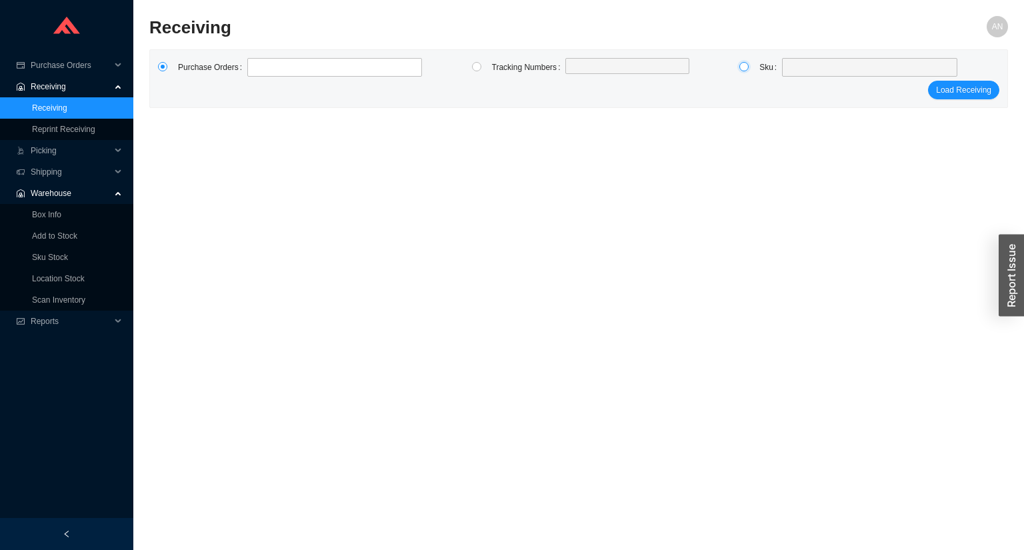
drag, startPoint x: 740, startPoint y: 67, endPoint x: 758, endPoint y: 64, distance: 19.0
click at [744, 67] on input "radio" at bounding box center [743, 66] width 9 height 9
click at [804, 67] on span at bounding box center [869, 67] width 165 height 17
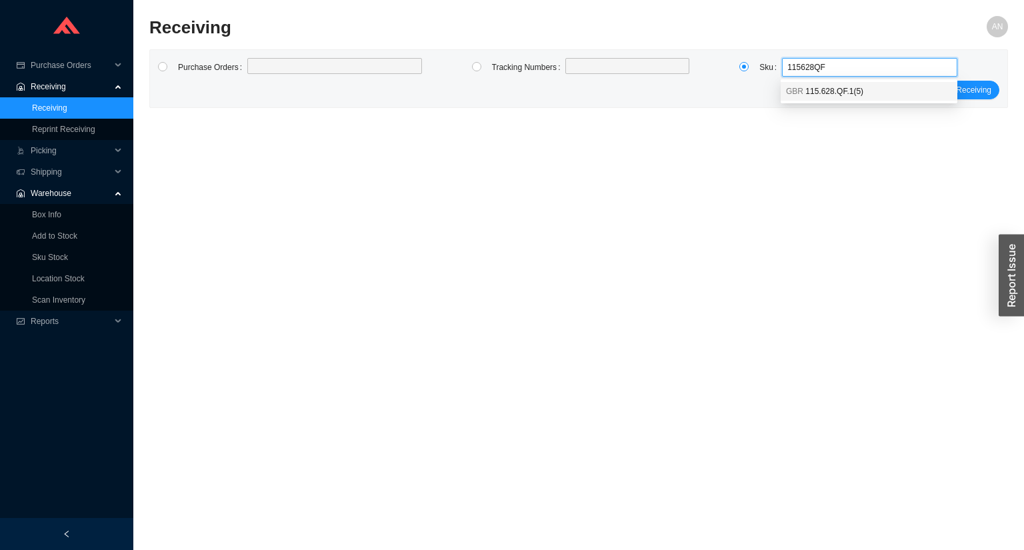
click at [844, 96] on div "GBR 115.628.QF.1 ( 5 )" at bounding box center [869, 91] width 166 height 12
click at [950, 93] on span "Load Receiving" at bounding box center [963, 89] width 55 height 13
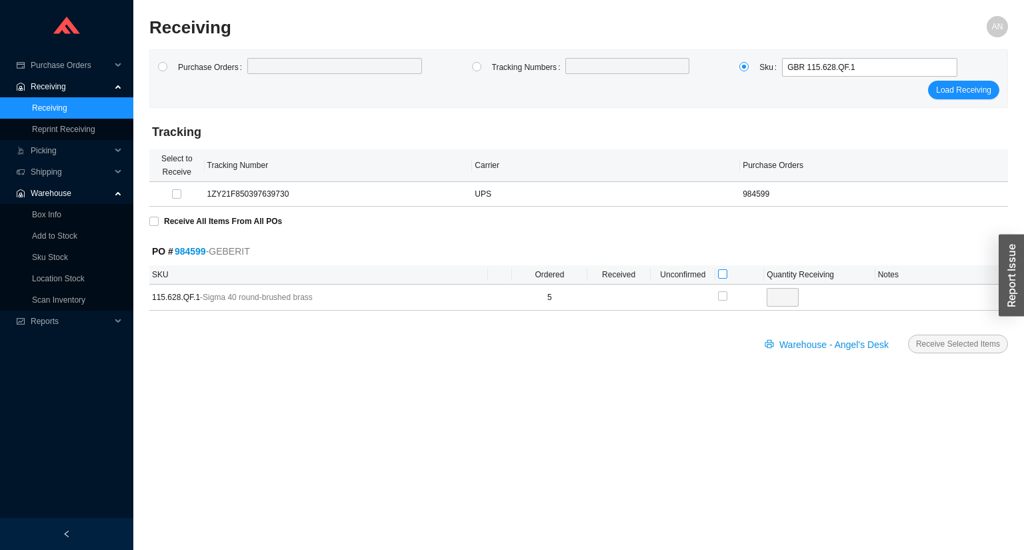
drag, startPoint x: 720, startPoint y: 275, endPoint x: 767, endPoint y: 291, distance: 49.5
click at [721, 275] on input "checkbox" at bounding box center [722, 273] width 9 height 9
click at [935, 341] on span "Receive Selected Items" at bounding box center [958, 343] width 84 height 13
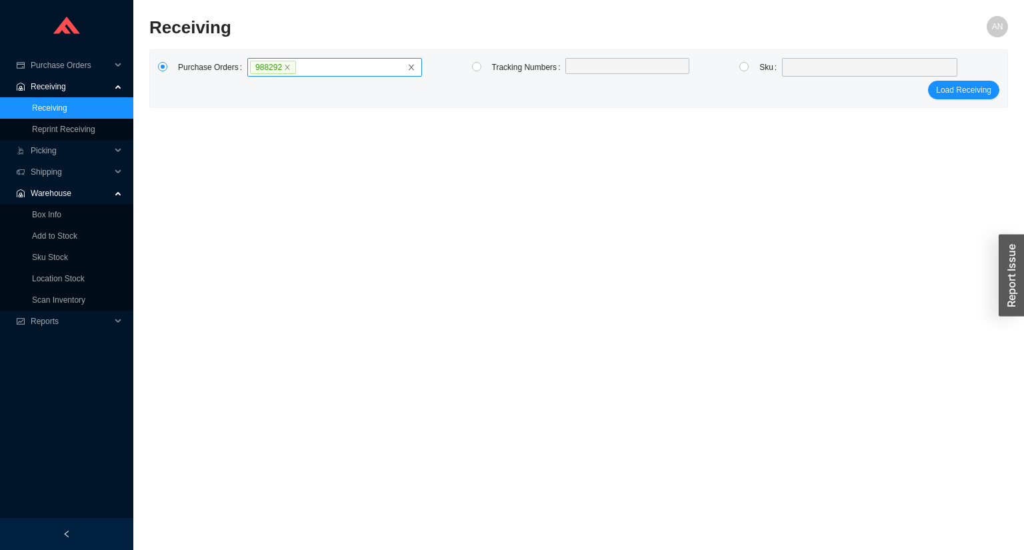
click button "Load Receiving" at bounding box center [963, 90] width 71 height 19
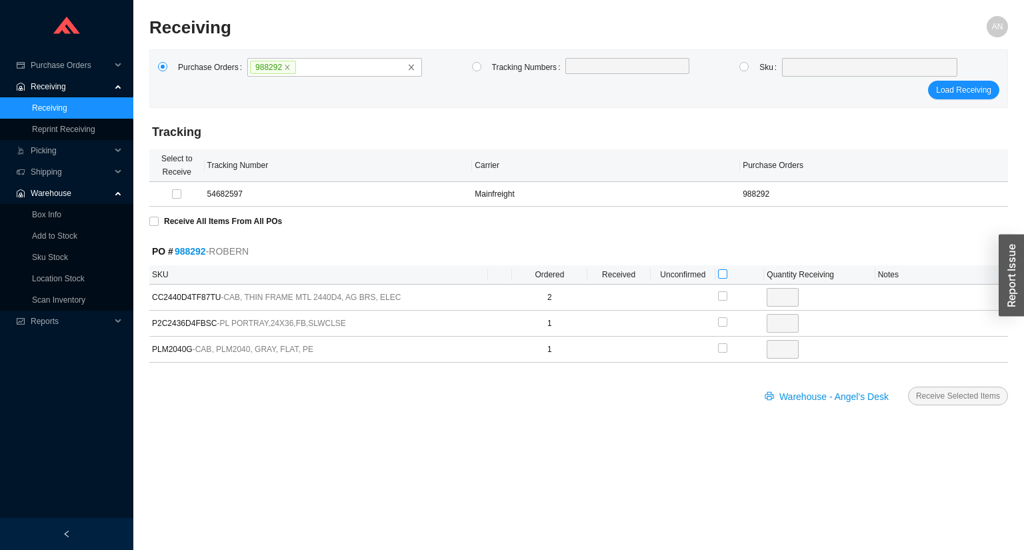
click at [718, 273] on input "checkbox" at bounding box center [722, 273] width 9 height 9
click at [937, 397] on span "Receive Selected Items" at bounding box center [958, 395] width 84 height 13
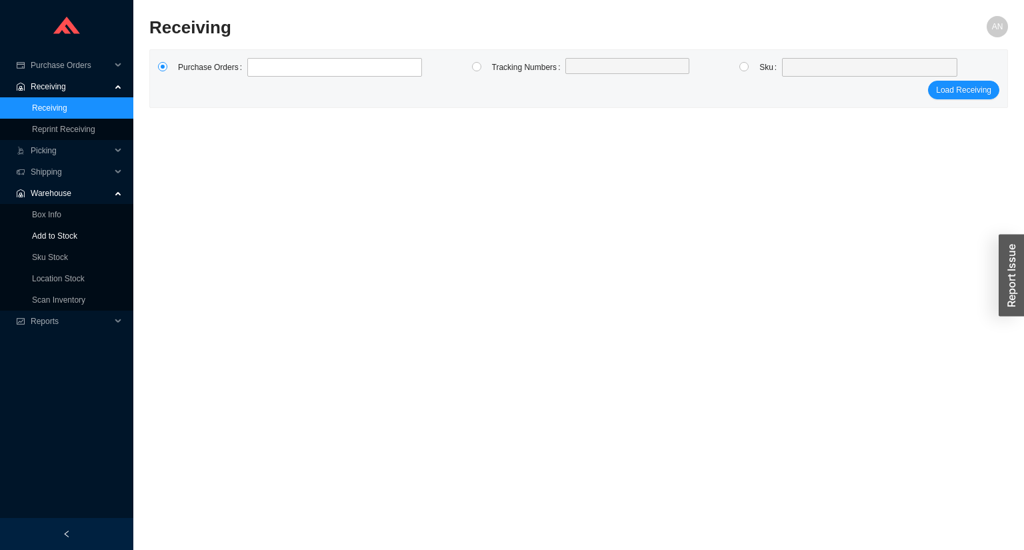
click at [43, 237] on link "Add to Stock" at bounding box center [54, 235] width 45 height 9
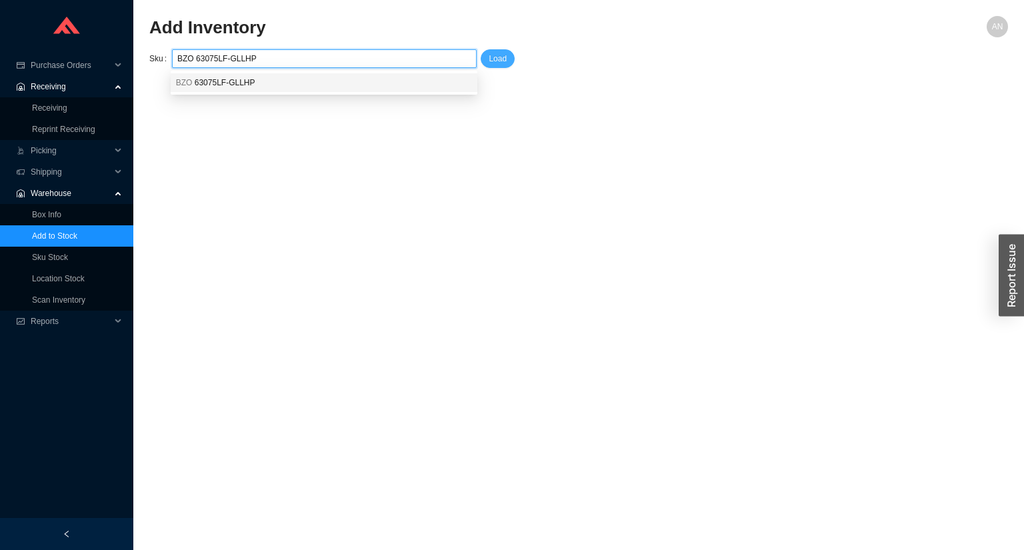
click at [495, 57] on span "Load" at bounding box center [497, 58] width 18 height 13
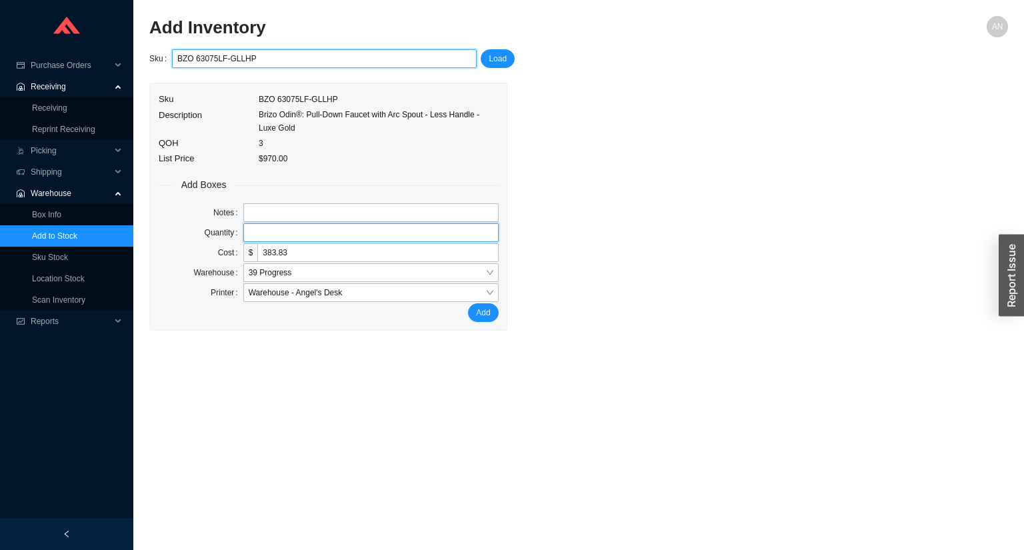
click at [267, 232] on input "tel" at bounding box center [370, 232] width 255 height 19
click at [468, 303] on button "Add" at bounding box center [483, 312] width 30 height 19
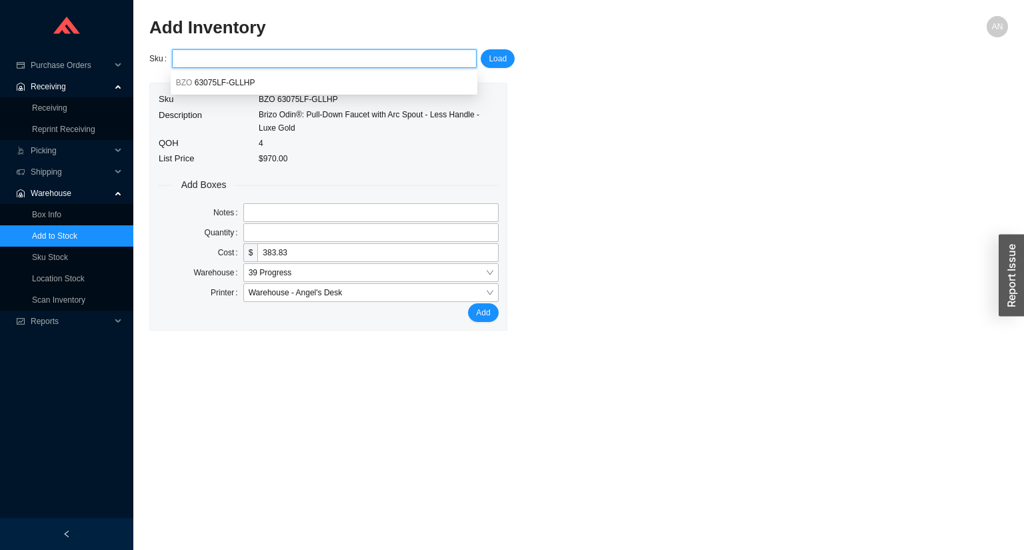
paste input "CAF 75-W-R"
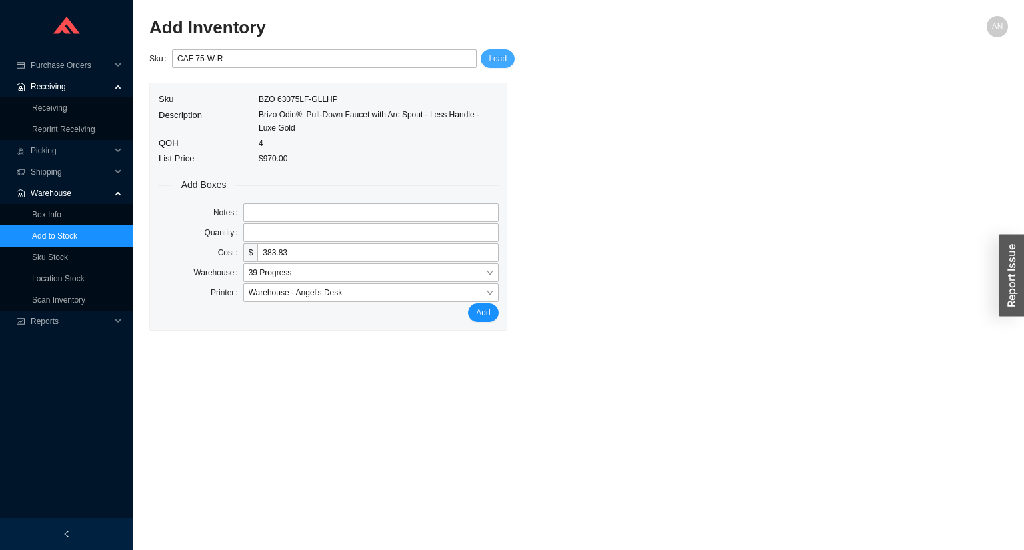
click at [486, 62] on button "Load" at bounding box center [497, 58] width 34 height 19
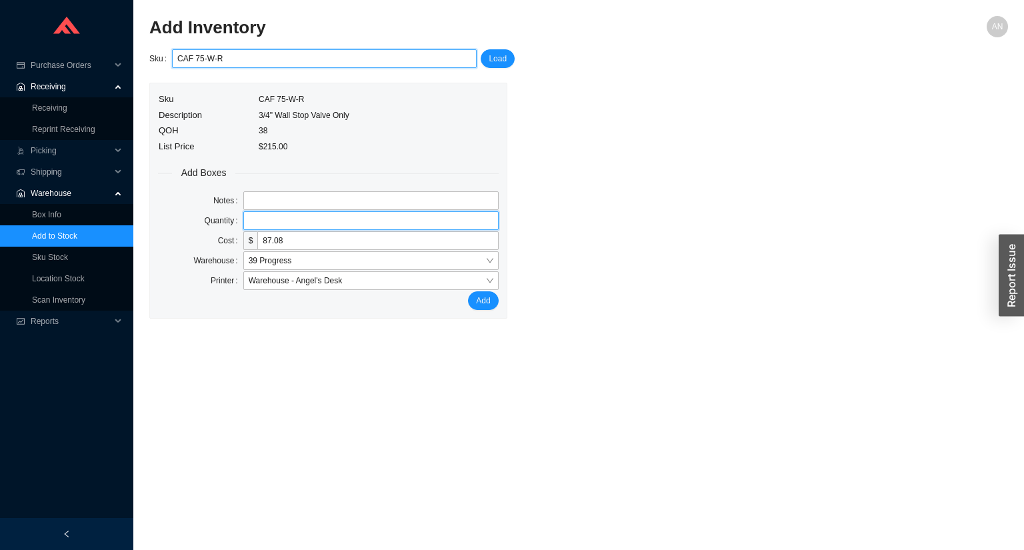
click at [285, 222] on input "tel" at bounding box center [370, 220] width 255 height 19
click at [468, 291] on button "Add" at bounding box center [483, 300] width 30 height 19
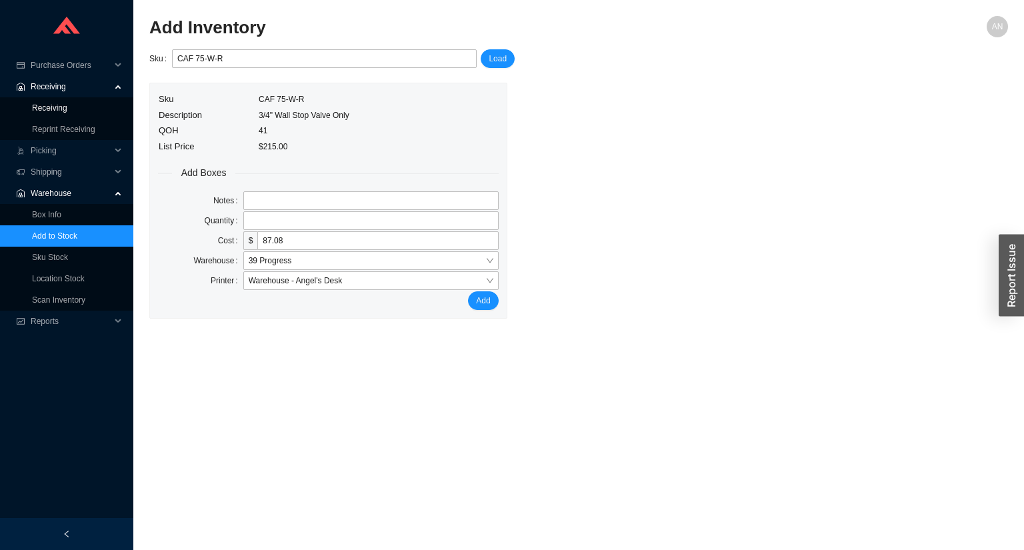
click at [55, 109] on link "Receiving" at bounding box center [49, 107] width 35 height 9
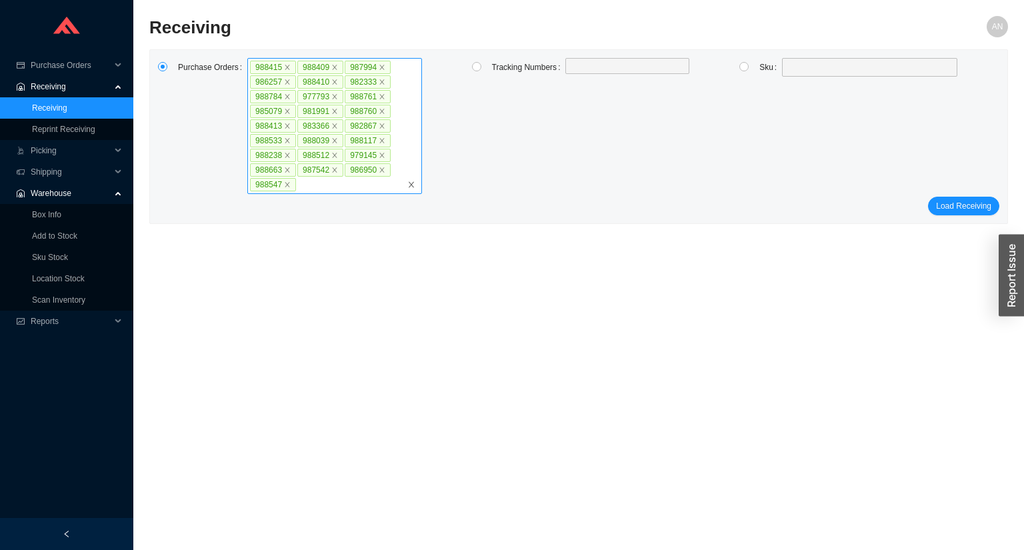
click button "Load Receiving" at bounding box center [963, 206] width 71 height 19
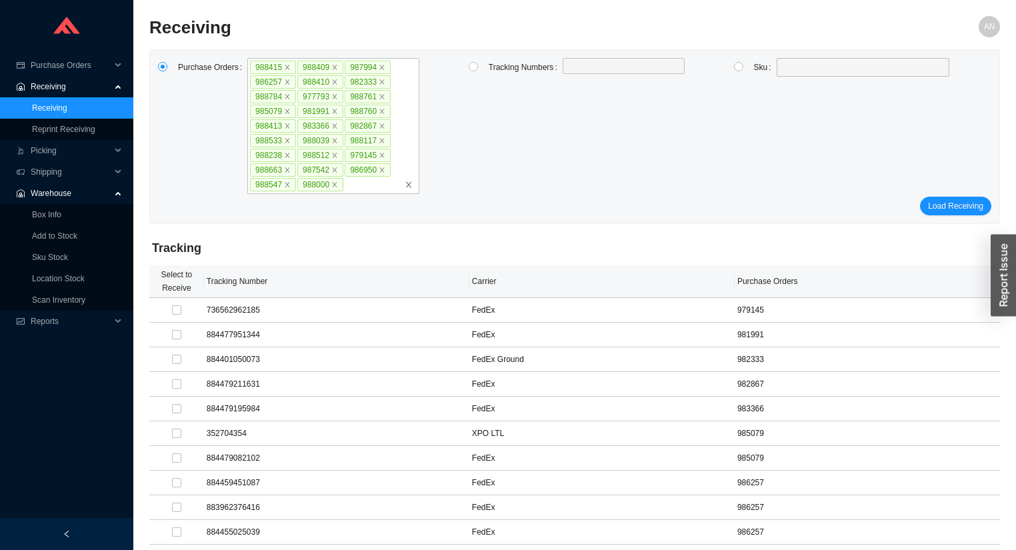
click button "Load Receiving" at bounding box center [955, 206] width 71 height 19
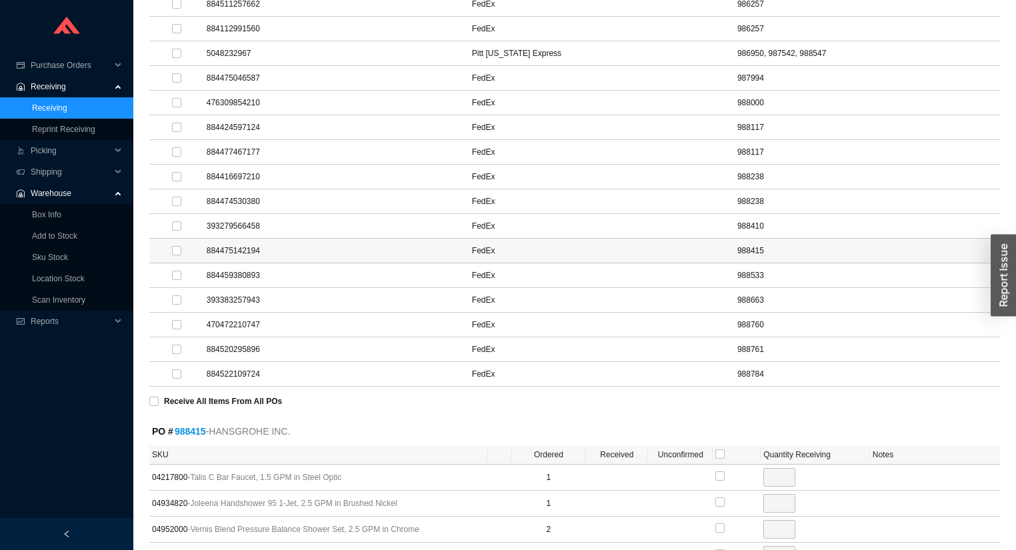
scroll to position [800, 0]
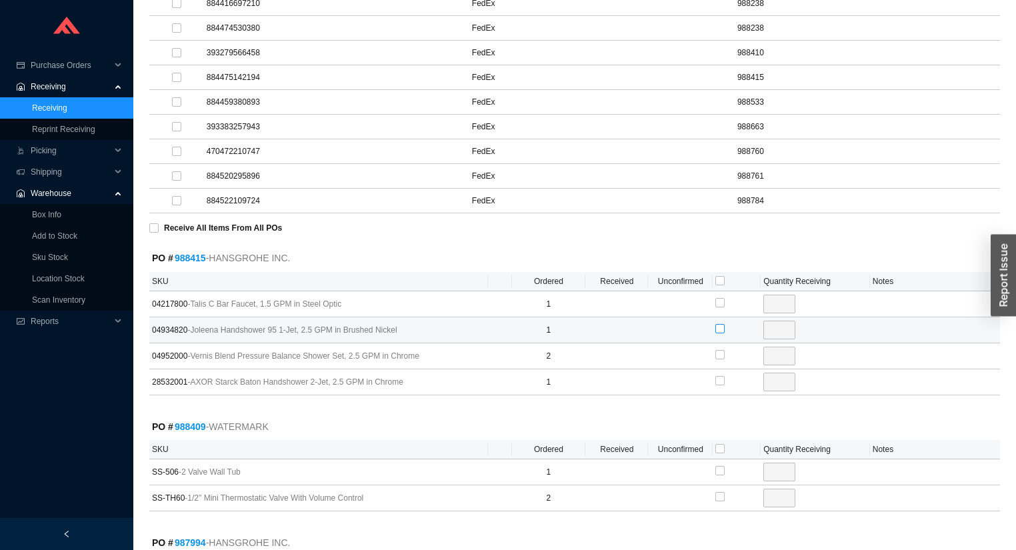
click at [719, 324] on input "checkbox" at bounding box center [719, 328] width 9 height 9
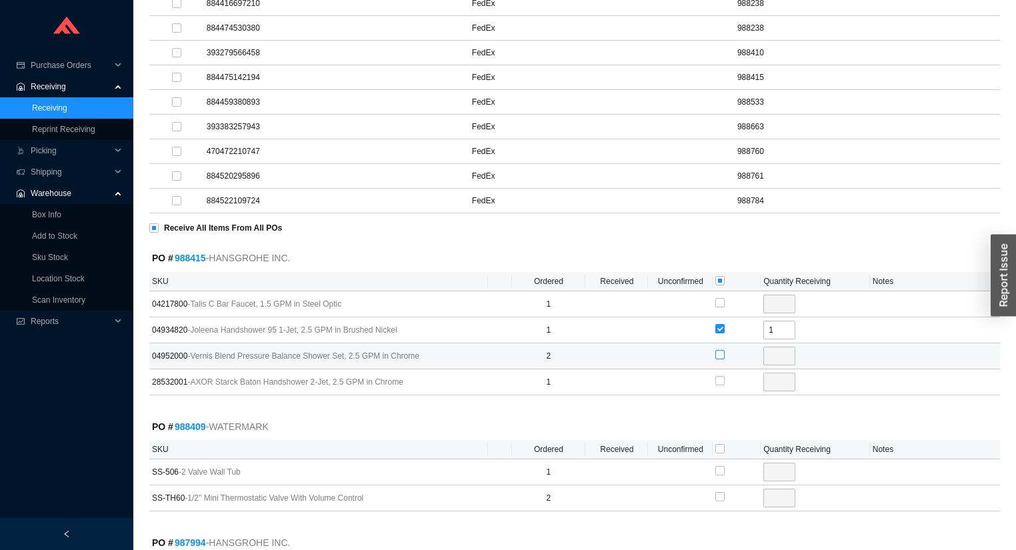
click at [719, 350] on input "checkbox" at bounding box center [719, 354] width 9 height 9
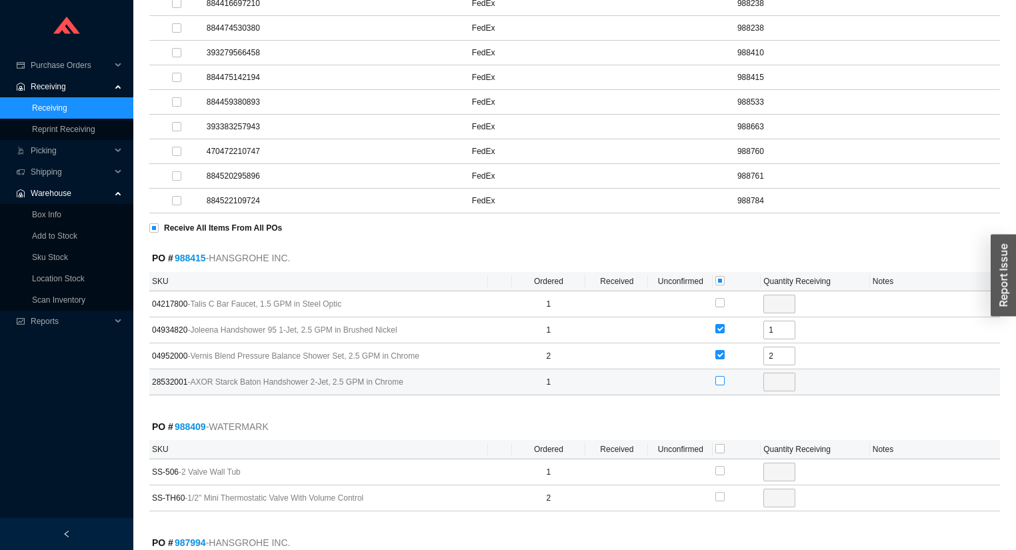
click at [720, 376] on input "checkbox" at bounding box center [719, 380] width 9 height 9
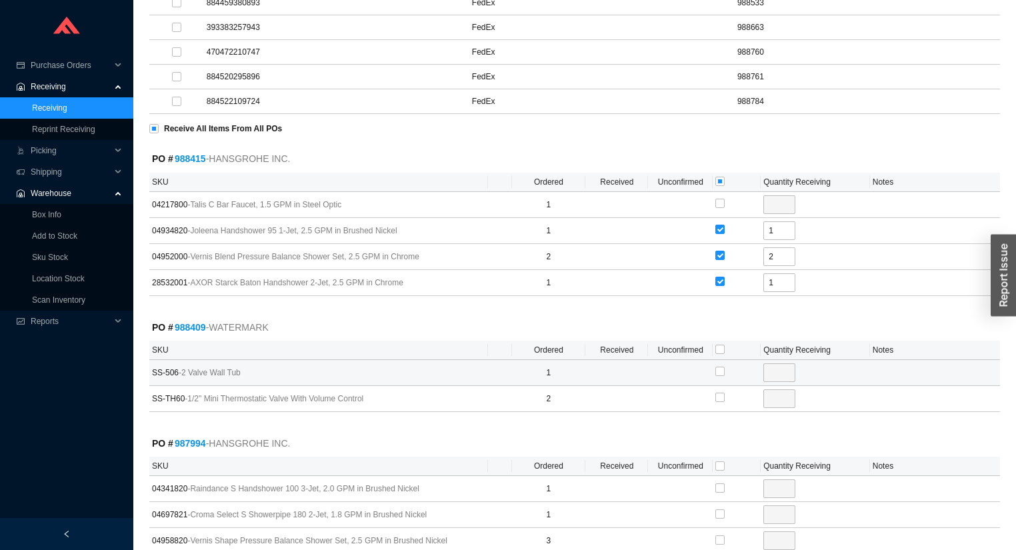
scroll to position [906, 0]
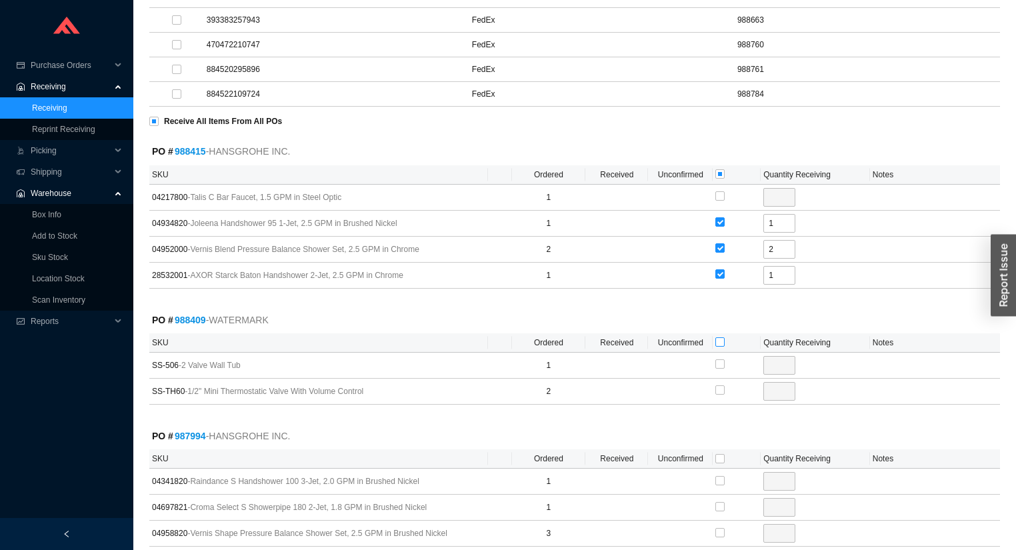
click at [719, 337] on input "checkbox" at bounding box center [719, 341] width 9 height 9
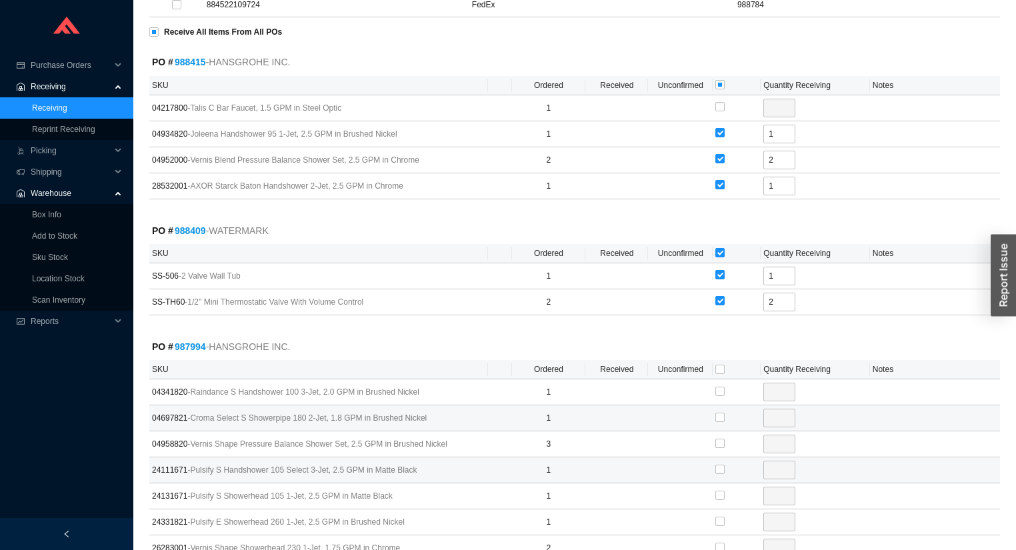
scroll to position [1120, 0]
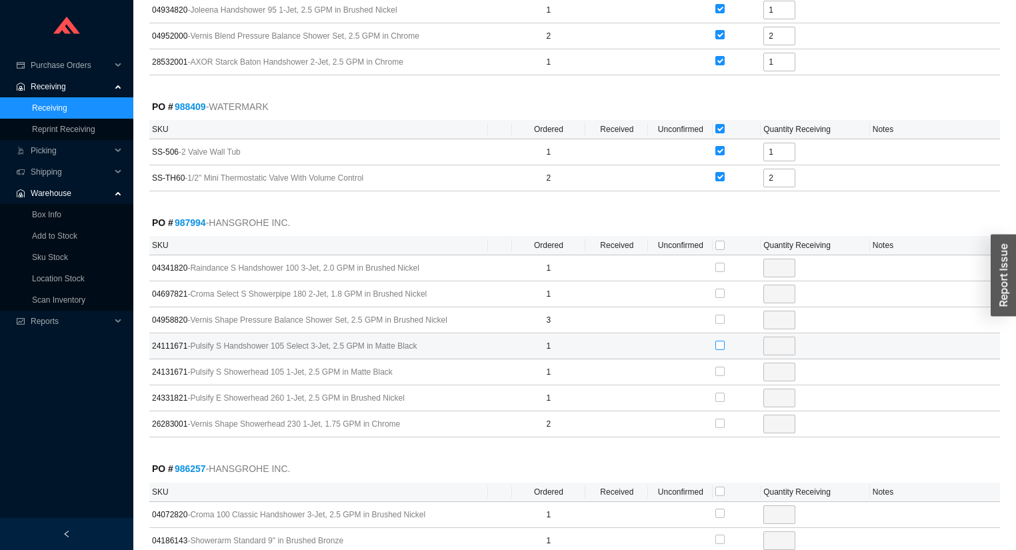
click at [716, 341] on input "checkbox" at bounding box center [719, 345] width 9 height 9
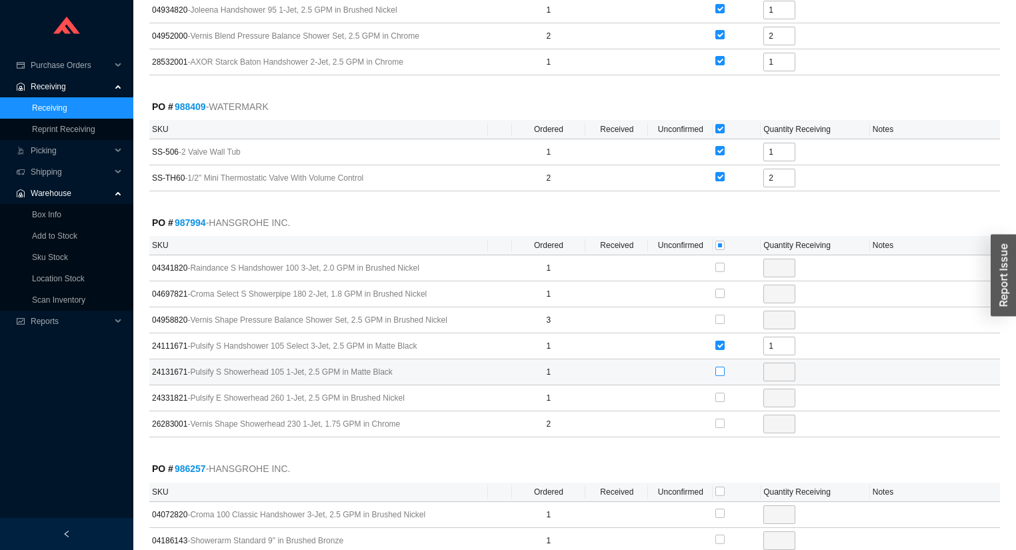
click at [720, 367] on input "checkbox" at bounding box center [719, 371] width 9 height 9
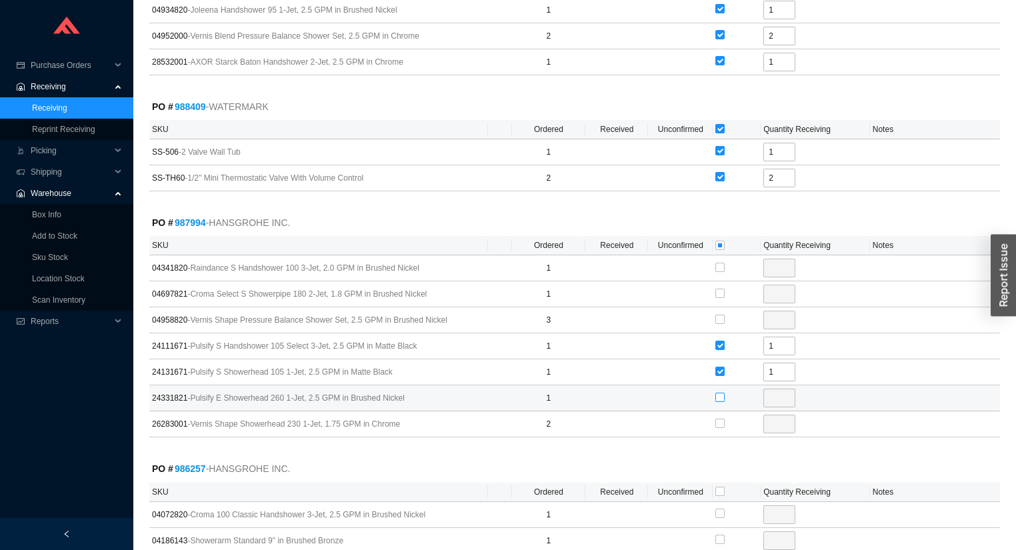
click at [717, 393] on input "checkbox" at bounding box center [719, 397] width 9 height 9
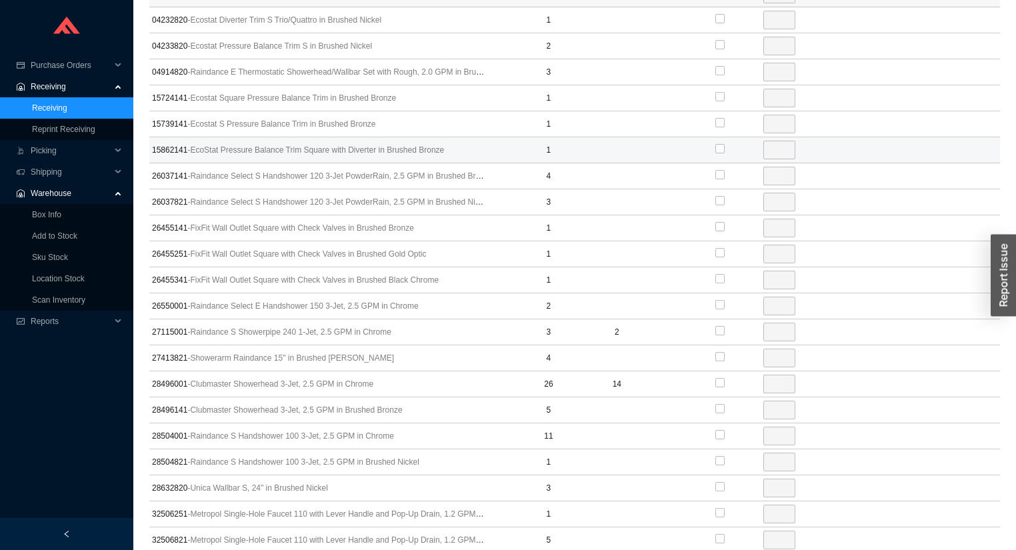
scroll to position [1759, 0]
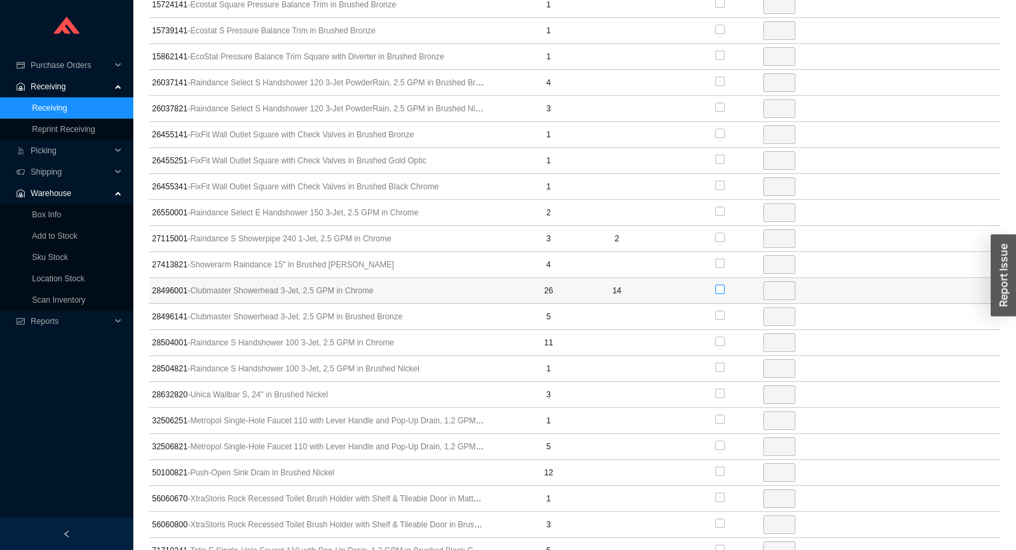
click at [720, 285] on input "checkbox" at bounding box center [719, 289] width 9 height 9
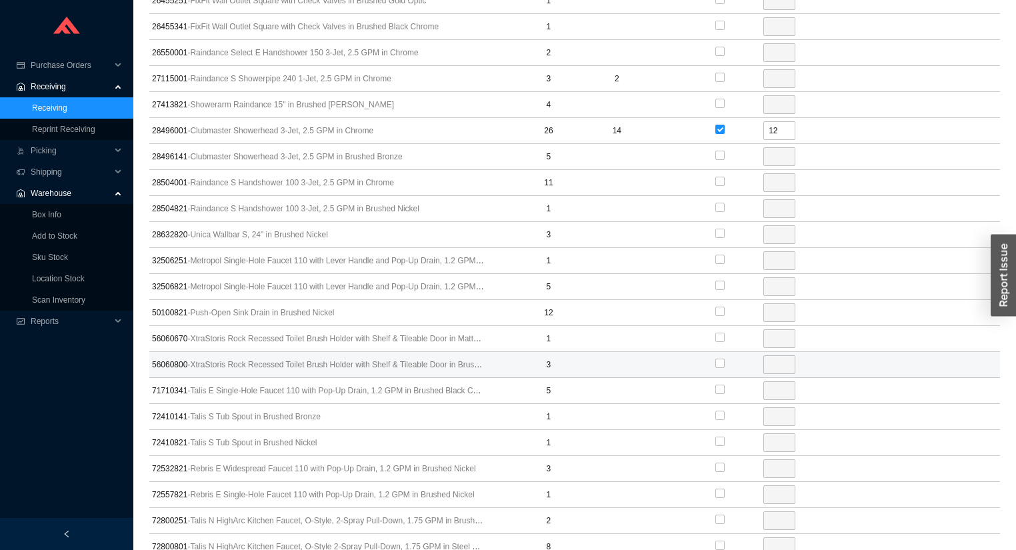
scroll to position [2133, 0]
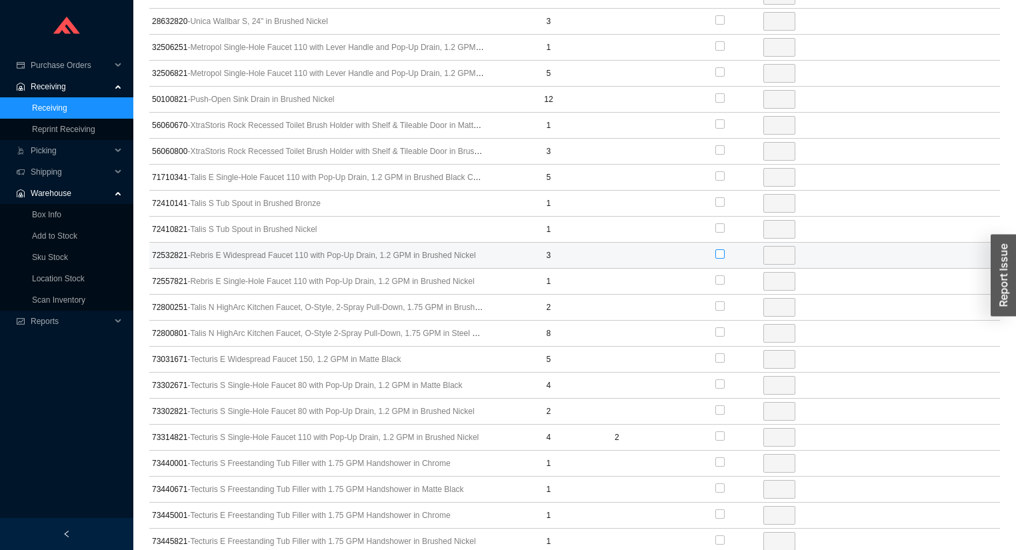
click at [717, 249] on input "checkbox" at bounding box center [719, 253] width 9 height 9
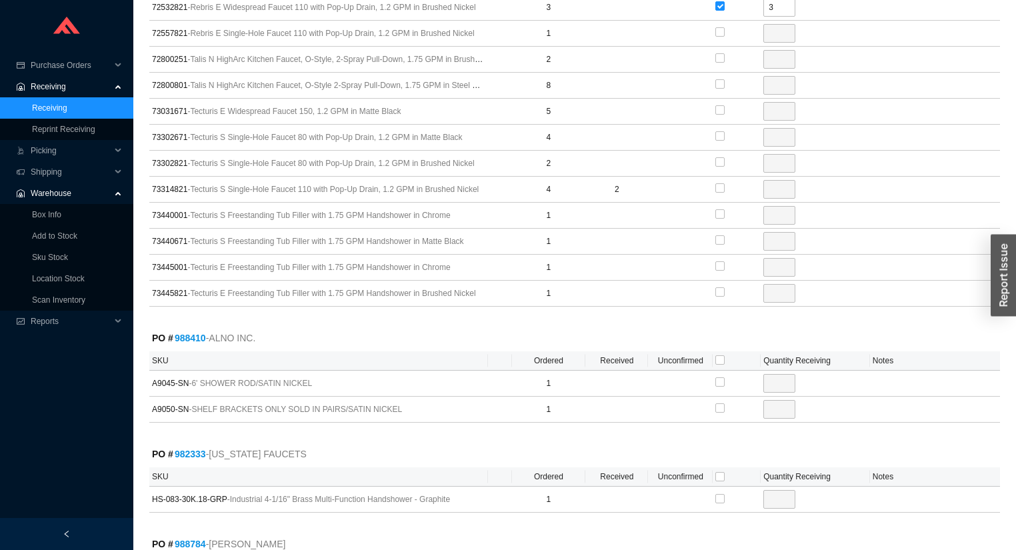
scroll to position [2346, 0]
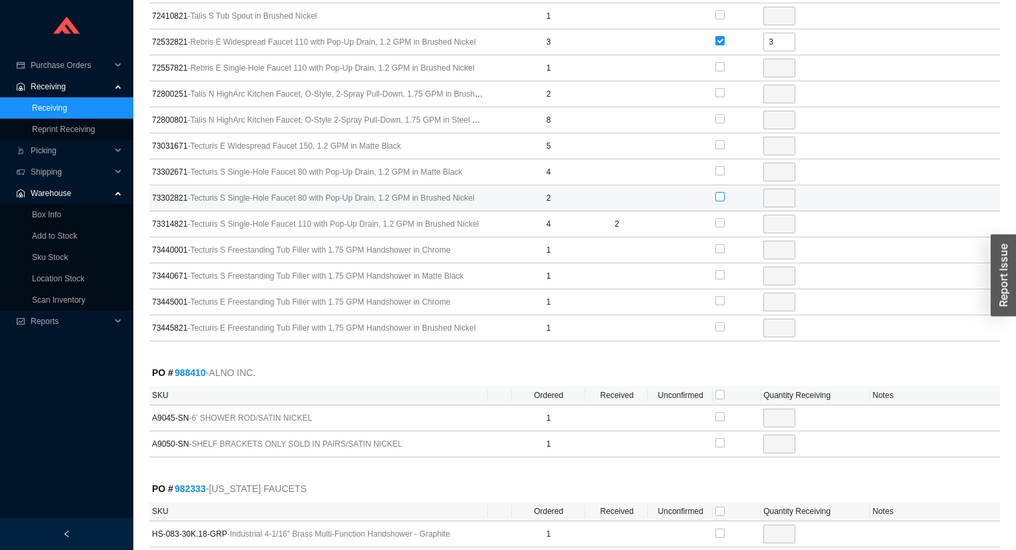
click at [721, 192] on input "checkbox" at bounding box center [719, 196] width 9 height 9
click at [774, 189] on input "2" at bounding box center [779, 198] width 32 height 19
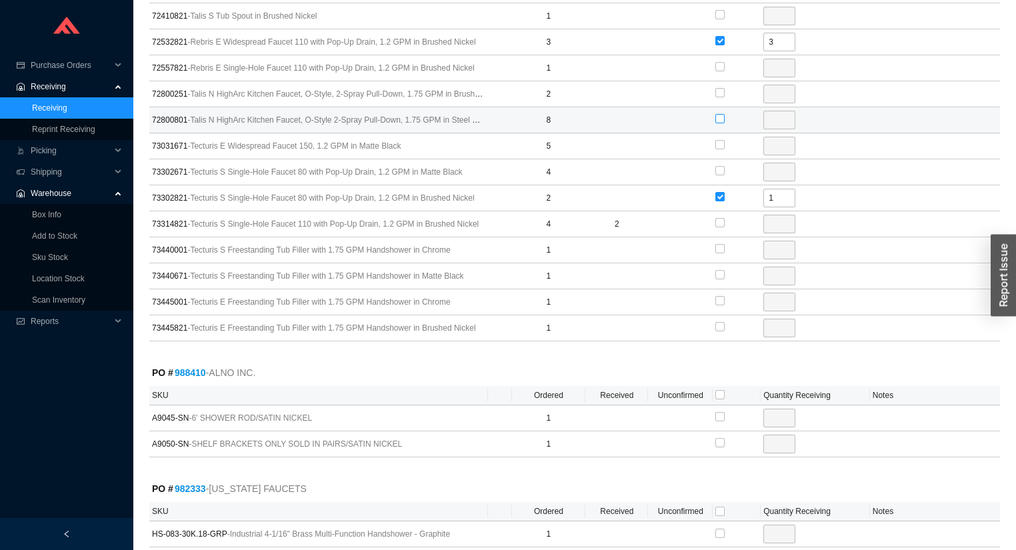
click at [718, 114] on input "checkbox" at bounding box center [719, 118] width 9 height 9
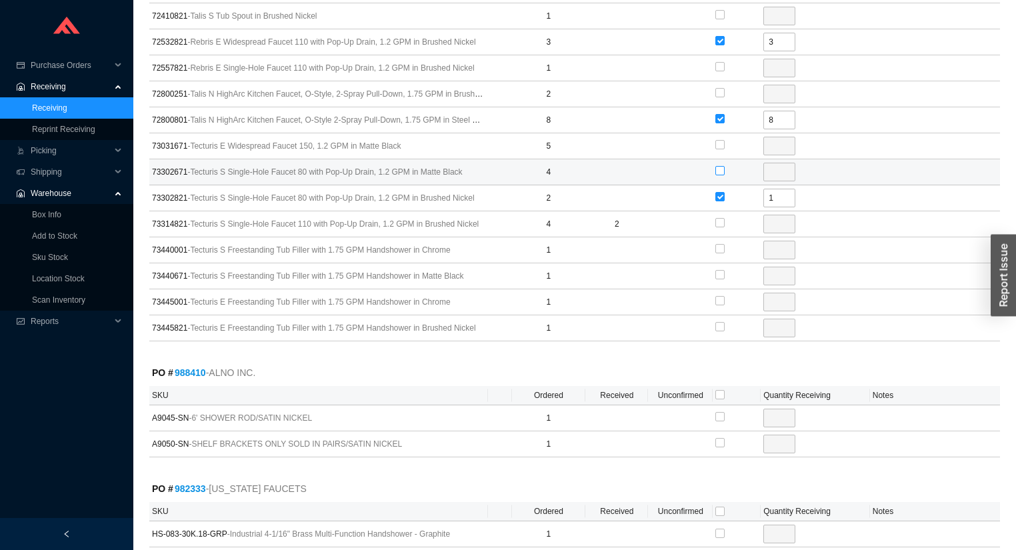
click at [722, 166] on input "checkbox" at bounding box center [719, 170] width 9 height 9
click at [773, 163] on input "4" at bounding box center [779, 172] width 32 height 19
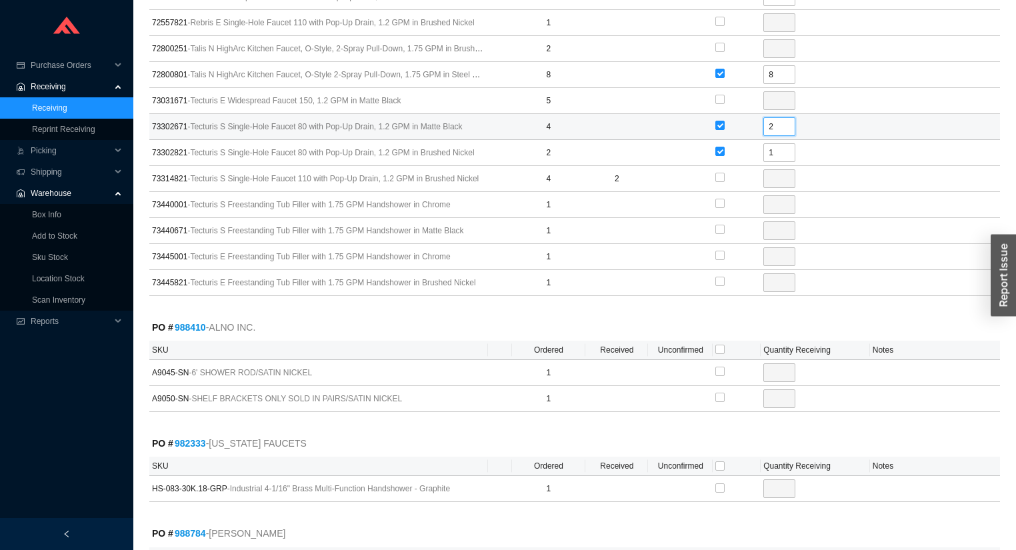
scroll to position [2506, 0]
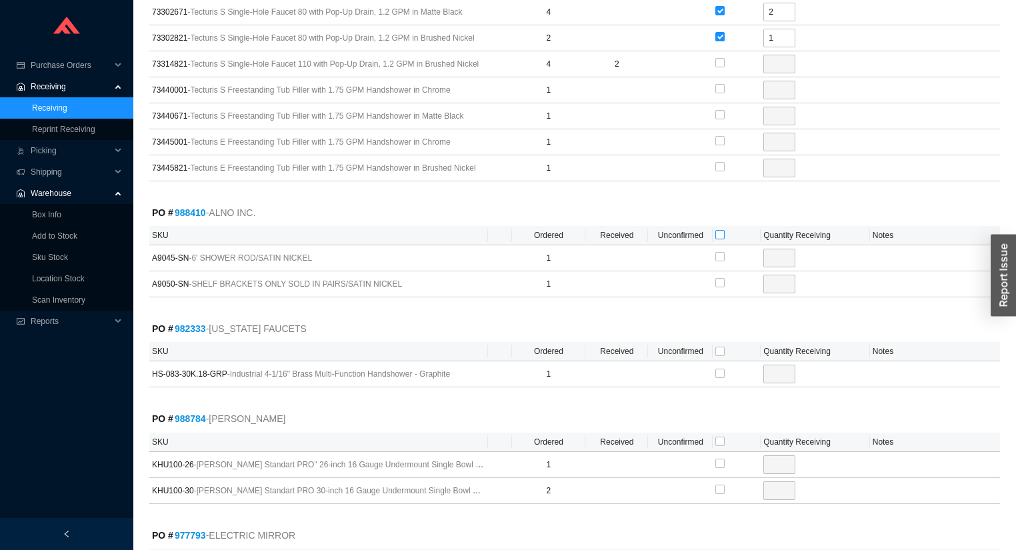
click at [722, 230] on input "checkbox" at bounding box center [719, 234] width 9 height 9
click at [720, 347] on input "checkbox" at bounding box center [719, 351] width 9 height 9
click at [721, 437] on input "checkbox" at bounding box center [719, 441] width 9 height 9
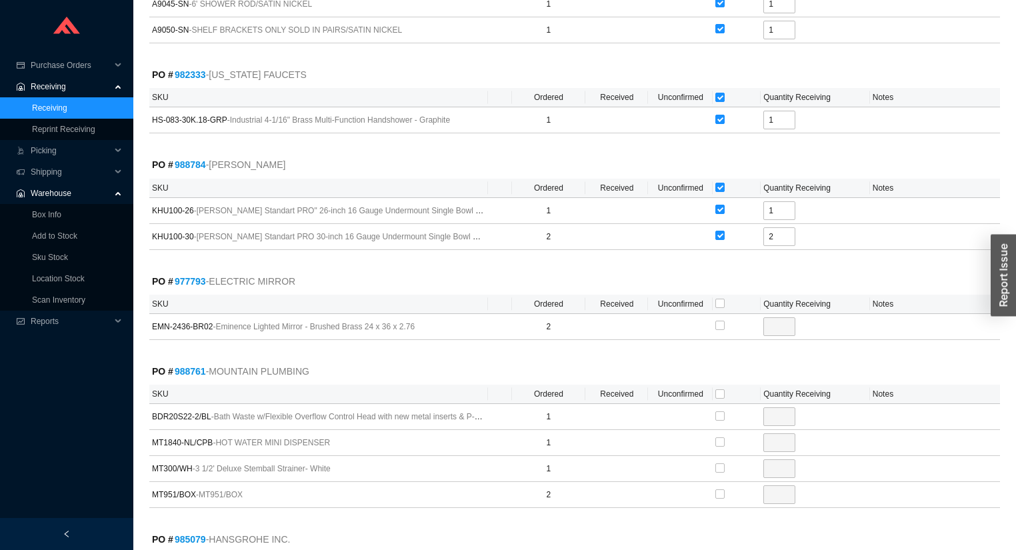
scroll to position [2772, 0]
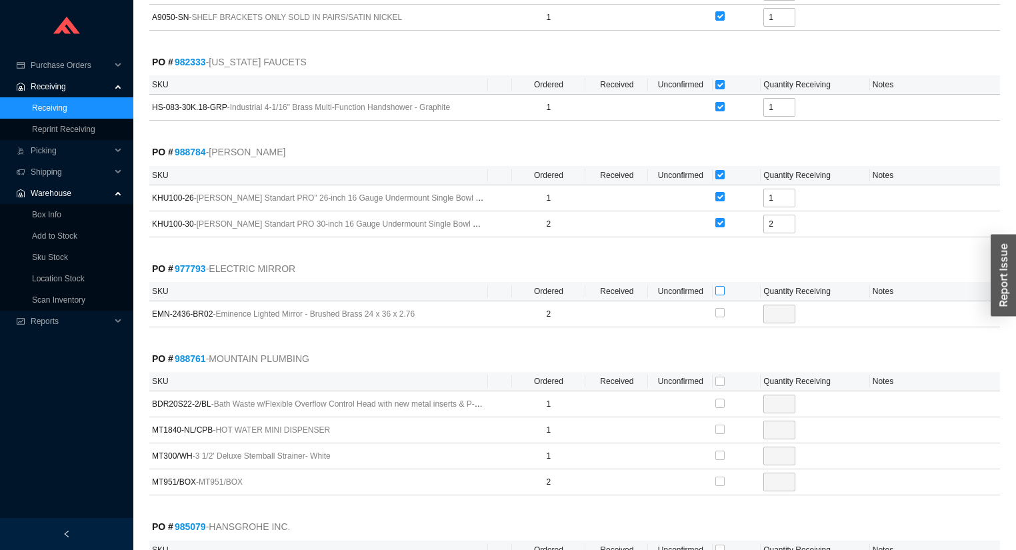
click at [721, 286] on input "checkbox" at bounding box center [719, 290] width 9 height 9
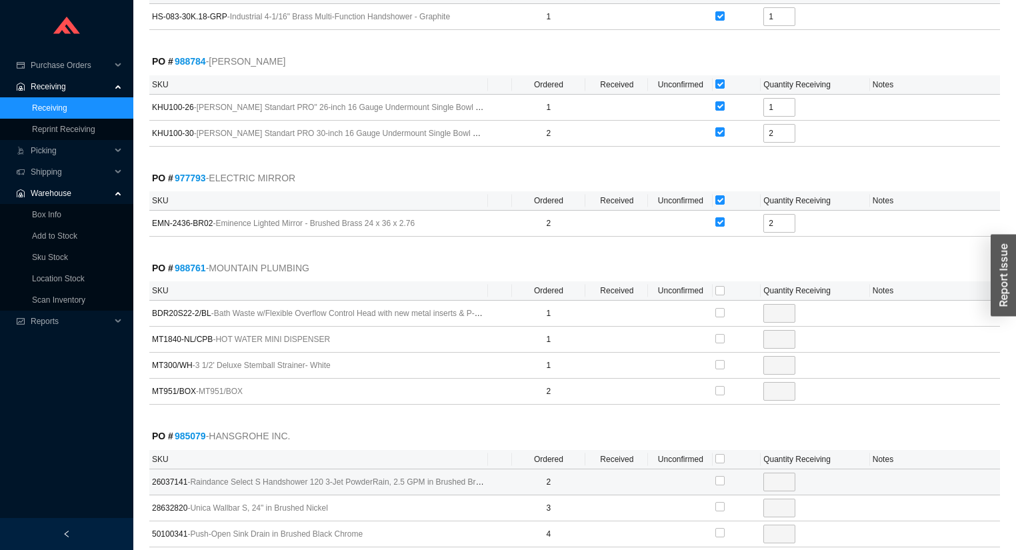
scroll to position [2986, 0]
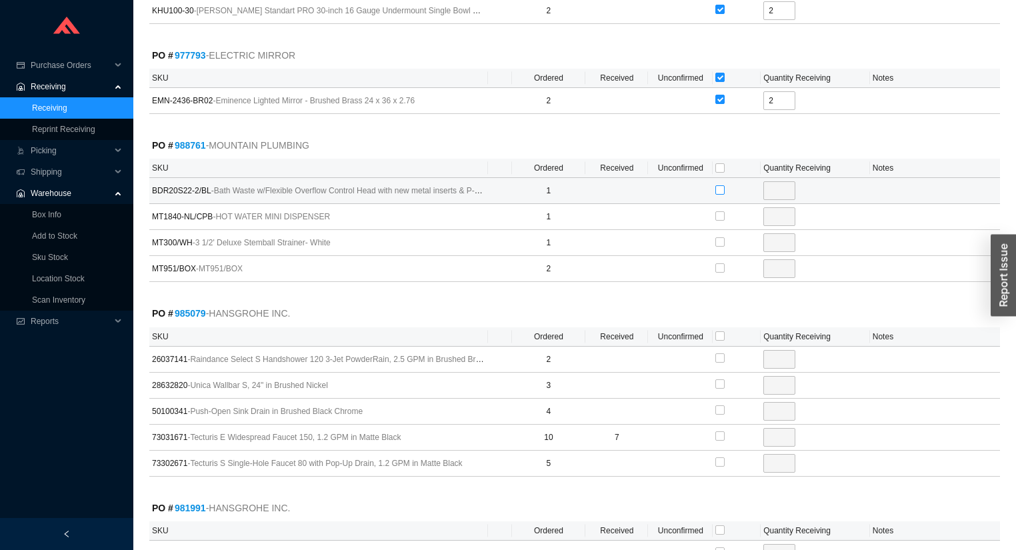
click at [720, 185] on input "checkbox" at bounding box center [719, 189] width 9 height 9
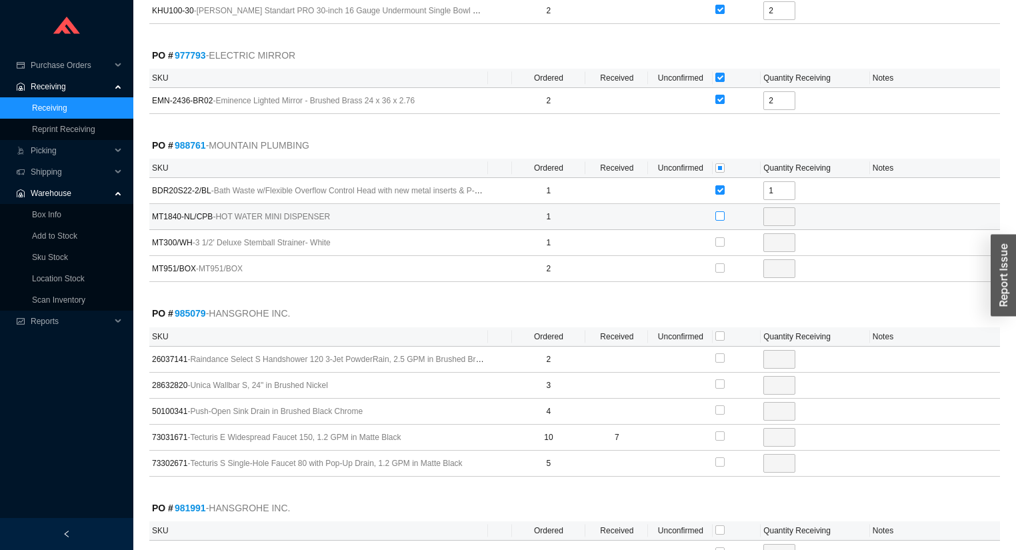
click at [721, 211] on input "checkbox" at bounding box center [719, 215] width 9 height 9
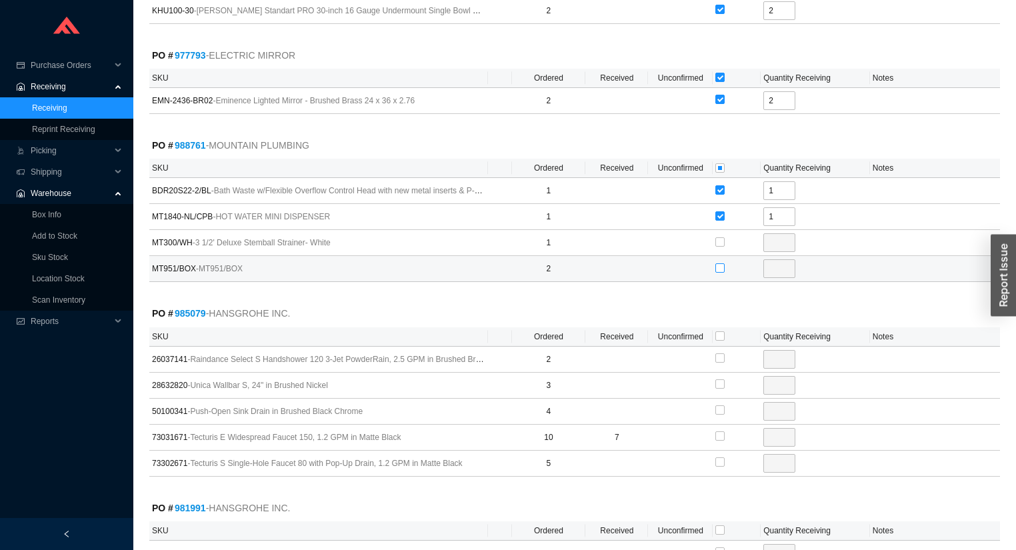
click at [722, 263] on input "checkbox" at bounding box center [719, 267] width 9 height 9
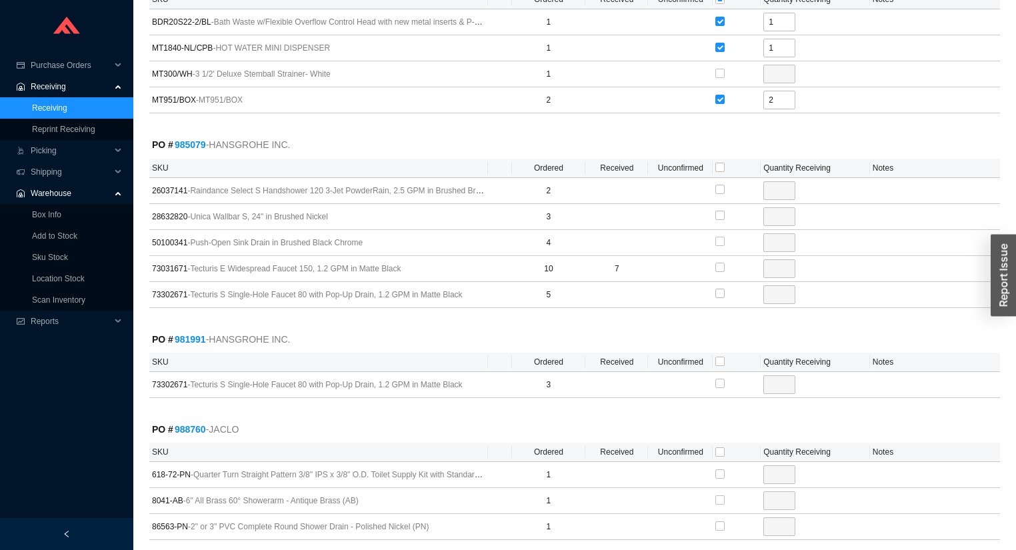
scroll to position [3199, 0]
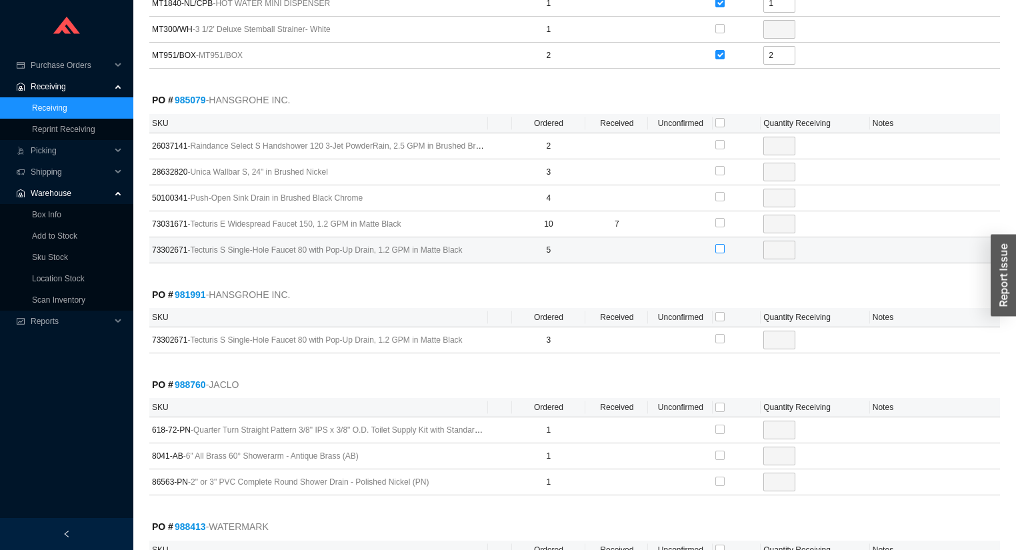
click at [720, 244] on input "checkbox" at bounding box center [719, 248] width 9 height 9
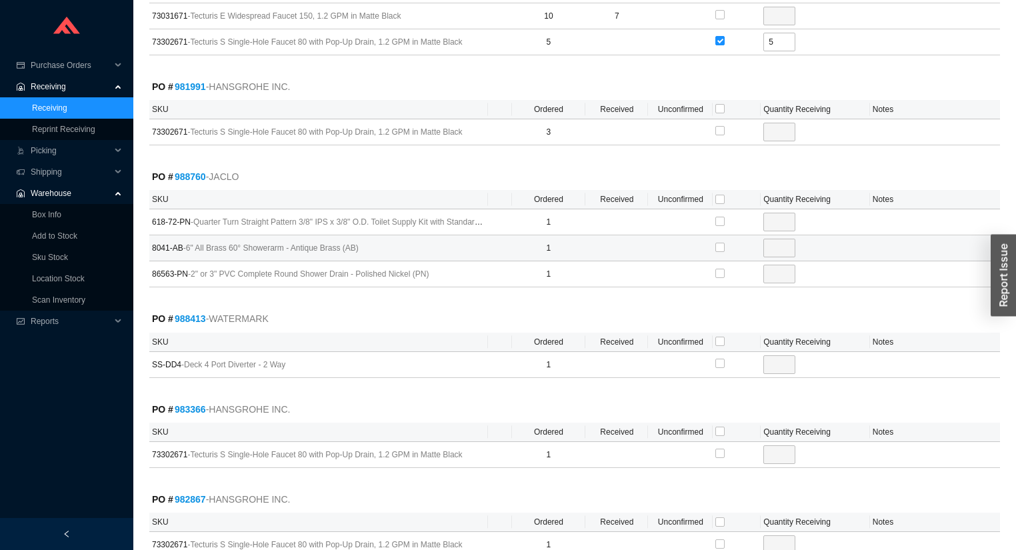
scroll to position [3412, 0]
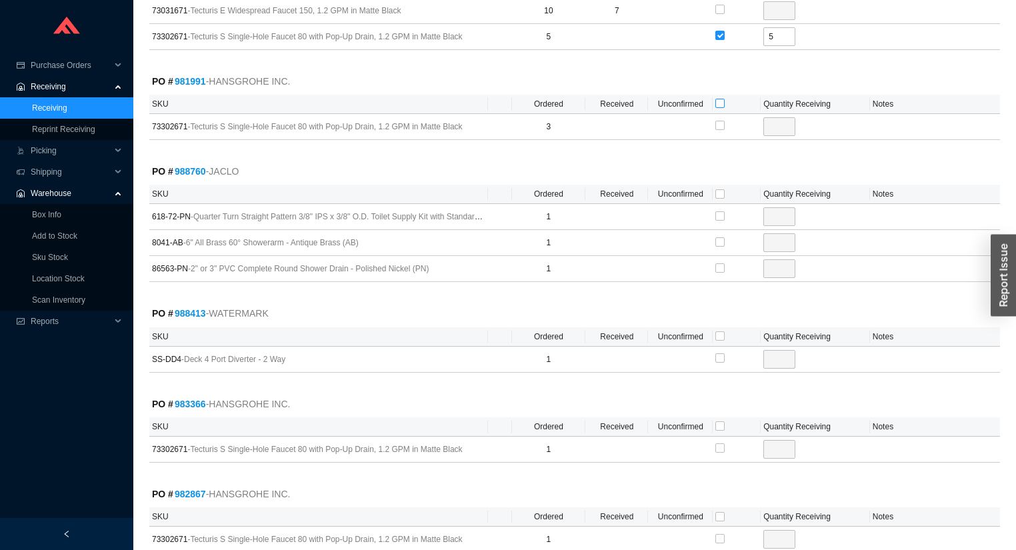
click at [720, 99] on input "checkbox" at bounding box center [719, 103] width 9 height 9
click at [720, 189] on input "checkbox" at bounding box center [719, 193] width 9 height 9
click at [720, 331] on input "checkbox" at bounding box center [719, 335] width 9 height 9
click at [719, 421] on input "checkbox" at bounding box center [719, 425] width 9 height 9
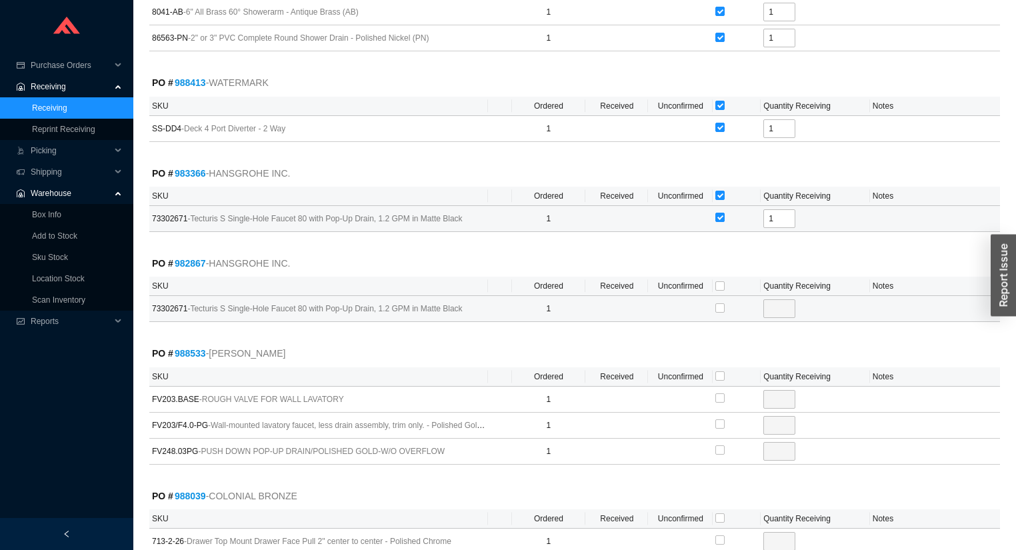
scroll to position [3679, 0]
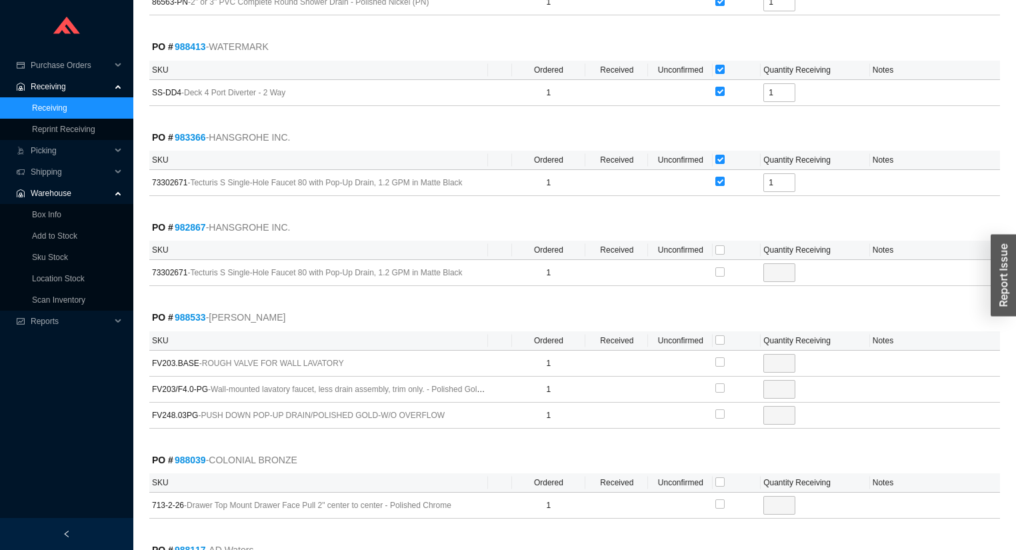
click at [714, 241] on th at bounding box center [736, 250] width 48 height 19
click at [718, 245] on input "checkbox" at bounding box center [719, 249] width 9 height 9
click at [717, 357] on input "checkbox" at bounding box center [719, 361] width 9 height 9
click at [717, 409] on input "checkbox" at bounding box center [719, 413] width 9 height 9
click at [720, 477] on input "checkbox" at bounding box center [719, 481] width 9 height 9
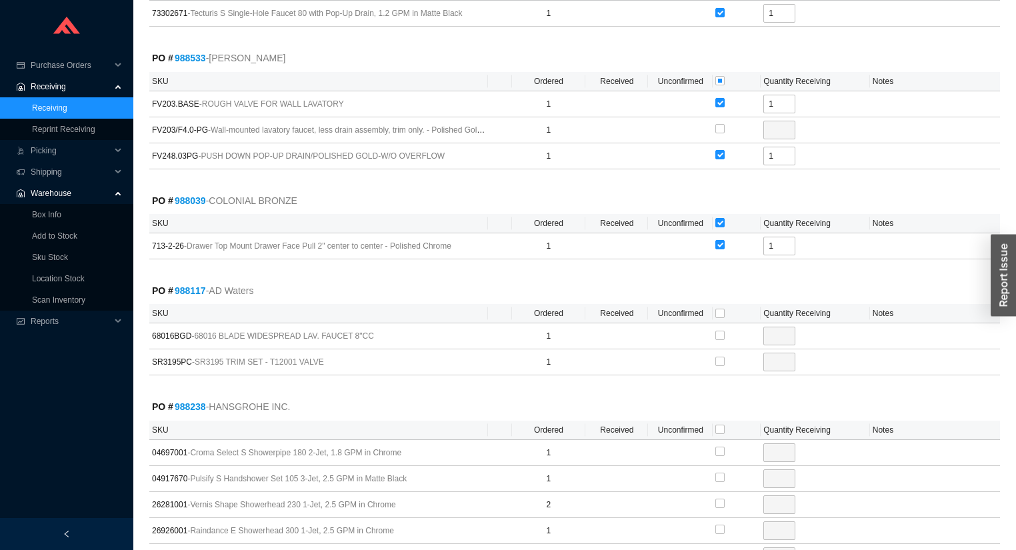
scroll to position [3945, 0]
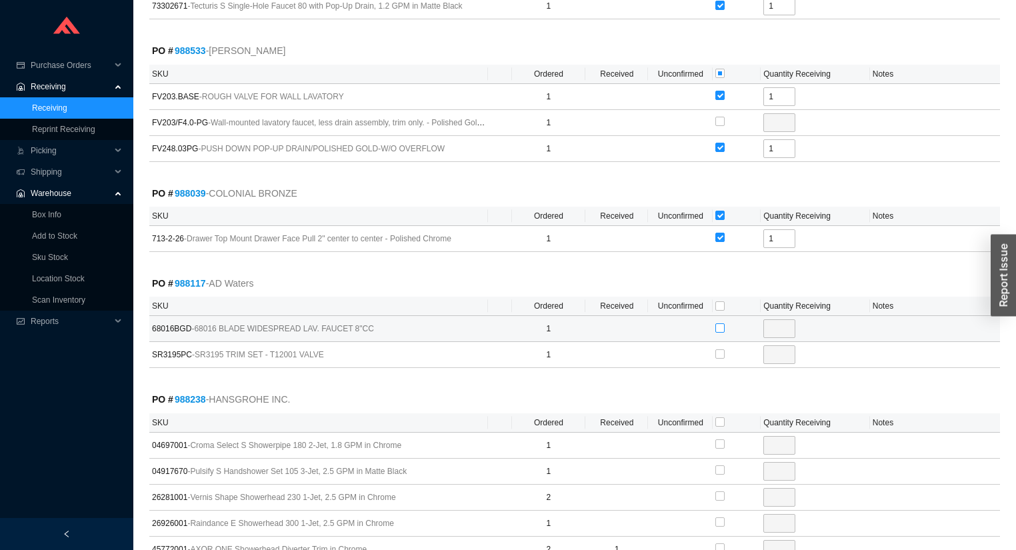
click at [716, 323] on input "checkbox" at bounding box center [719, 327] width 9 height 9
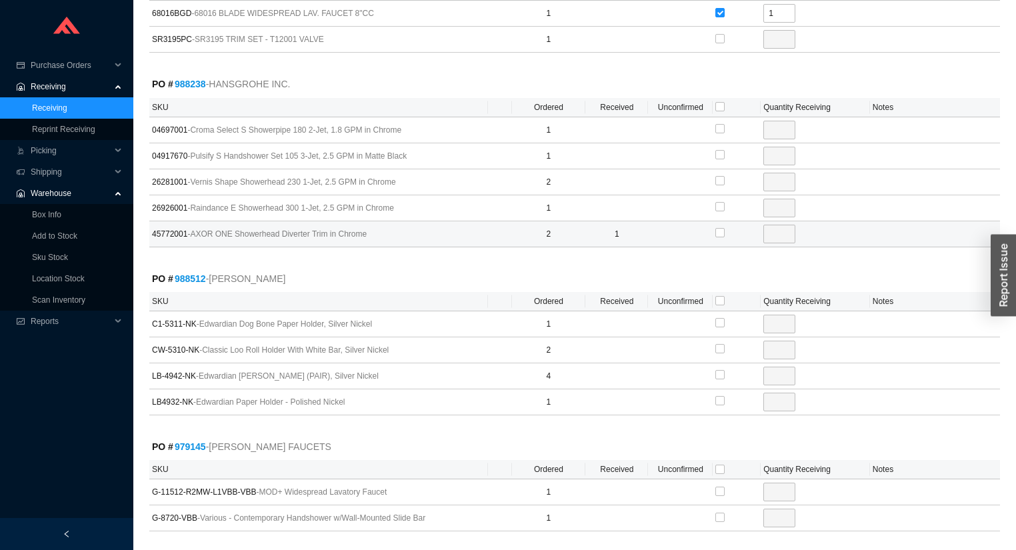
scroll to position [4265, 0]
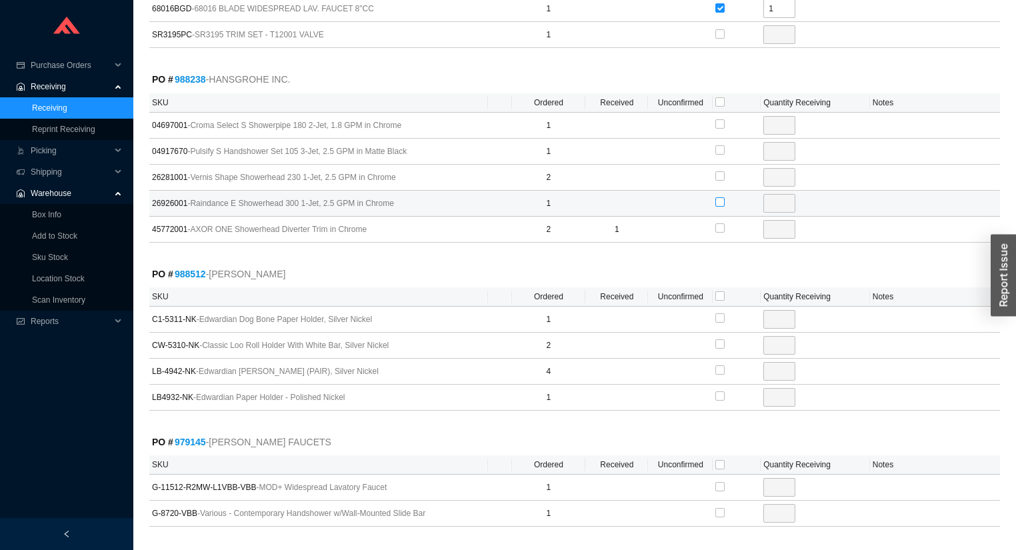
click at [719, 197] on input "checkbox" at bounding box center [719, 201] width 9 height 9
click at [720, 291] on input "checkbox" at bounding box center [719, 295] width 9 height 9
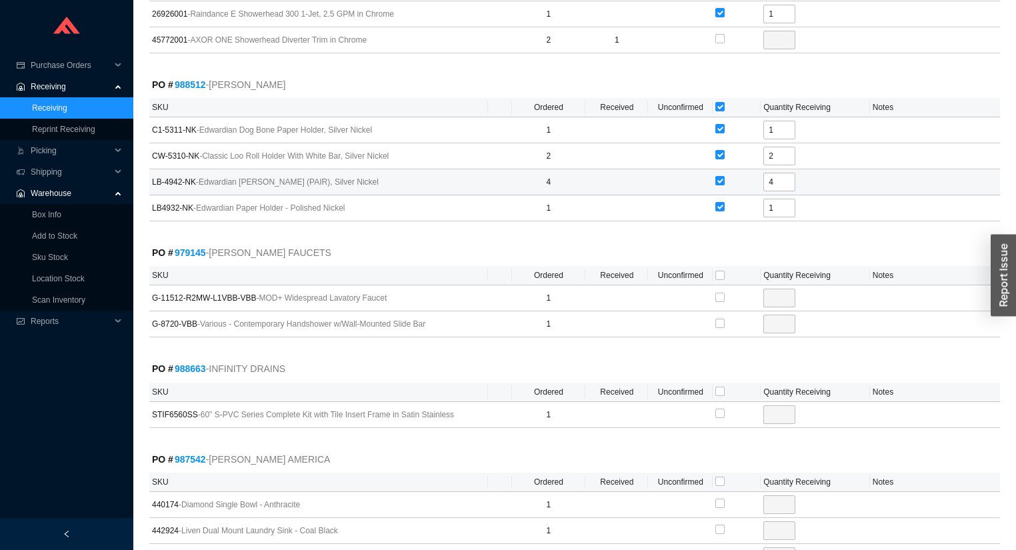
scroll to position [4478, 0]
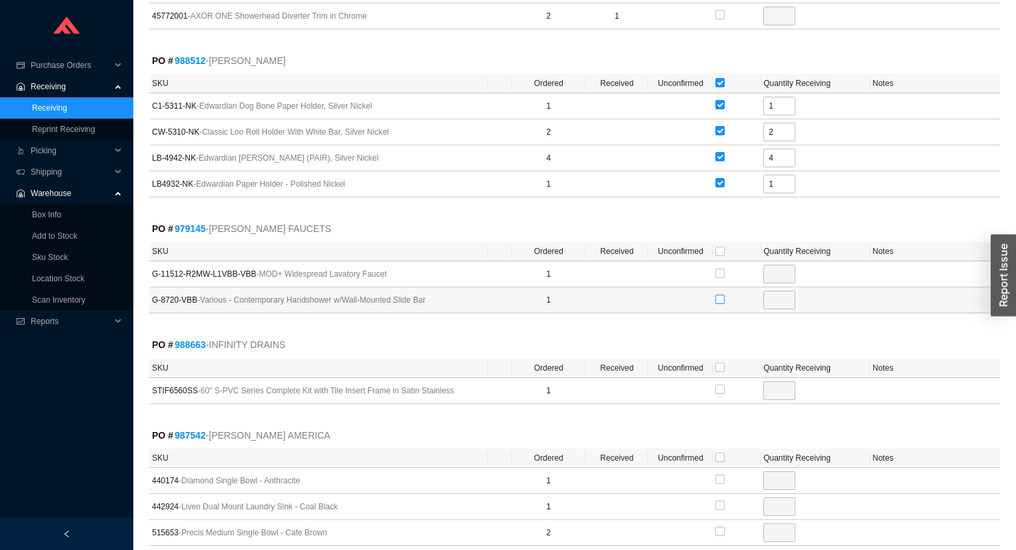
click at [720, 295] on input "checkbox" at bounding box center [719, 299] width 9 height 9
click at [720, 363] on input "checkbox" at bounding box center [719, 367] width 9 height 9
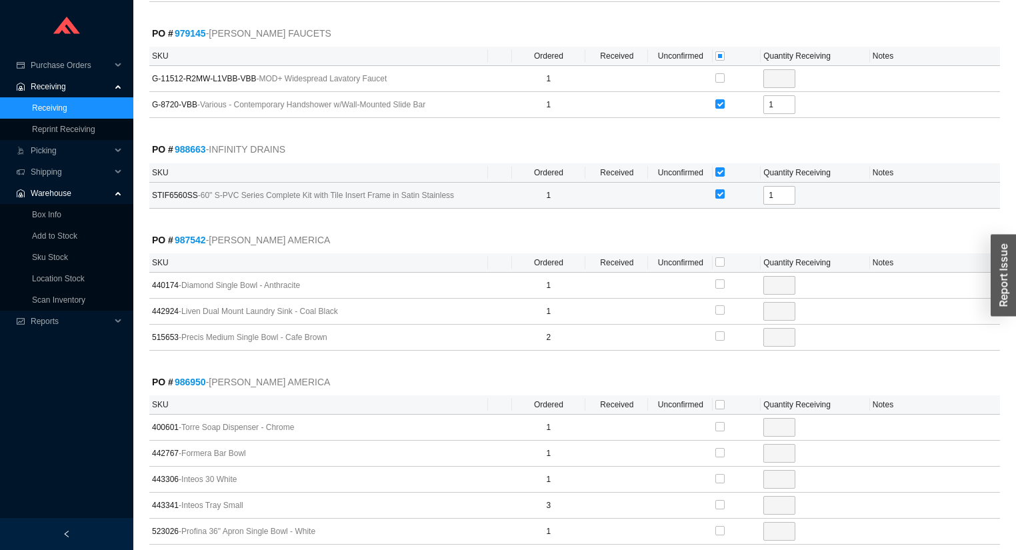
scroll to position [4692, 0]
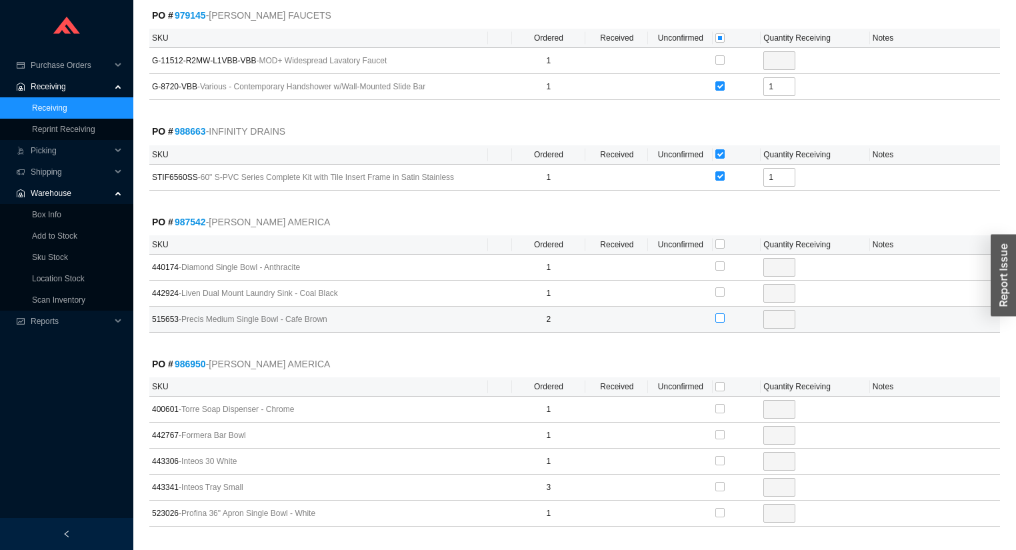
click at [719, 313] on input "checkbox" at bounding box center [719, 317] width 9 height 9
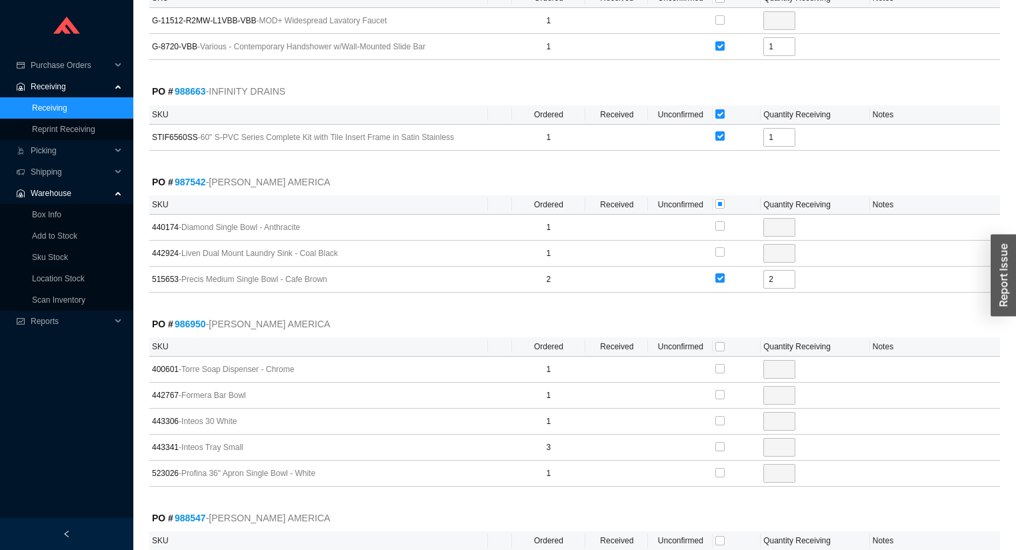
scroll to position [4852, 0]
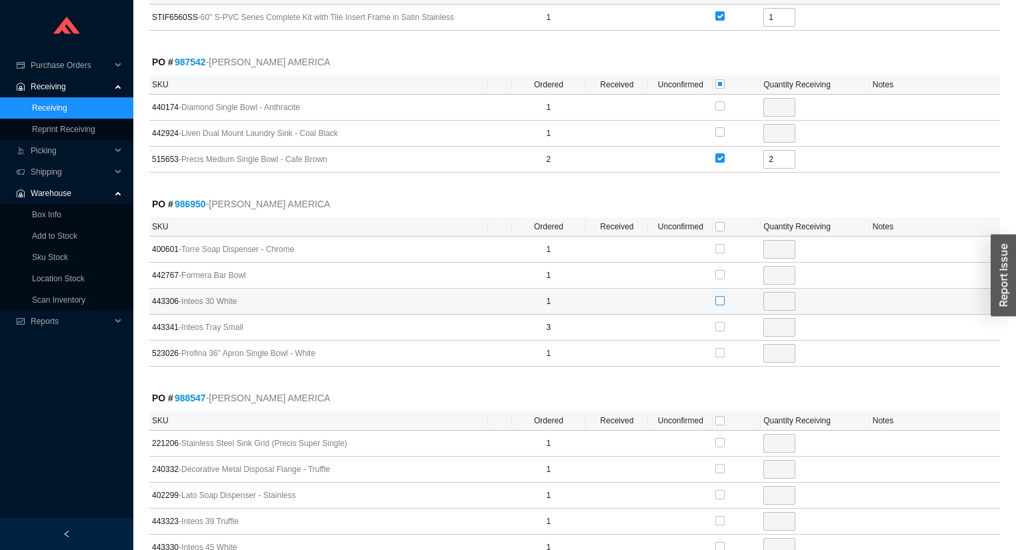
click at [720, 296] on input "checkbox" at bounding box center [719, 300] width 9 height 9
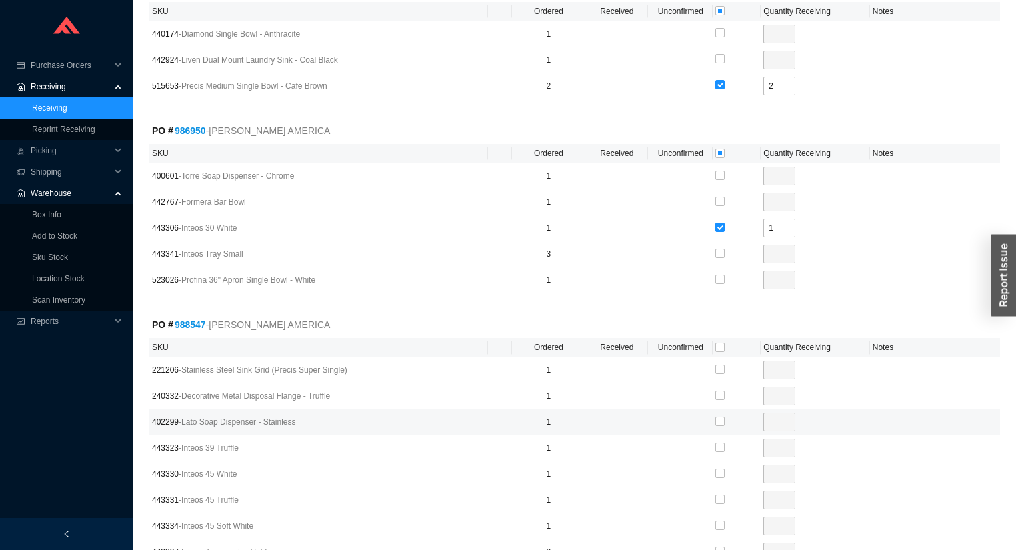
scroll to position [5065, 0]
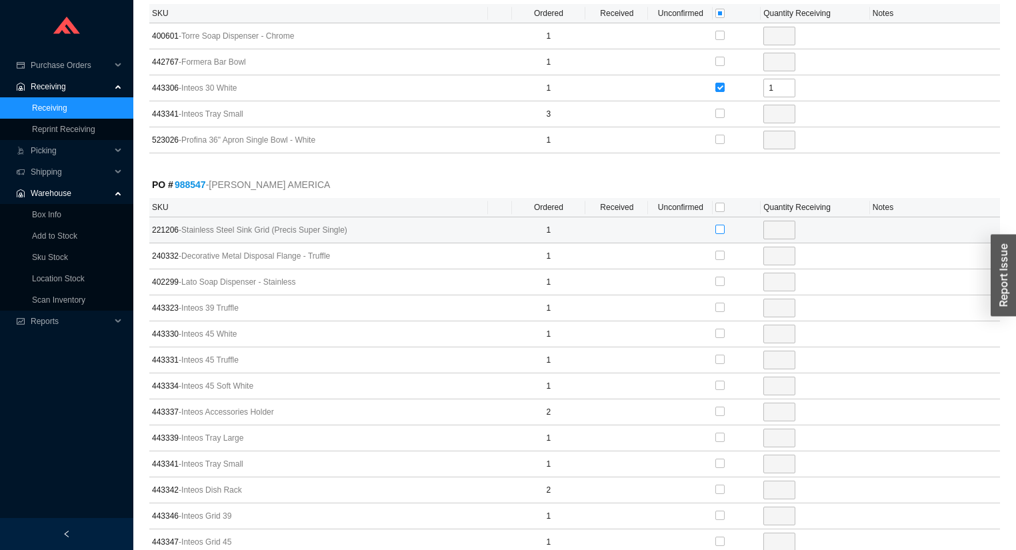
click at [718, 225] on input "checkbox" at bounding box center [719, 229] width 9 height 9
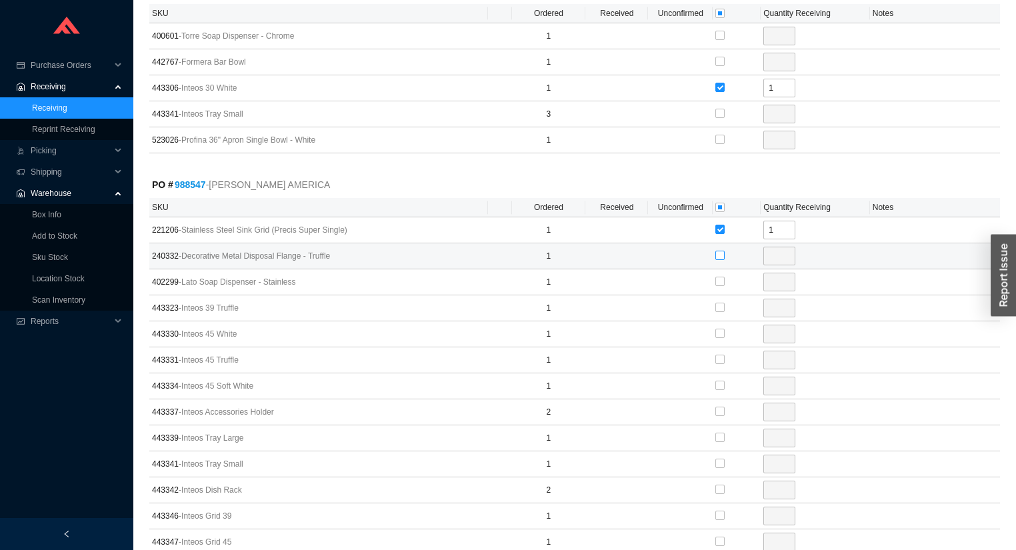
click at [720, 249] on label at bounding box center [719, 255] width 9 height 13
click at [720, 251] on input "checkbox" at bounding box center [719, 255] width 9 height 9
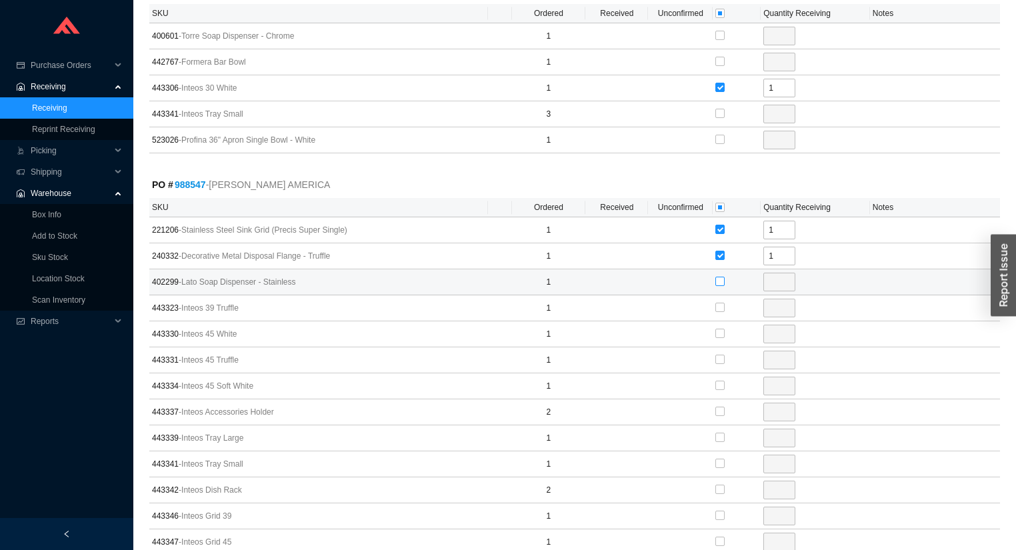
click at [720, 277] on input "checkbox" at bounding box center [719, 281] width 9 height 9
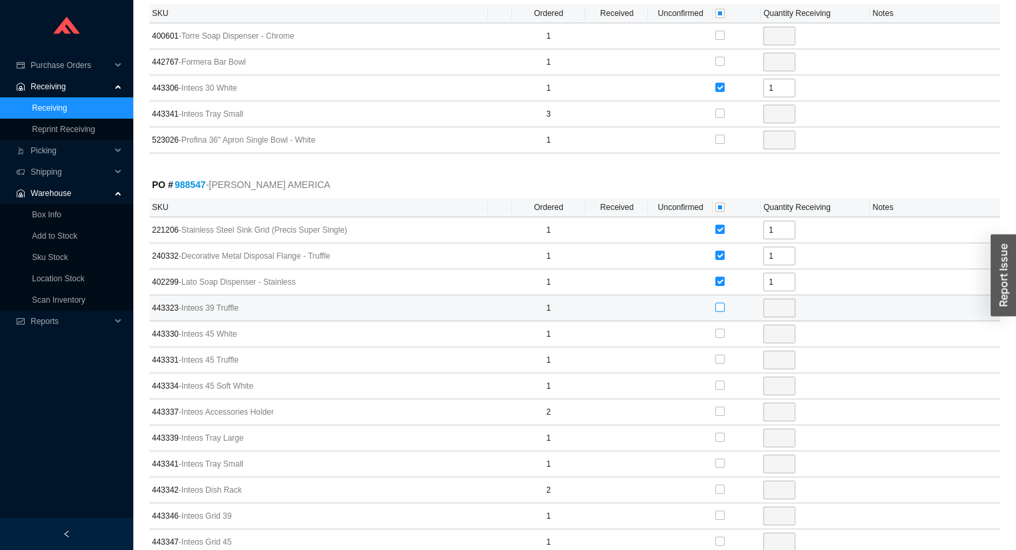
click at [722, 303] on input "checkbox" at bounding box center [719, 307] width 9 height 9
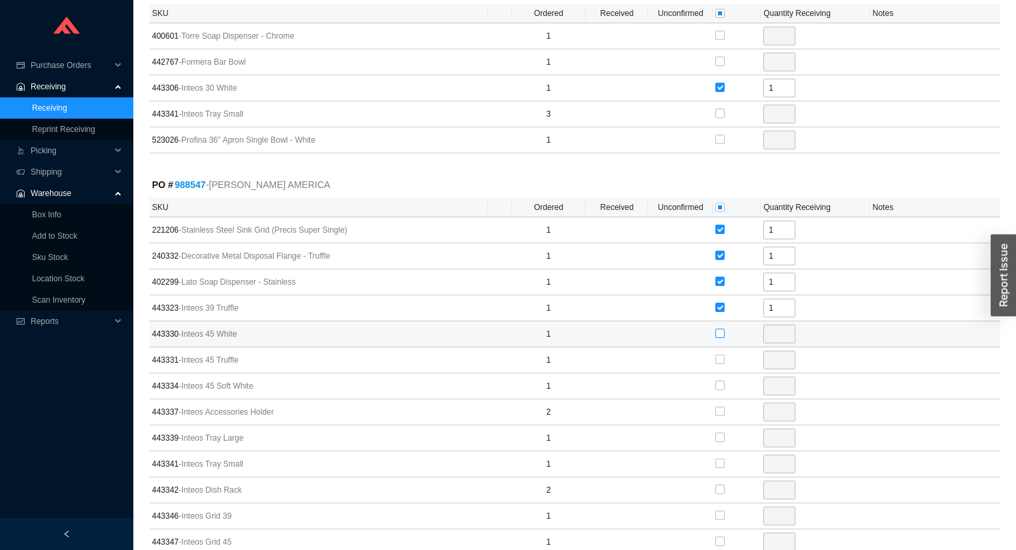
click at [720, 329] on input "checkbox" at bounding box center [719, 333] width 9 height 9
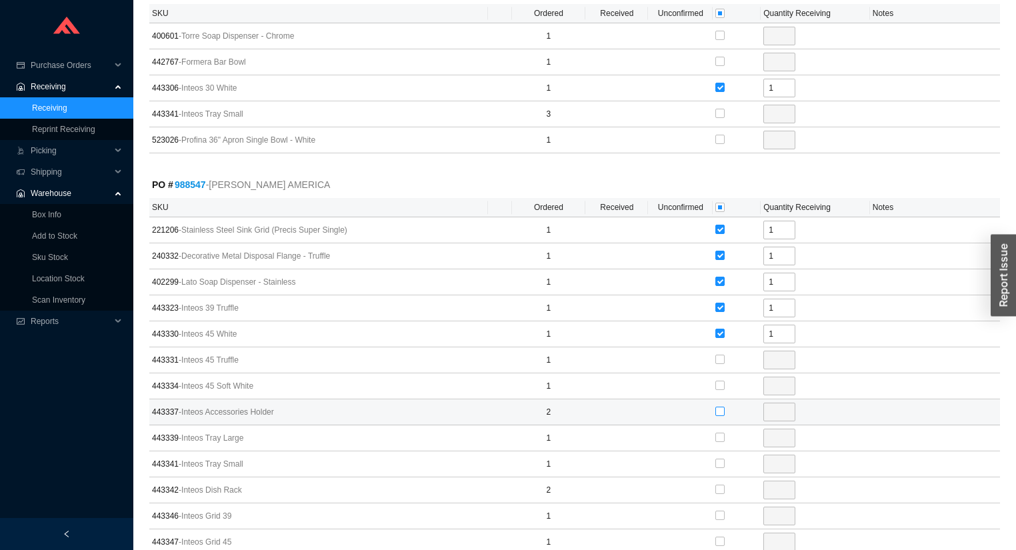
click at [720, 407] on input "checkbox" at bounding box center [719, 411] width 9 height 9
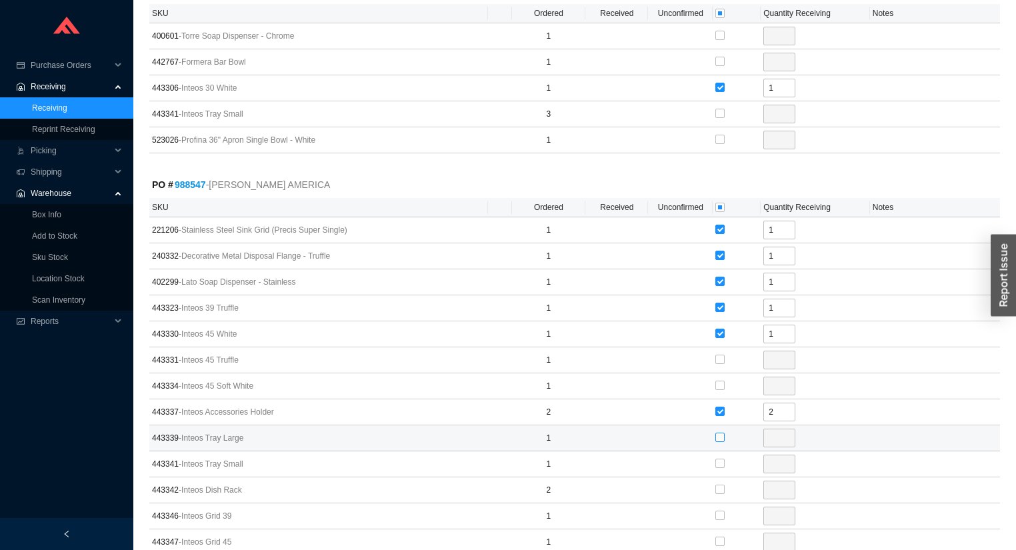
click at [722, 433] on input "checkbox" at bounding box center [719, 437] width 9 height 9
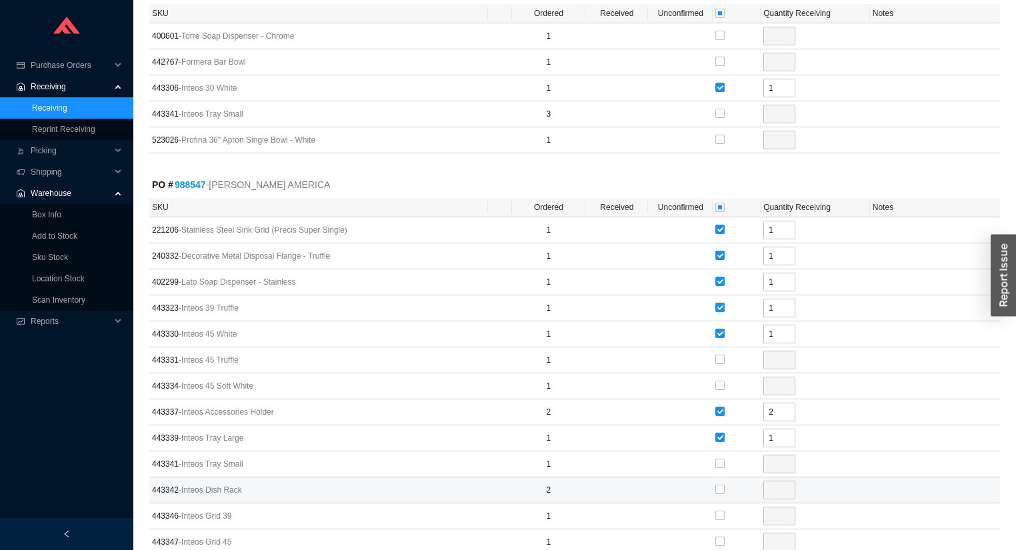
click at [719, 480] on div at bounding box center [719, 489] width 9 height 19
click at [720, 484] on input "checkbox" at bounding box center [719, 488] width 9 height 9
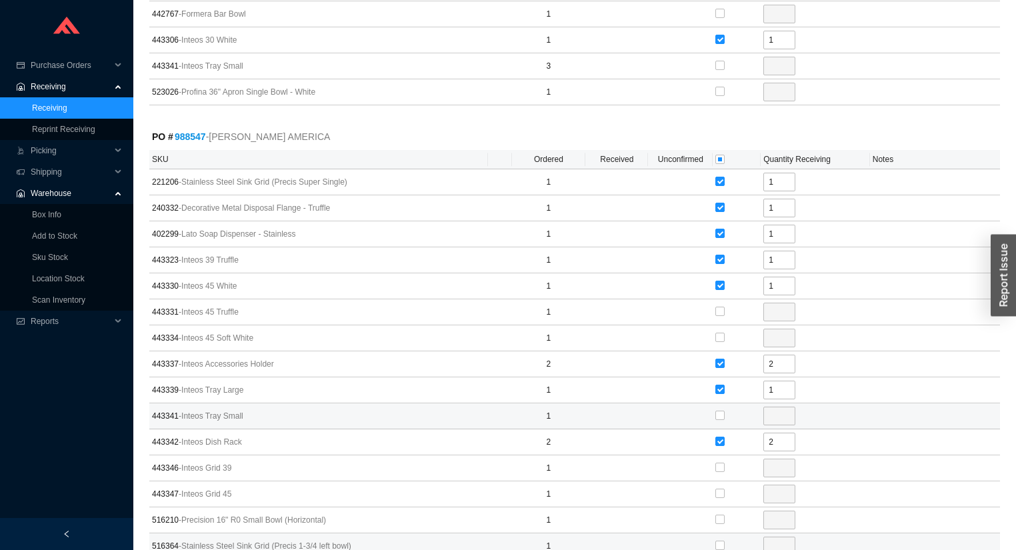
scroll to position [5331, 0]
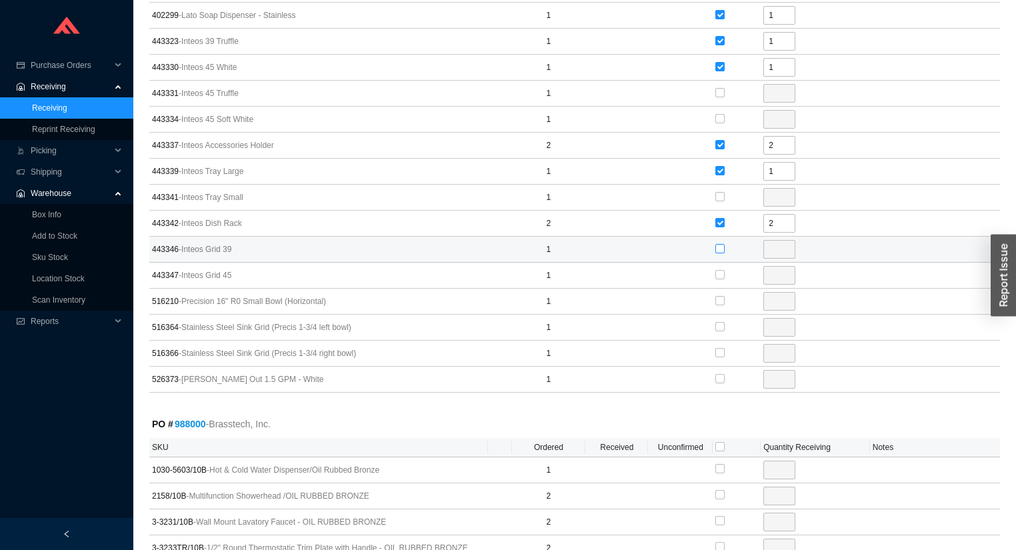
click at [720, 244] on input "checkbox" at bounding box center [719, 248] width 9 height 9
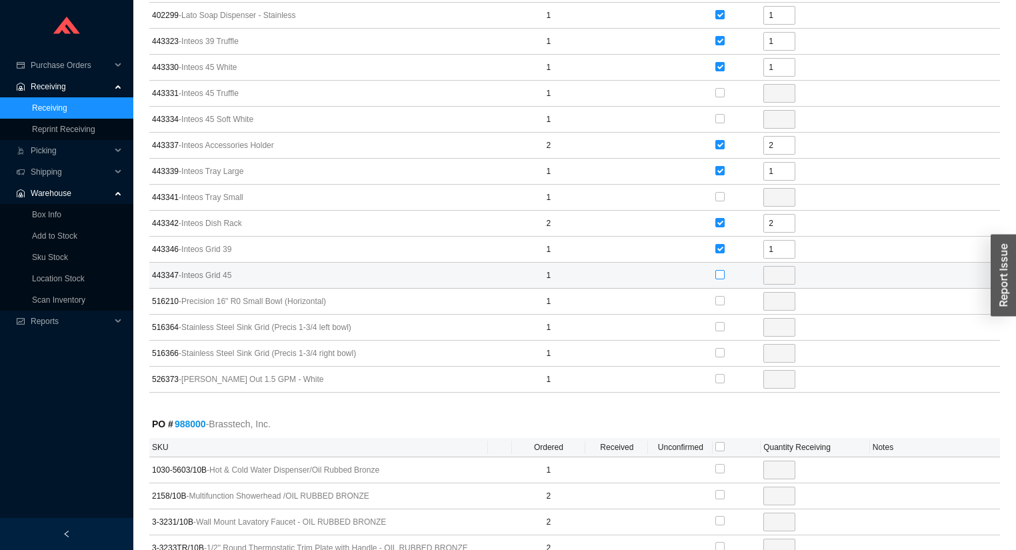
click at [721, 270] on input "checkbox" at bounding box center [719, 274] width 9 height 9
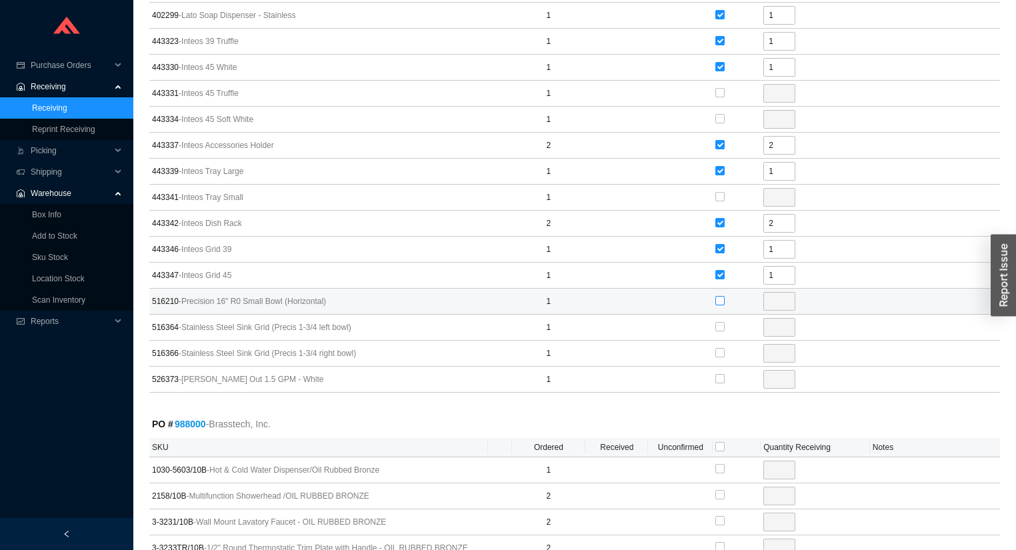
click at [718, 296] on input "checkbox" at bounding box center [719, 300] width 9 height 9
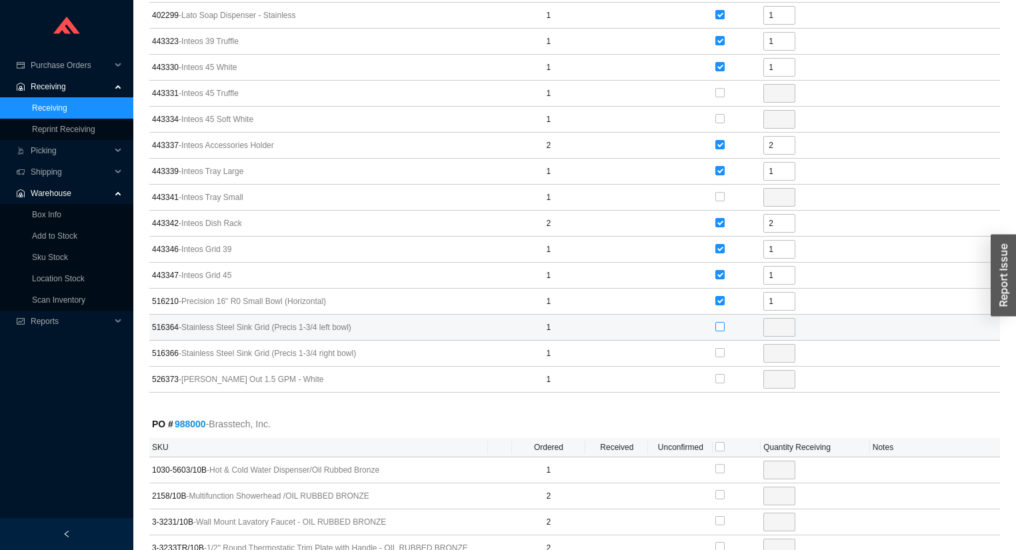
click at [720, 322] on input "checkbox" at bounding box center [719, 326] width 9 height 9
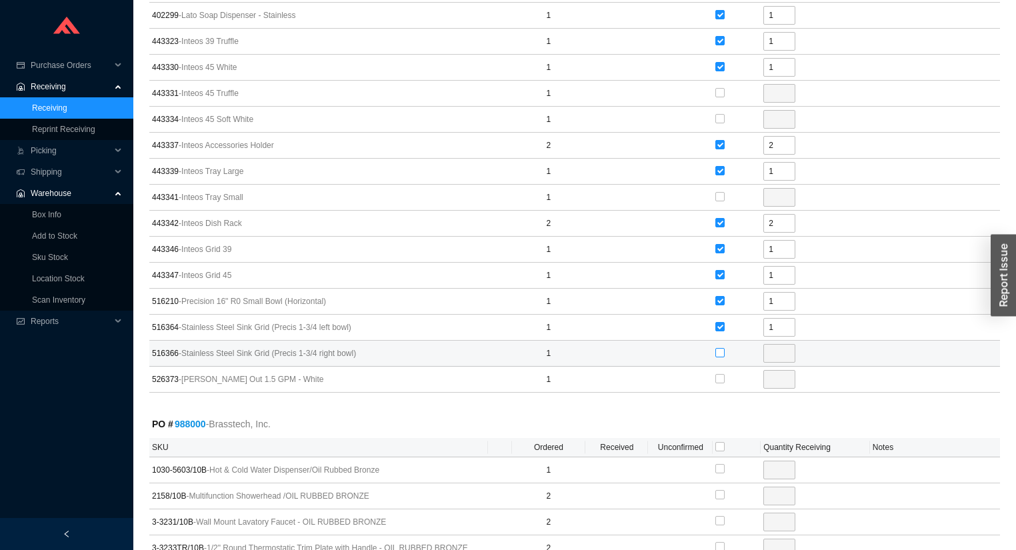
click at [718, 348] on input "checkbox" at bounding box center [719, 352] width 9 height 9
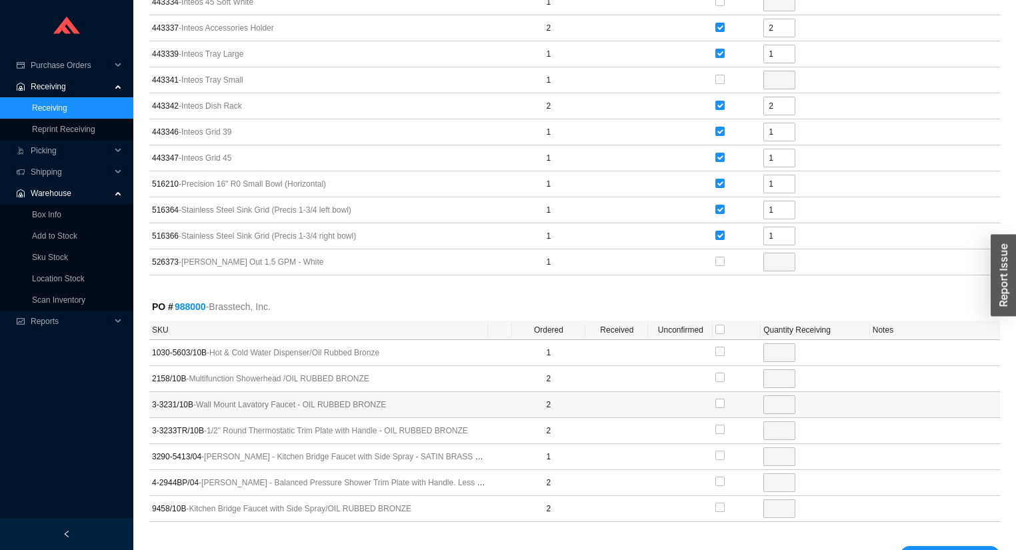
scroll to position [5465, 0]
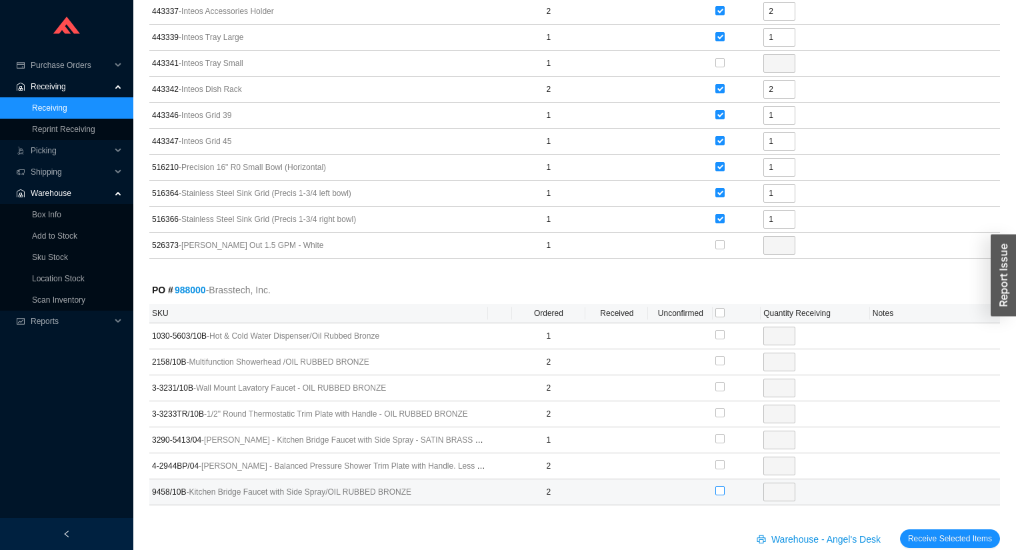
click at [719, 486] on input "checkbox" at bounding box center [719, 490] width 9 height 9
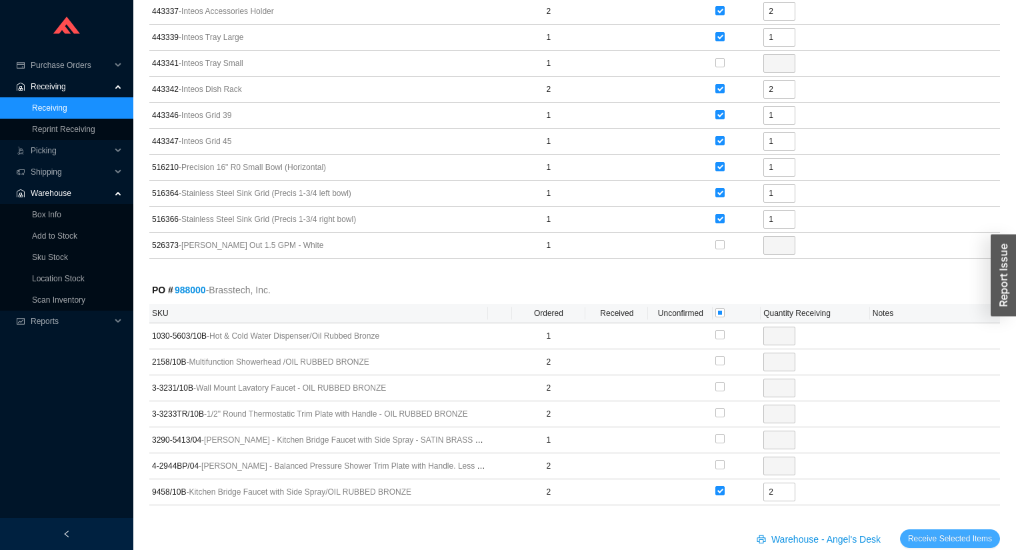
click at [944, 532] on span "Receive Selected Items" at bounding box center [950, 538] width 84 height 13
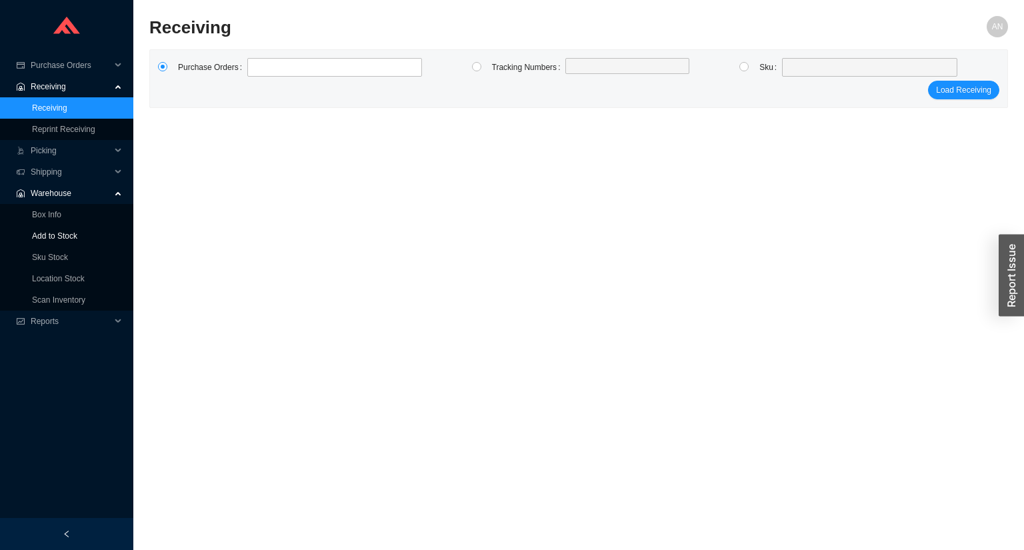
click at [49, 235] on link "Add to Stock" at bounding box center [54, 235] width 45 height 9
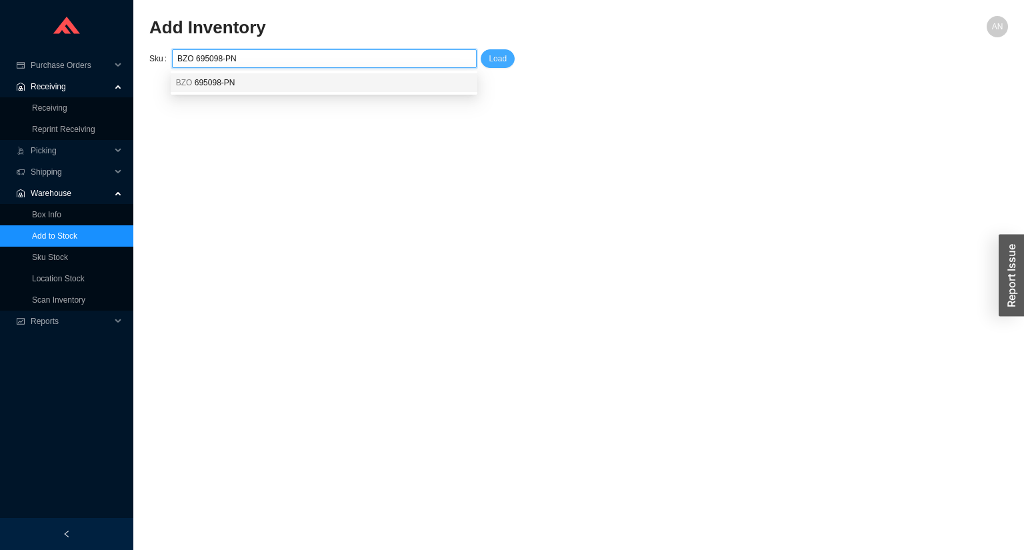
click at [494, 57] on span "Load" at bounding box center [497, 58] width 18 height 13
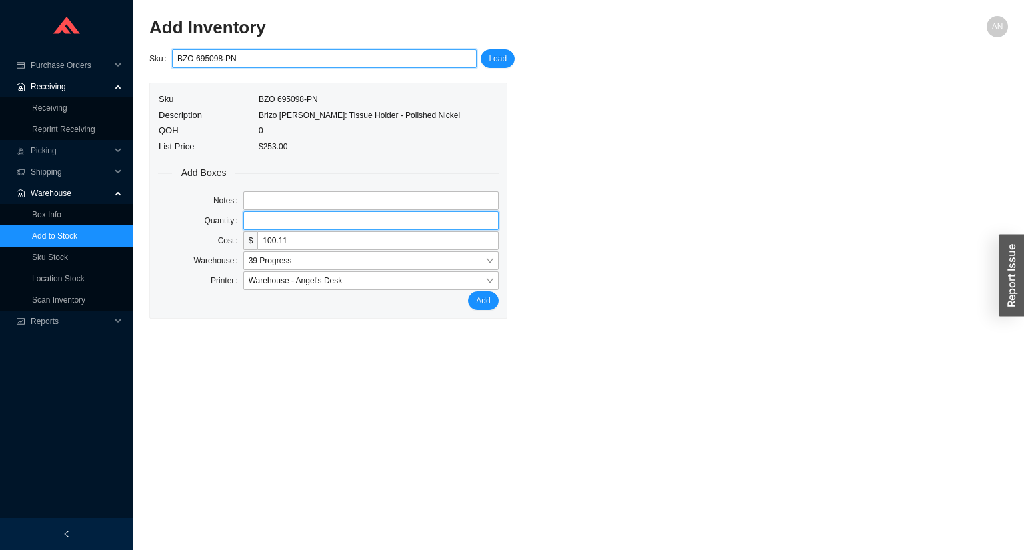
click at [257, 221] on input "tel" at bounding box center [370, 220] width 255 height 19
click at [468, 291] on button "Add" at bounding box center [483, 300] width 30 height 19
click at [256, 63] on input "BZO 695098-PN" at bounding box center [324, 58] width 294 height 17
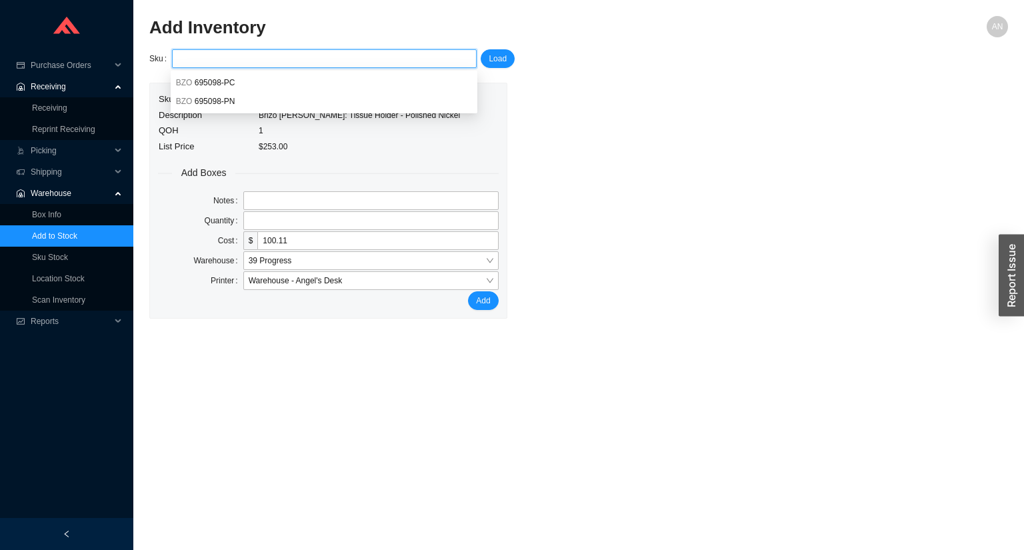
paste input "BZO 694798-PN"
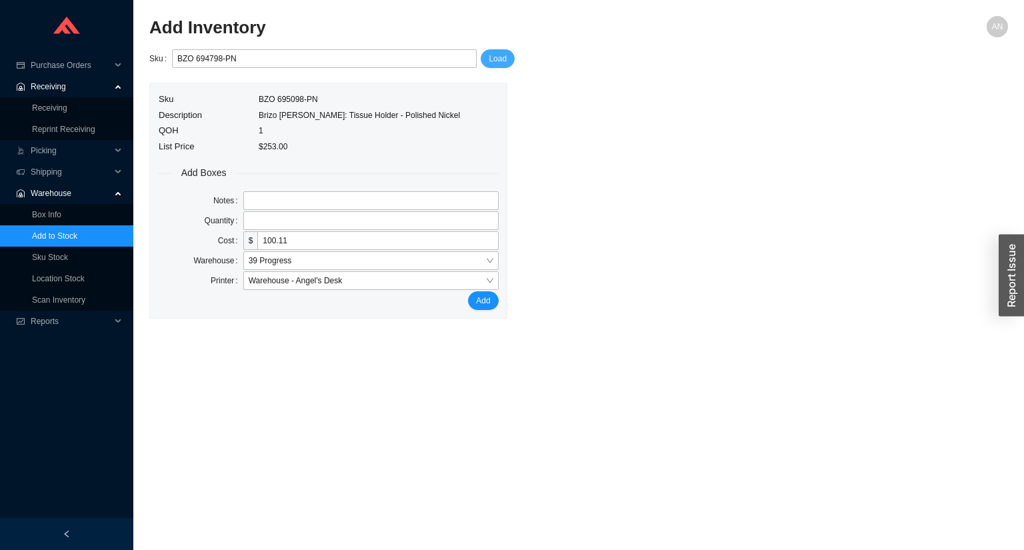
click at [498, 59] on span "Load" at bounding box center [497, 58] width 18 height 13
click at [253, 219] on input "tel" at bounding box center [370, 220] width 255 height 19
click at [468, 291] on button "Add" at bounding box center [483, 300] width 30 height 19
click at [255, 56] on input "BZO 694798-PN" at bounding box center [324, 58] width 294 height 17
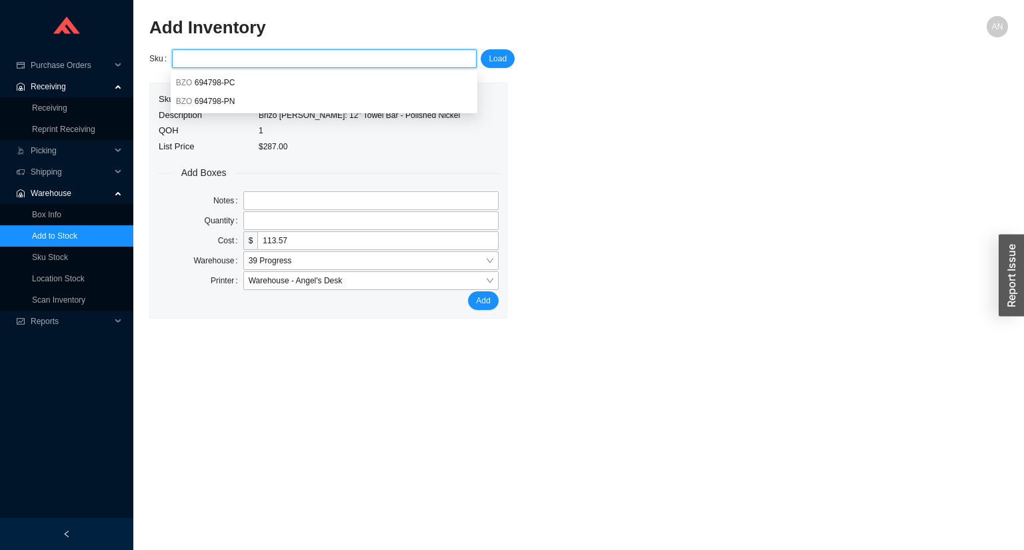
paste input "BZO 693038-PN"
click at [500, 60] on span "Load" at bounding box center [497, 58] width 18 height 13
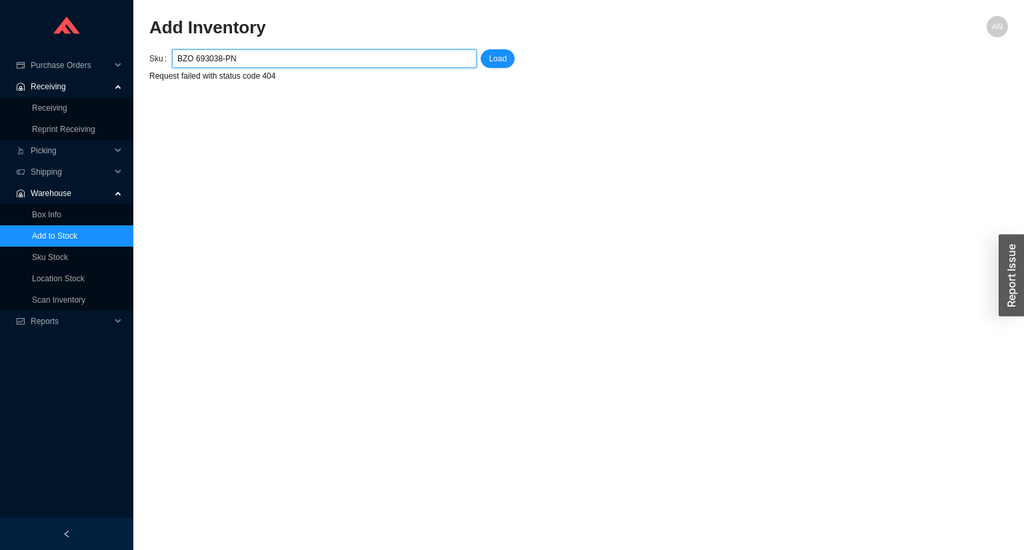
click at [215, 59] on input "BZO 693038-PN" at bounding box center [324, 58] width 294 height 17
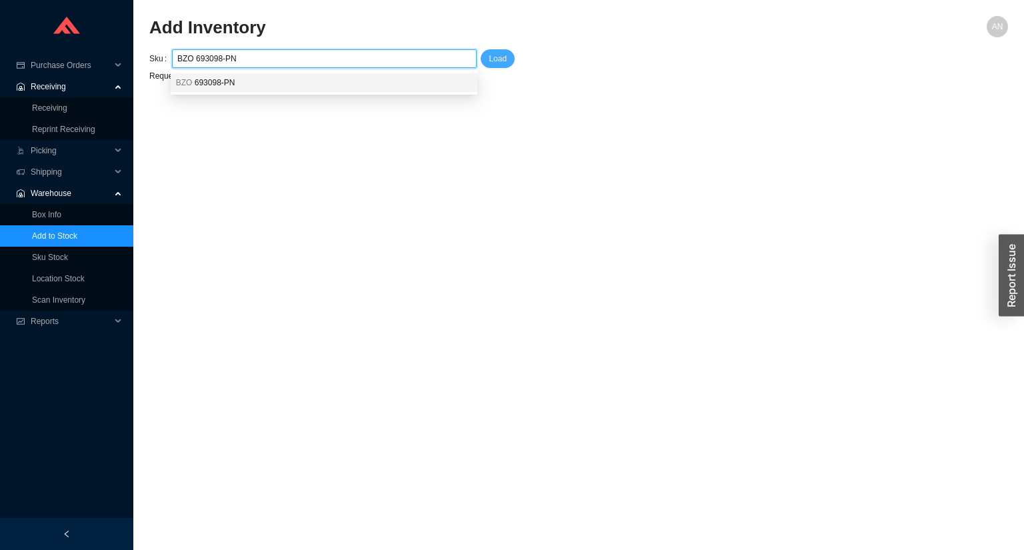
click at [488, 55] on span "Load" at bounding box center [497, 58] width 18 height 13
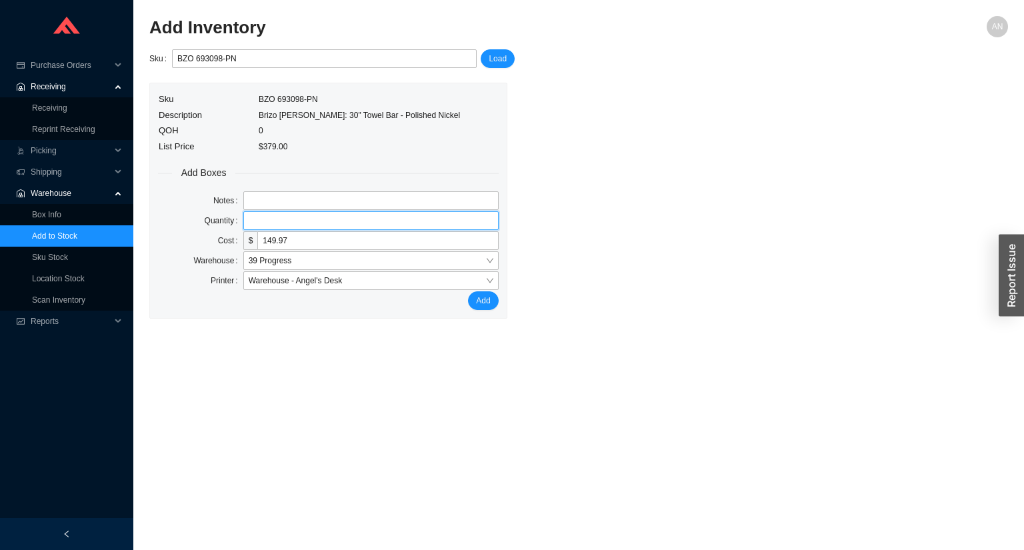
click at [264, 220] on input "tel" at bounding box center [370, 220] width 255 height 19
click at [468, 291] on button "Add" at bounding box center [483, 300] width 30 height 19
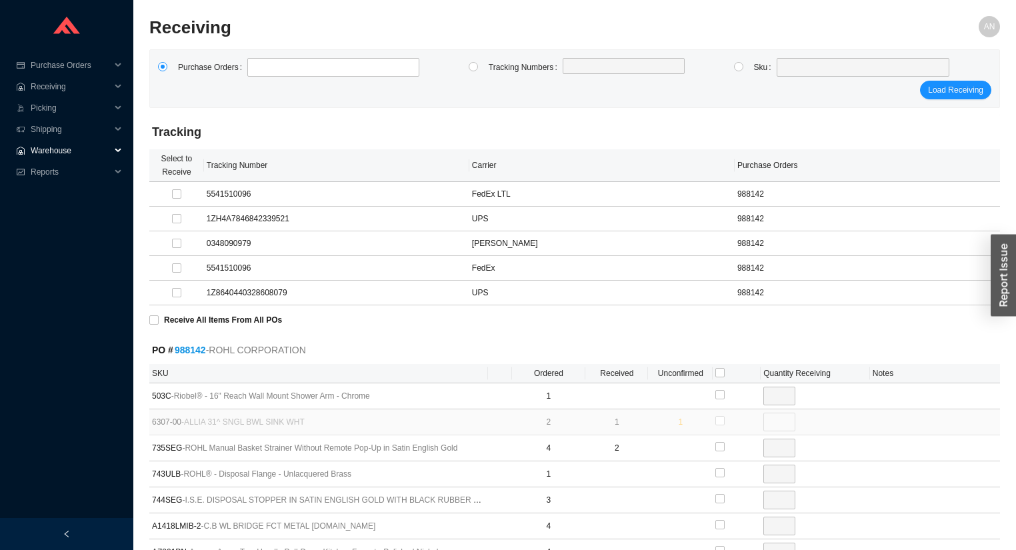
click at [28, 150] on div ".warehouse_svg__a{fill:none;stroke:currentColor;stroke-linecap:round;stroke-lin…" at bounding box center [66, 150] width 133 height 21
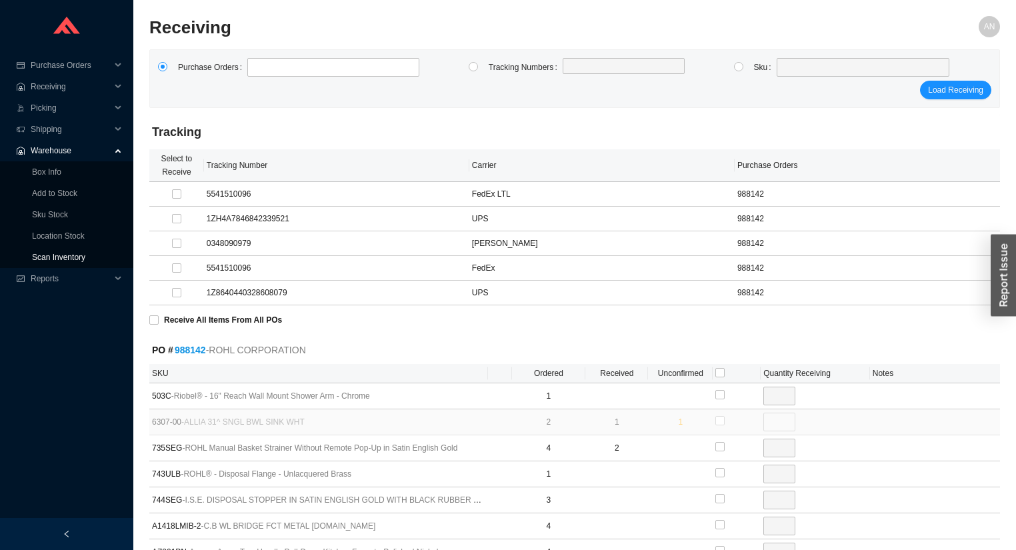
click at [67, 257] on link "Scan Inventory" at bounding box center [58, 257] width 53 height 9
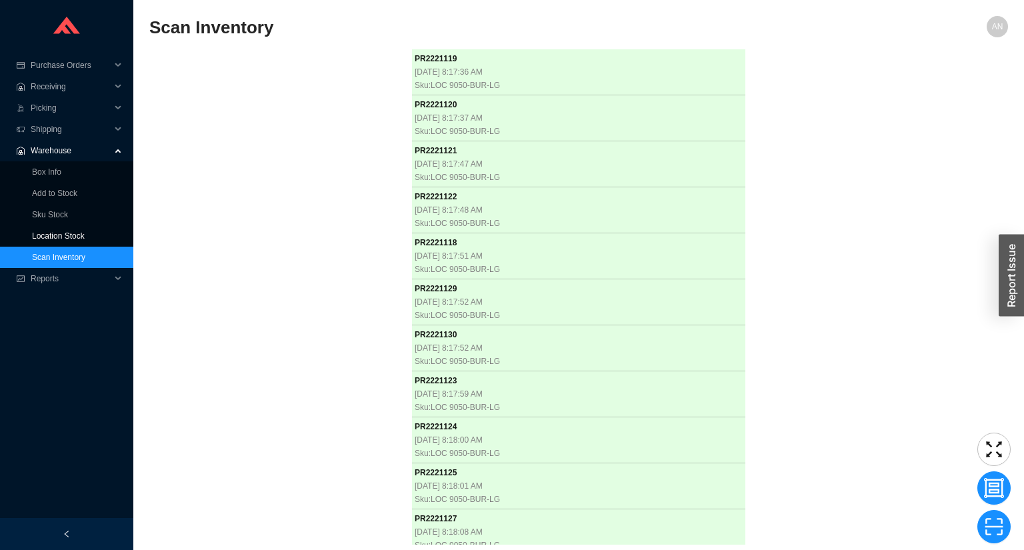
scroll to position [5935, 0]
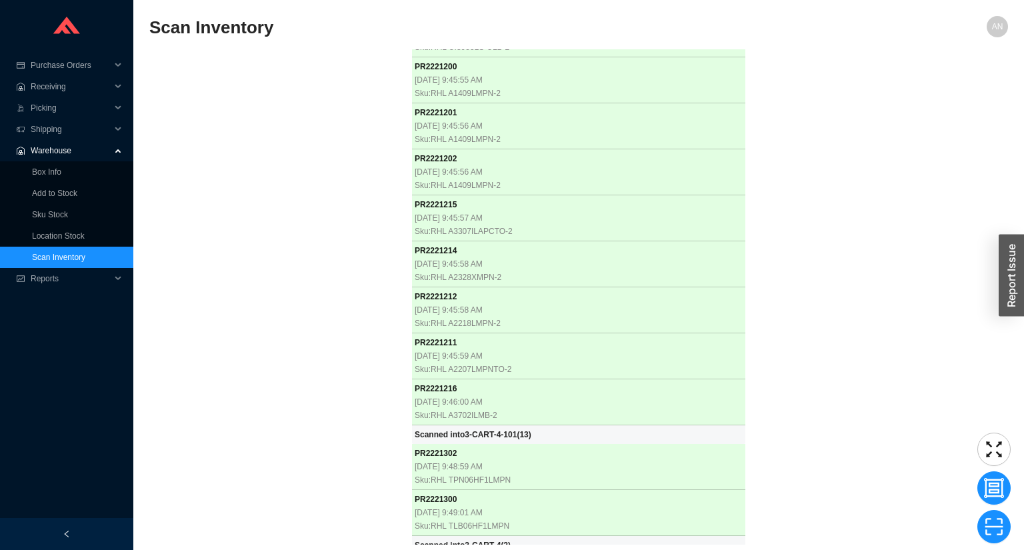
click at [251, 176] on div "PR 2221119 9/22/2025, 8:17:36 AM Sku: LOC 9050-BUR-LG PR 2221120 9/22/2025, 8:1…" at bounding box center [578, 296] width 858 height 495
